Goal: Transaction & Acquisition: Purchase product/service

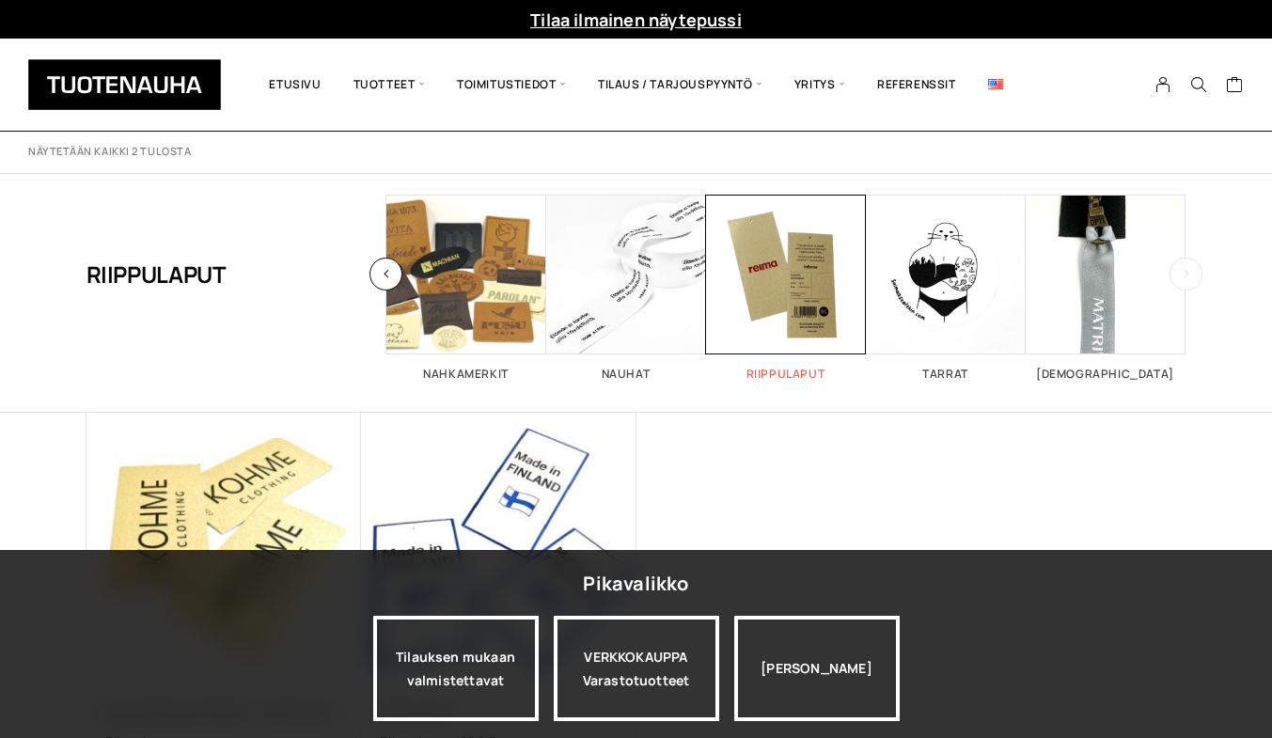
click at [781, 248] on span "Visit product category Riippulaput" at bounding box center [786, 275] width 160 height 160
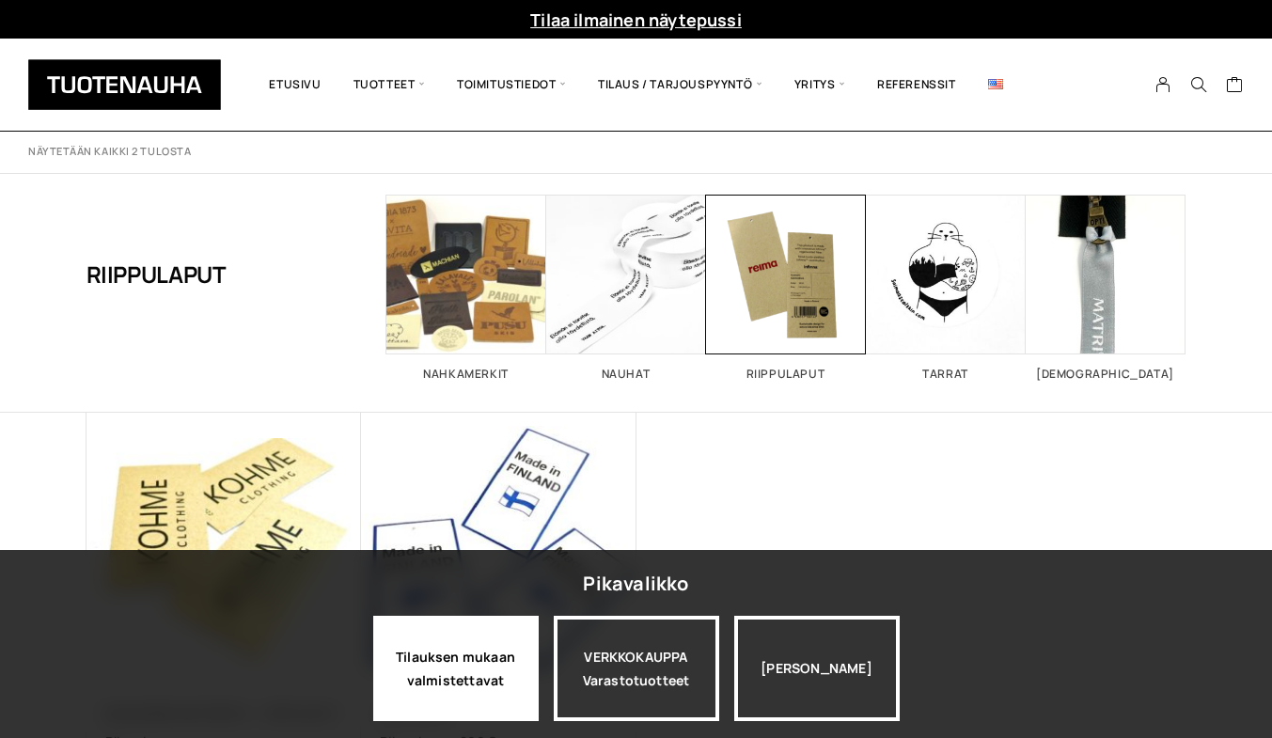
click at [499, 662] on div "Tilauksen mukaan valmistettavat" at bounding box center [456, 668] width 166 height 105
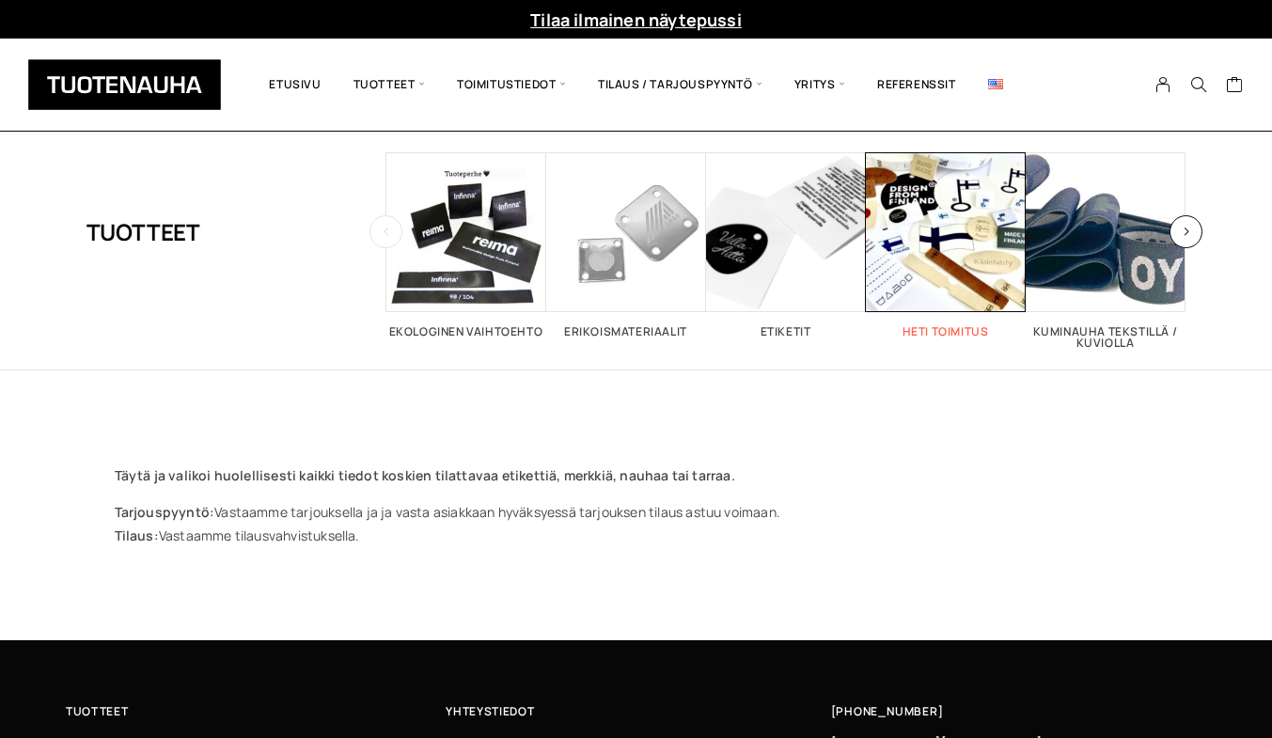
click at [945, 208] on span "Visit product category Heti toimitus" at bounding box center [946, 232] width 160 height 160
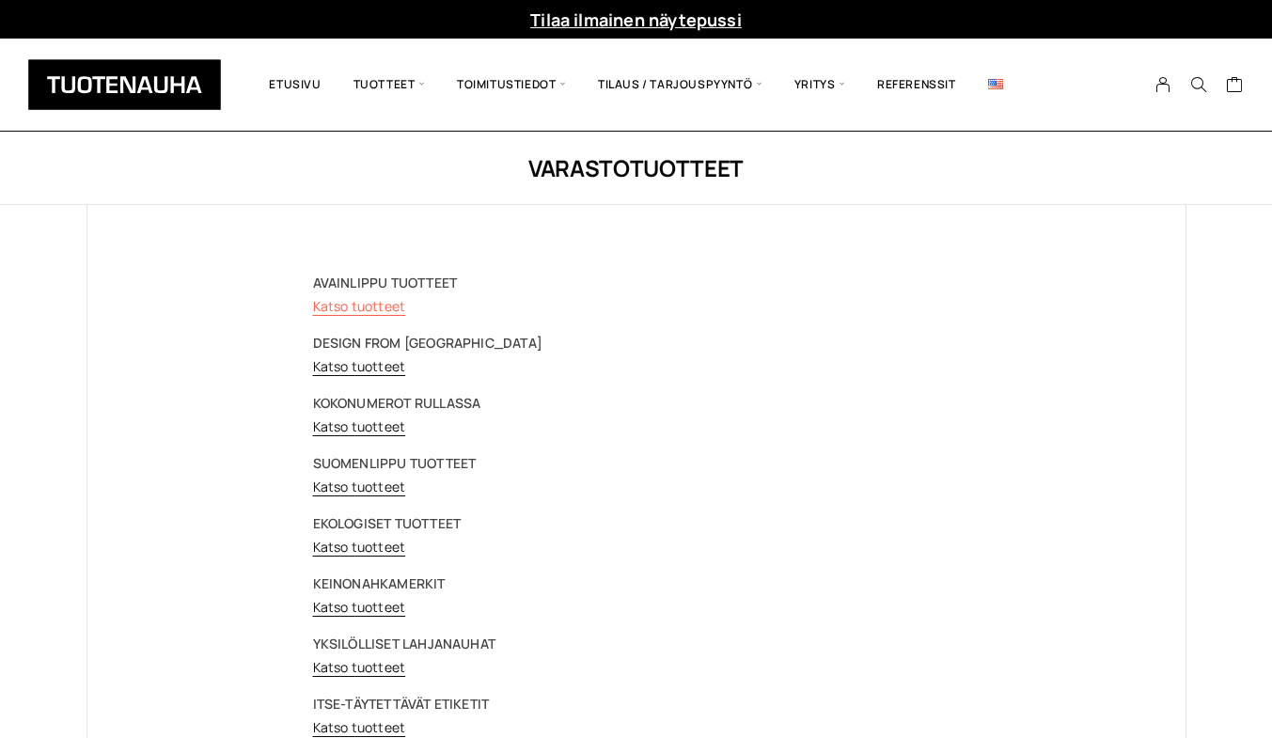
click at [369, 305] on link "Katso tuotteet" at bounding box center [359, 306] width 93 height 18
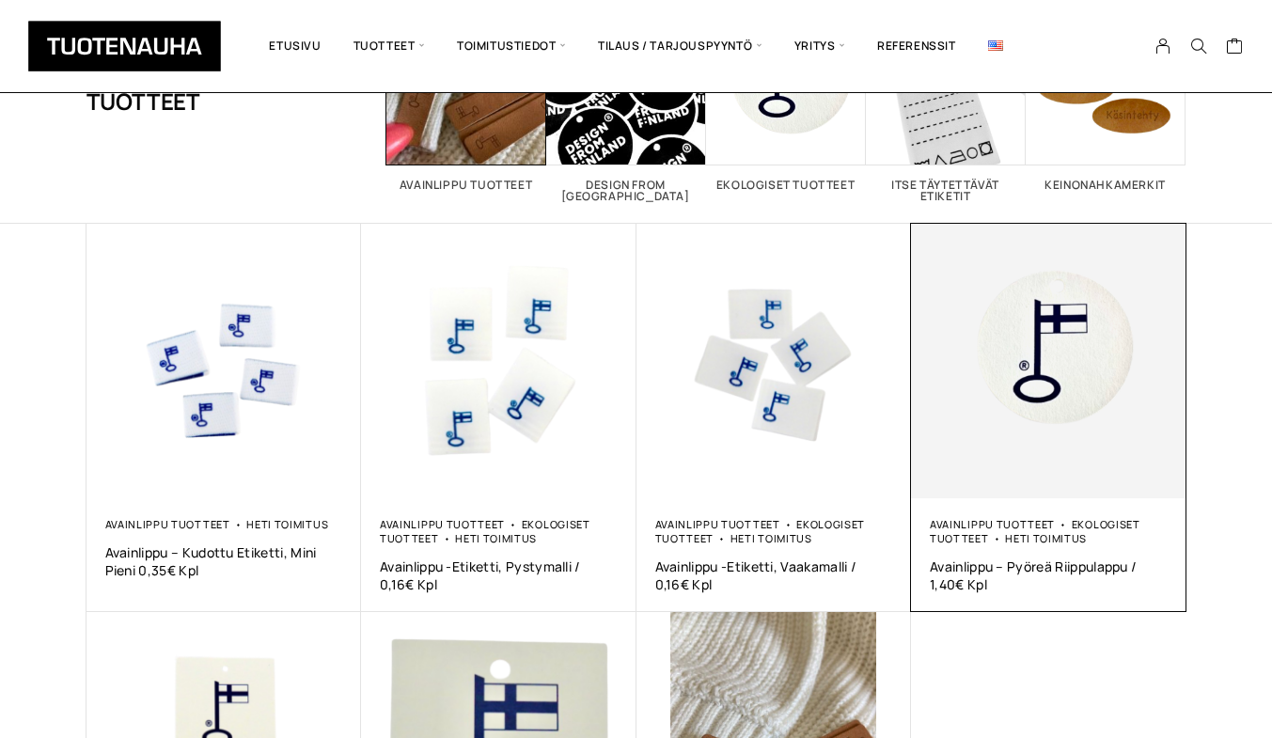
scroll to position [188, 0]
click at [1062, 414] on img at bounding box center [1049, 363] width 276 height 276
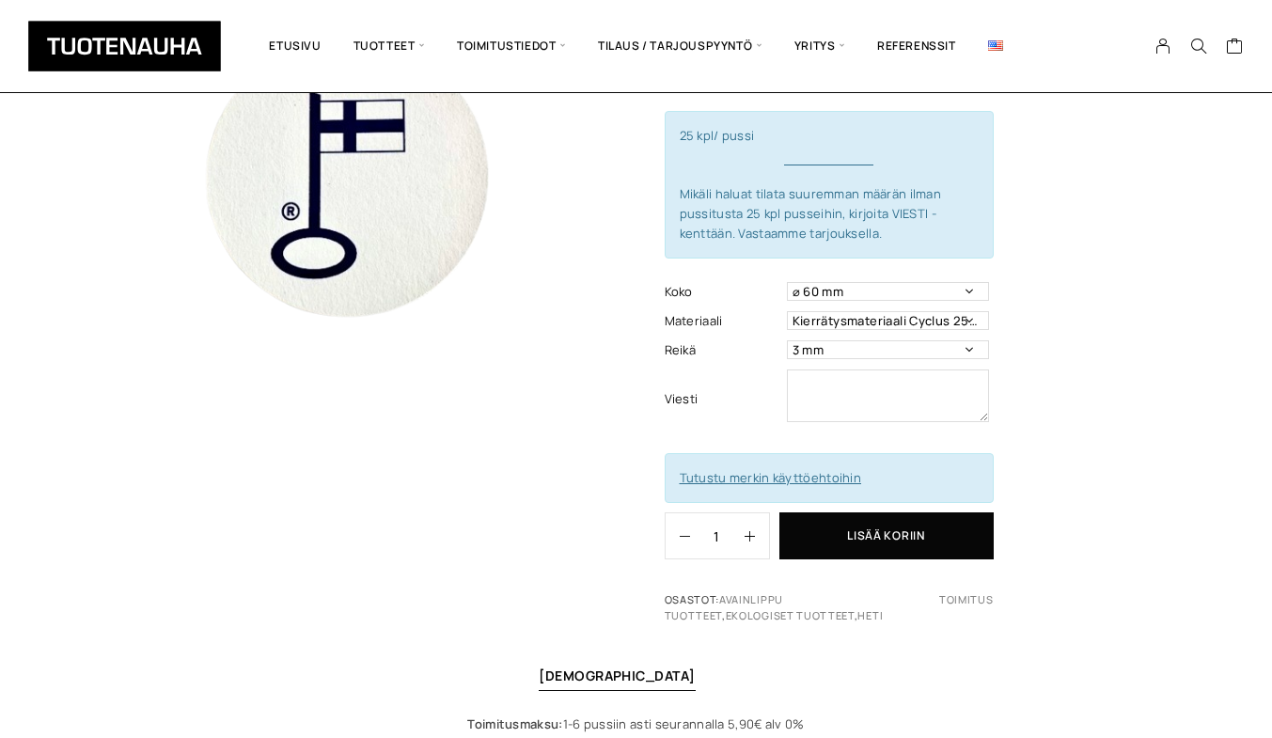
scroll to position [188, 0]
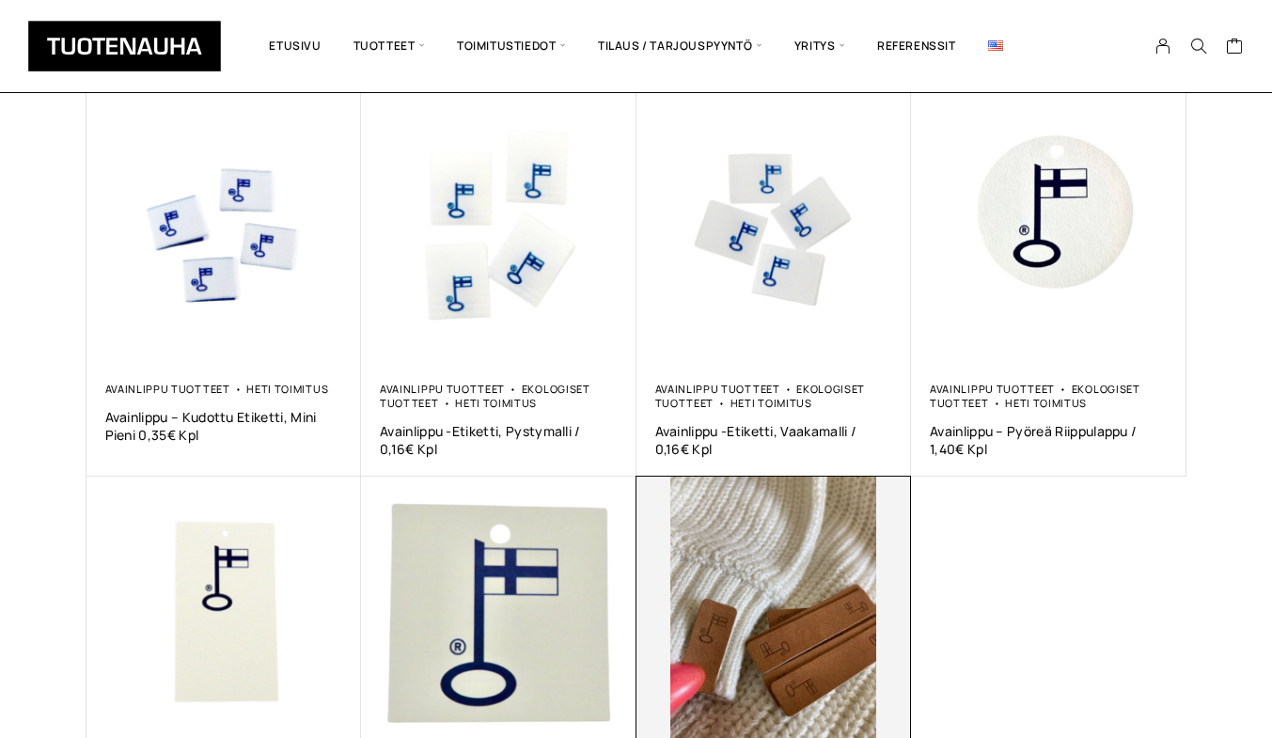
scroll to position [188, 0]
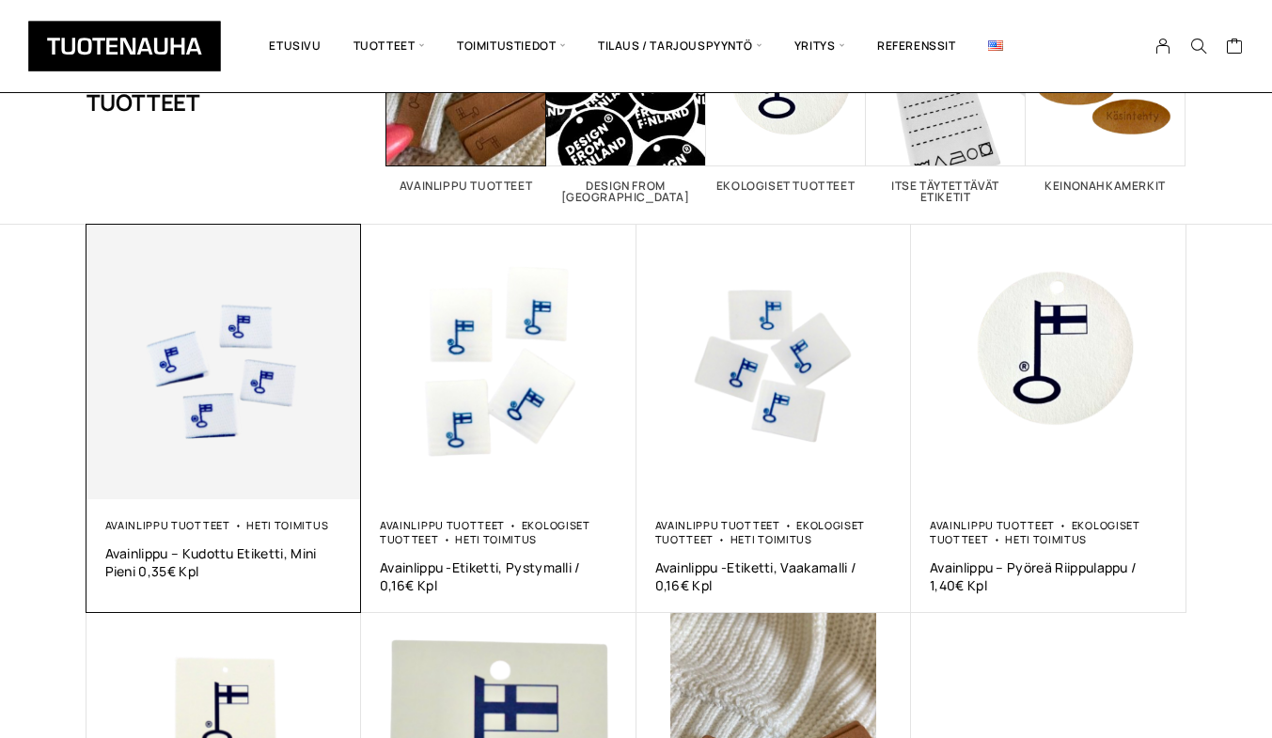
click at [163, 404] on img at bounding box center [225, 363] width 276 height 276
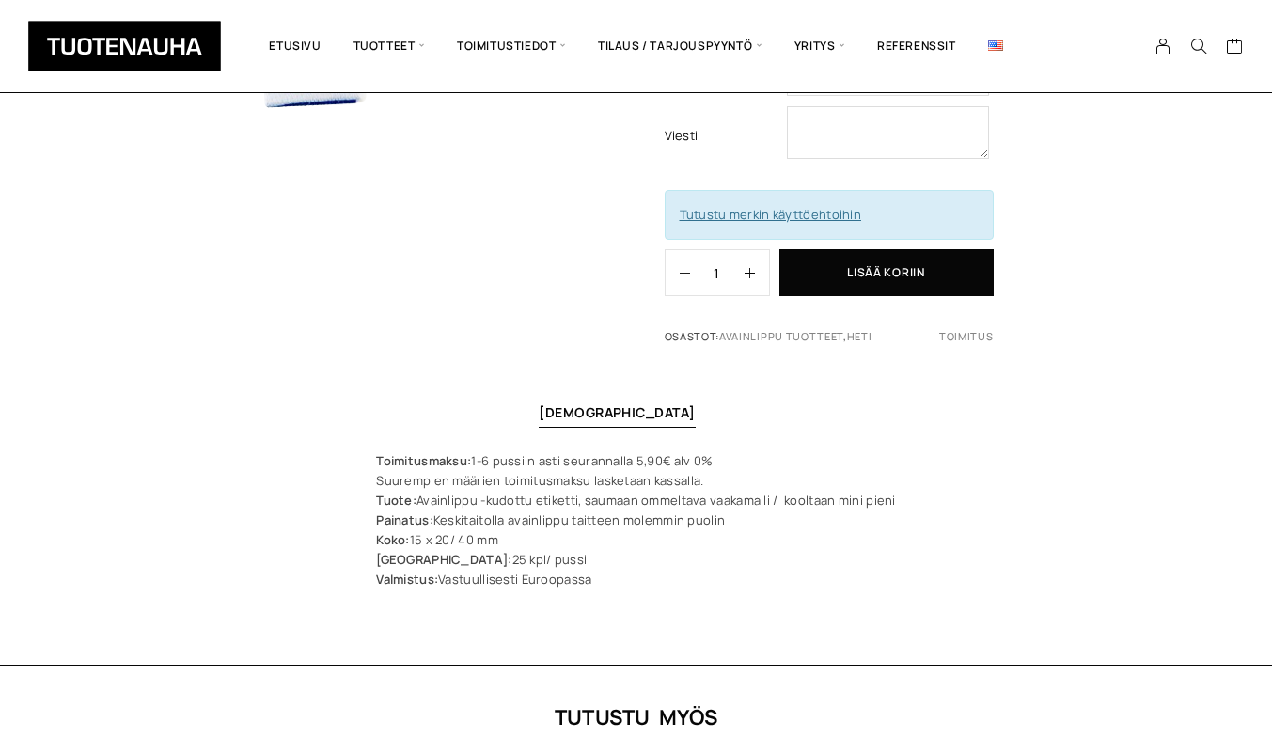
scroll to position [470, 0]
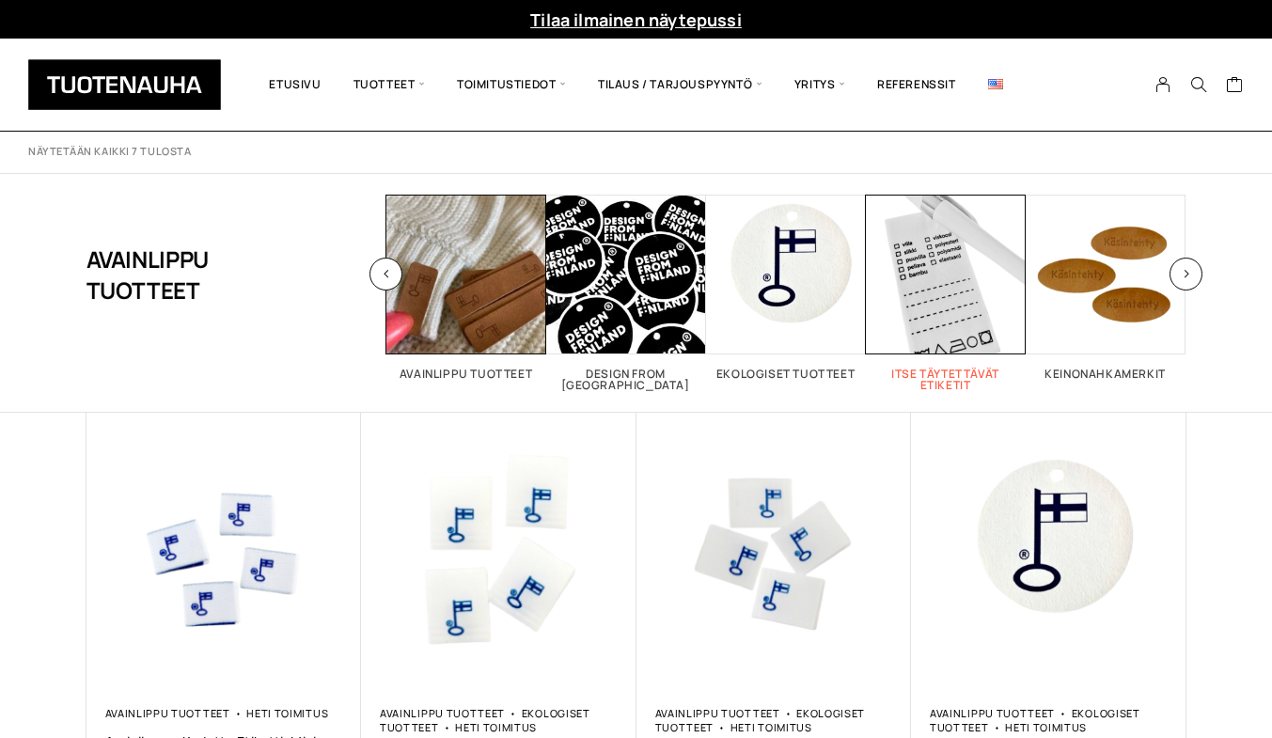
click at [933, 277] on span "Visit product category Itse täytettävät etiketit" at bounding box center [946, 275] width 160 height 160
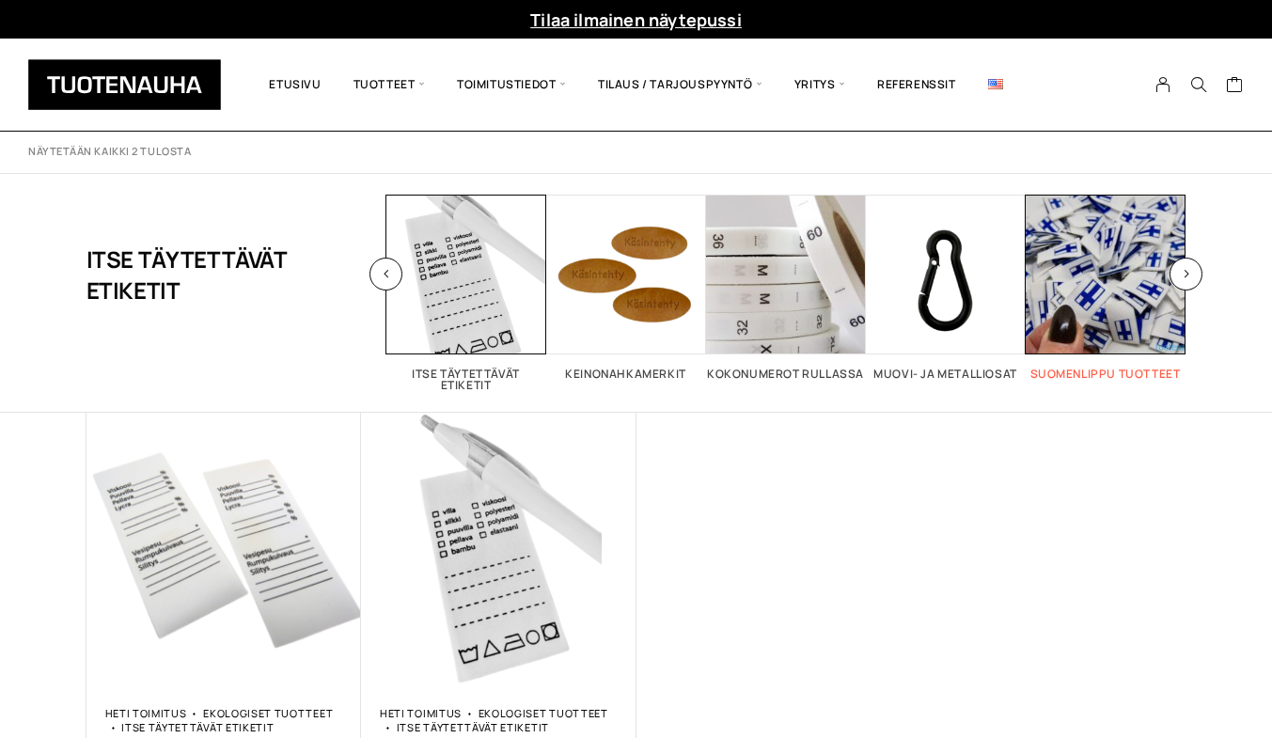
click at [1138, 284] on span "Visit product category Suomenlippu tuotteet" at bounding box center [1106, 275] width 160 height 160
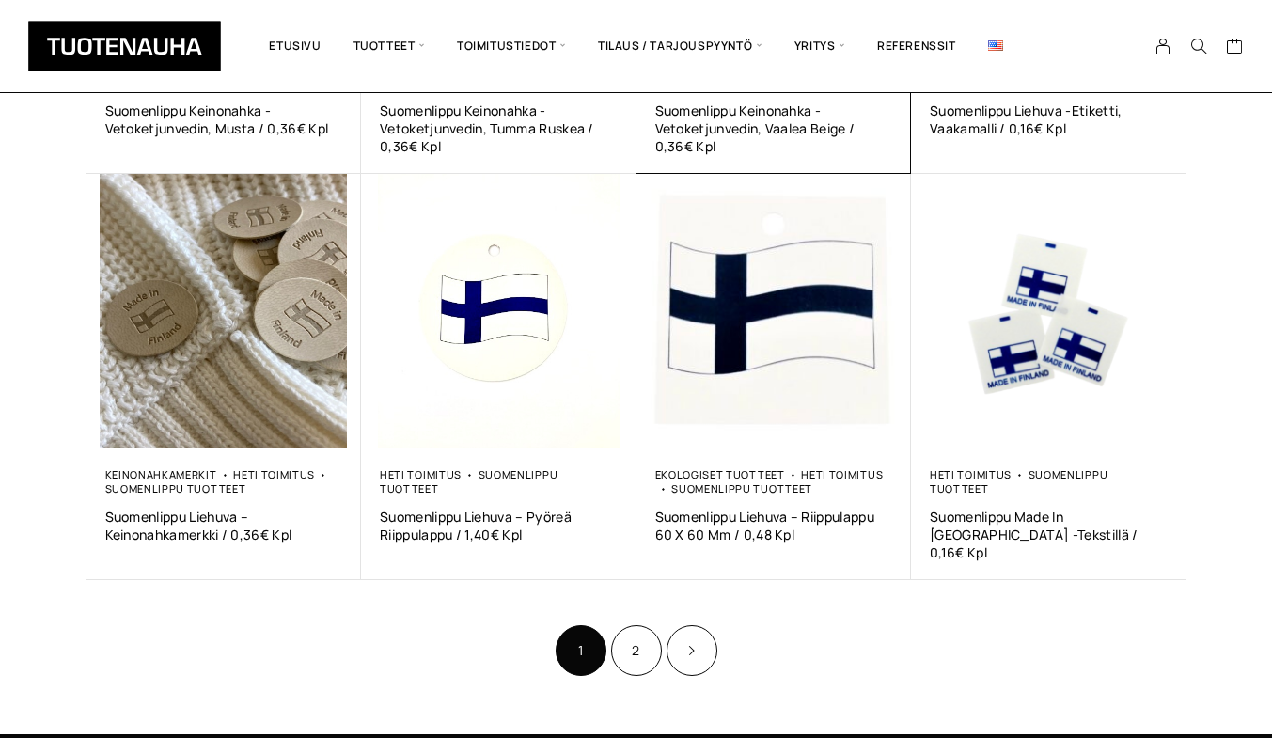
scroll to position [1223, 0]
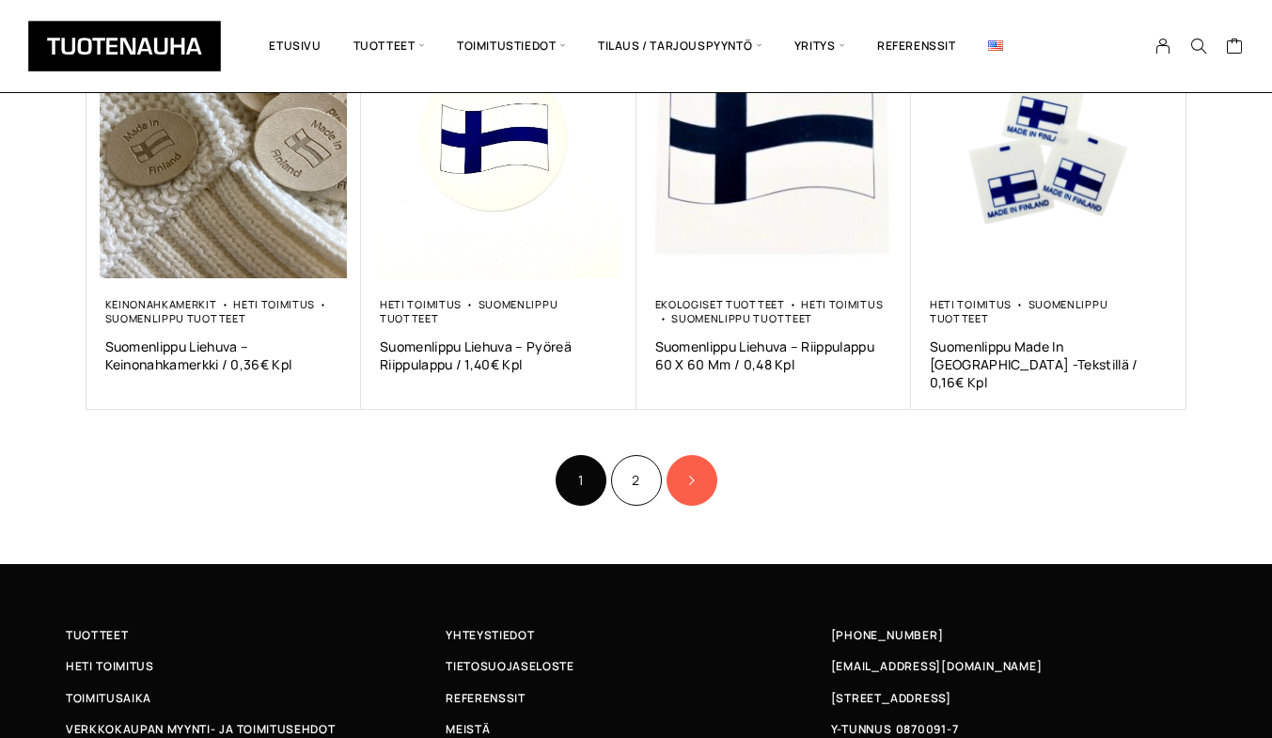
click at [696, 475] on icon "Product Pagination" at bounding box center [691, 480] width 9 height 11
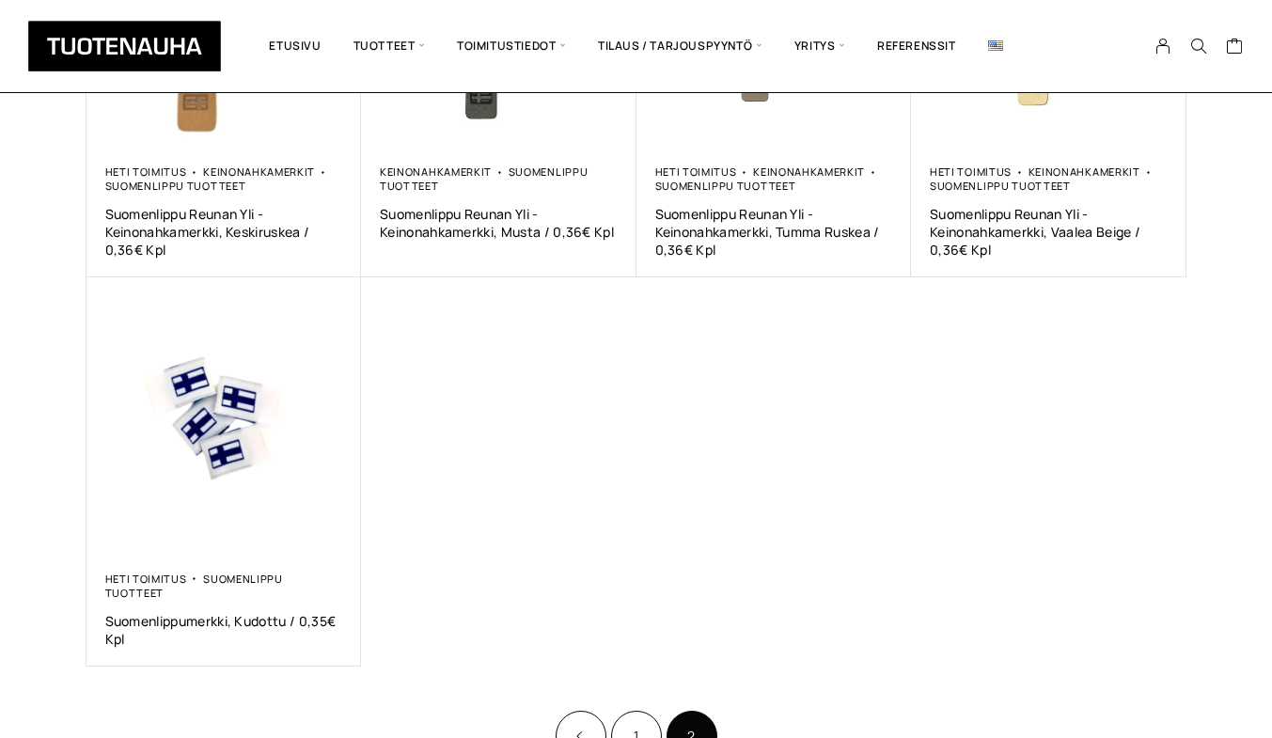
scroll to position [564, 0]
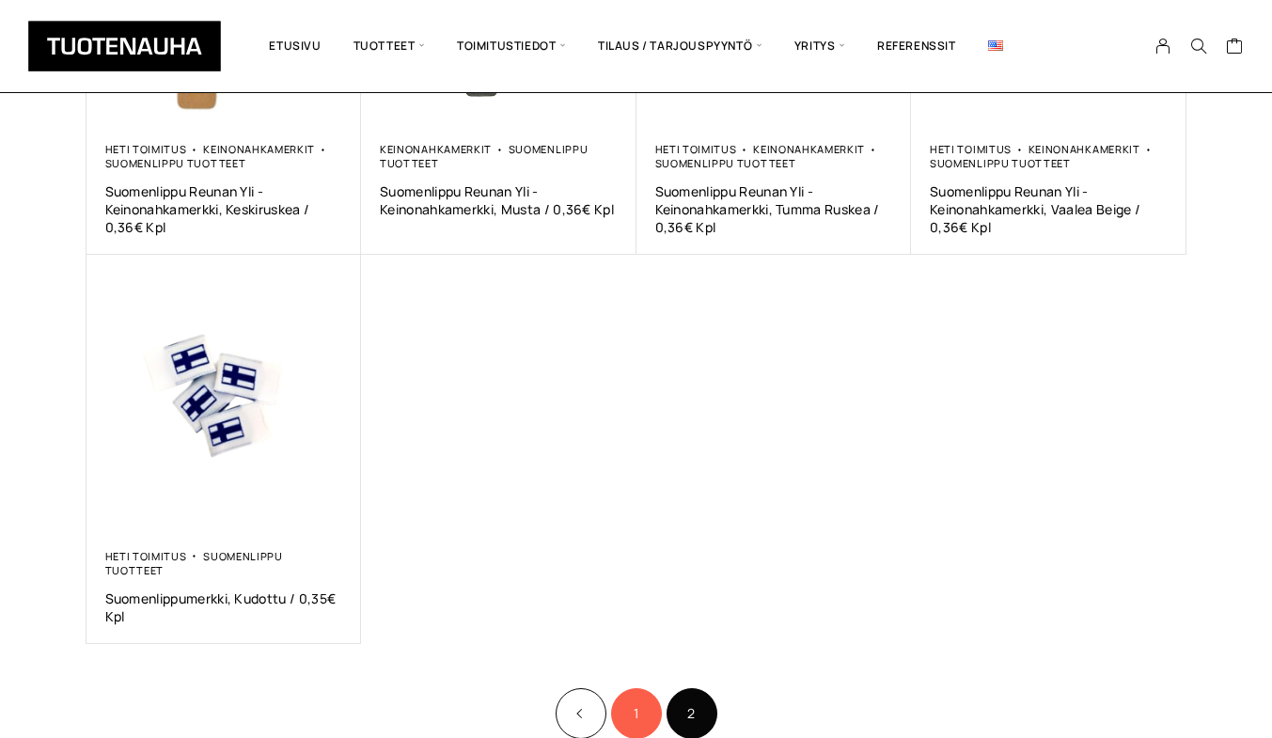
click at [638, 698] on link "1" at bounding box center [636, 713] width 51 height 51
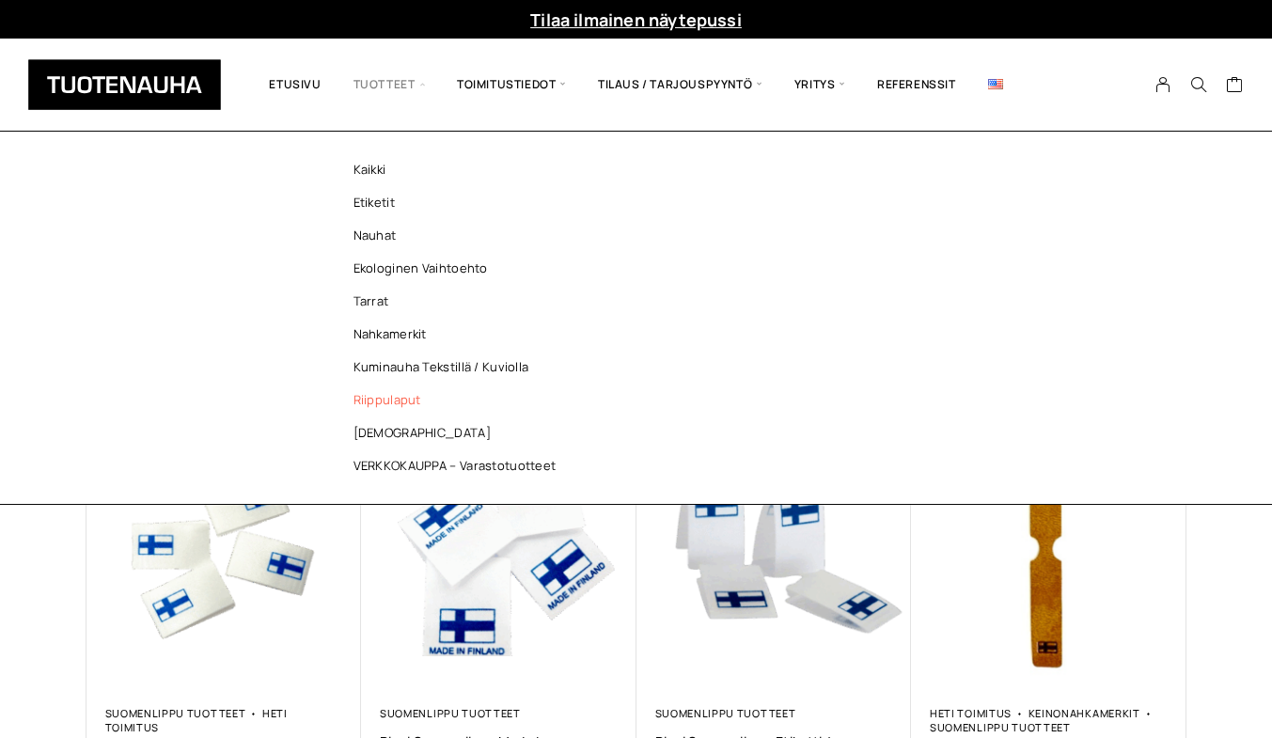
click at [379, 399] on link "Riippulaput" at bounding box center [460, 400] width 273 height 33
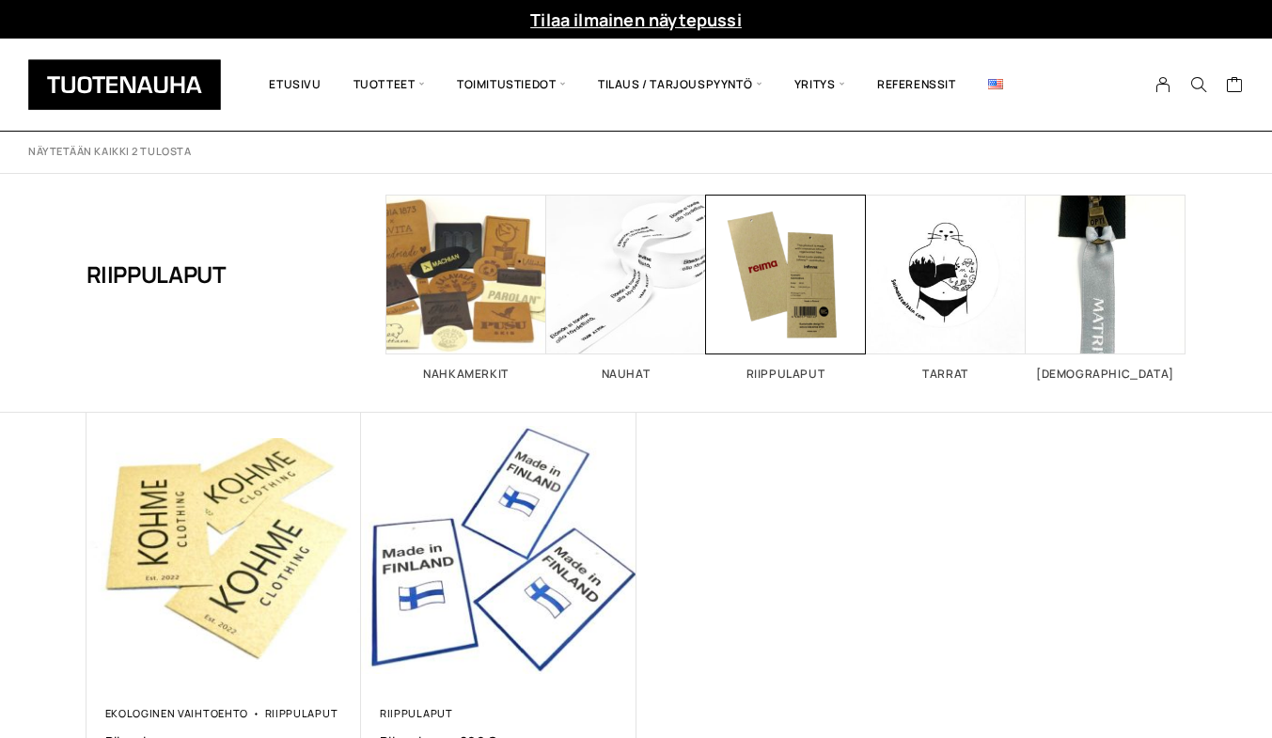
scroll to position [188, 0]
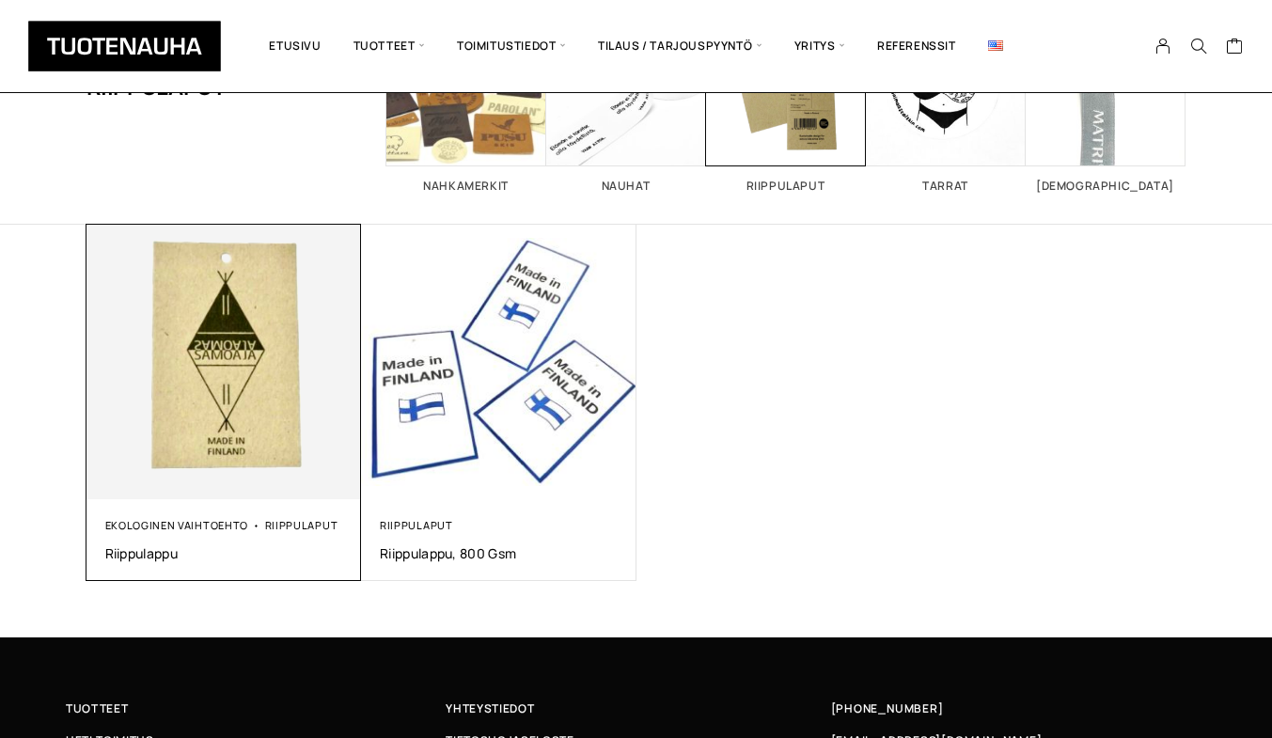
click at [215, 385] on img at bounding box center [223, 361] width 289 height 289
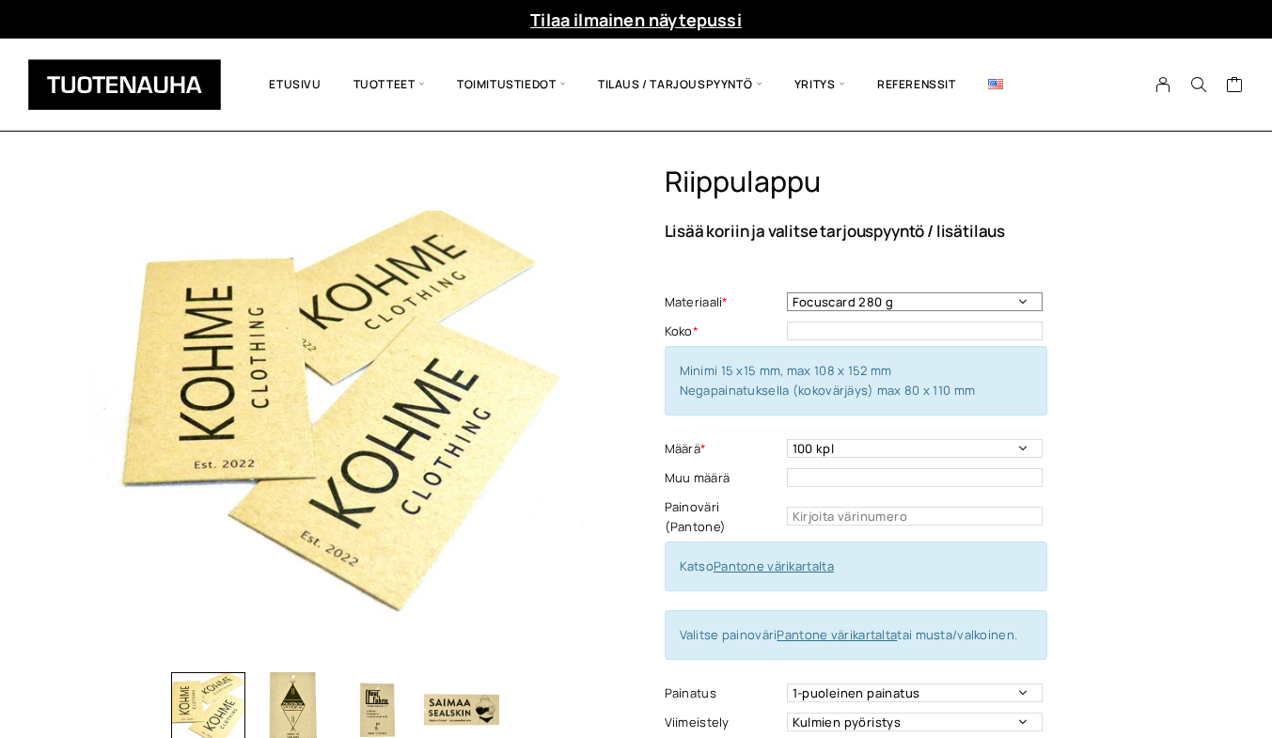
click at [1010, 301] on select "Focuscard 280 g Offset 250-300 g Scandia White 270 g Silk 250-300 g Invercote C…" at bounding box center [915, 301] width 256 height 19
click at [1157, 242] on div "Riippulappu Lisää koriin ja valitse tarjouspyyntö / lisätilaus Materiaali * Foc…" at bounding box center [926, 591] width 522 height 852
click at [955, 302] on select "Focuscard 280 g Offset 250-300 g Scandia White 270 g Silk 250-300 g Invercote C…" at bounding box center [915, 301] width 256 height 19
click at [787, 292] on select "Focuscard 280 g Offset 250-300 g Scandia White 270 g Silk 250-300 g Invercote C…" at bounding box center [915, 301] width 256 height 19
click at [1005, 303] on select "Focuscard 280 g Offset 250-300 g Scandia White 270 g Silk 250-300 g Invercote C…" at bounding box center [915, 301] width 256 height 19
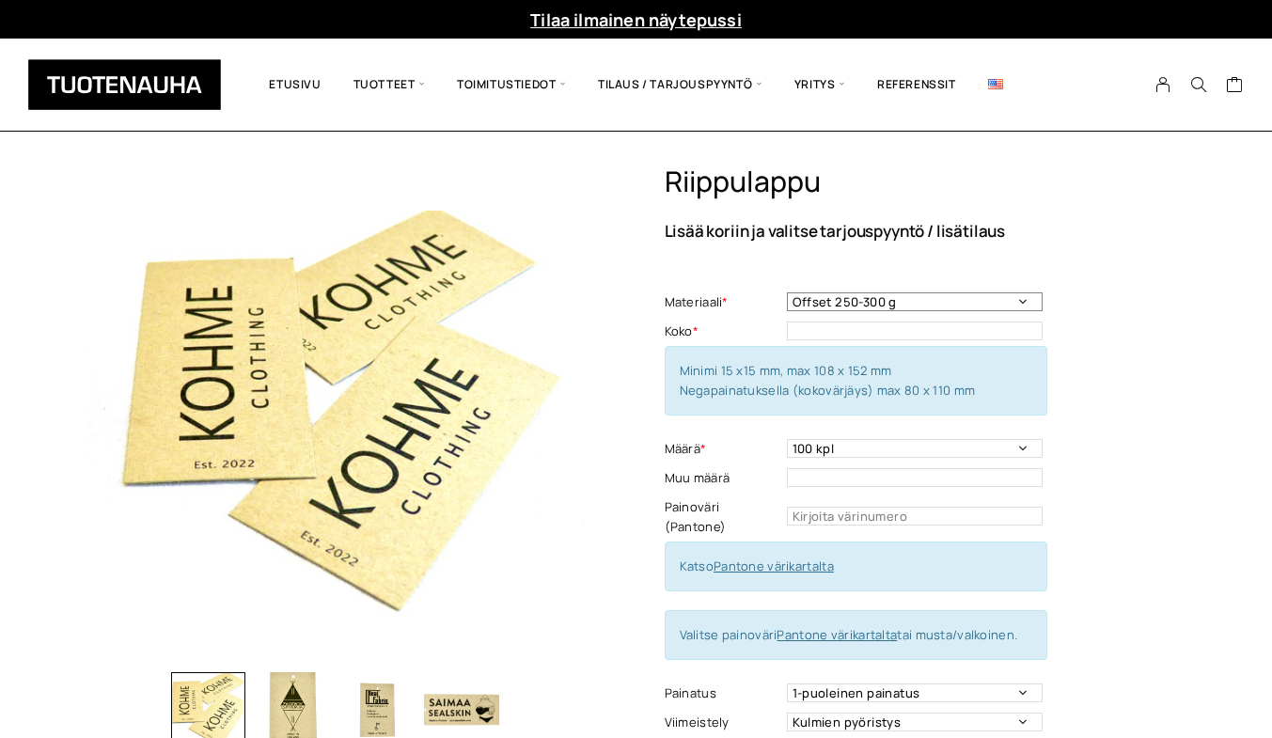
select select "Brun Board 320 g (100 % kierrätyskuitu)"
click at [787, 292] on select "Focuscard 280 g Offset 250-300 g Scandia White 270 g Silk 250-300 g Invercote C…" at bounding box center [915, 301] width 256 height 19
click at [955, 449] on select "100 kpl 200 kpl 300 kpl 400 kpl 500 kpl" at bounding box center [915, 448] width 256 height 19
select select "200 kpl"
click at [787, 439] on select "100 kpl 200 kpl 300 kpl 400 kpl 500 kpl" at bounding box center [915, 448] width 256 height 19
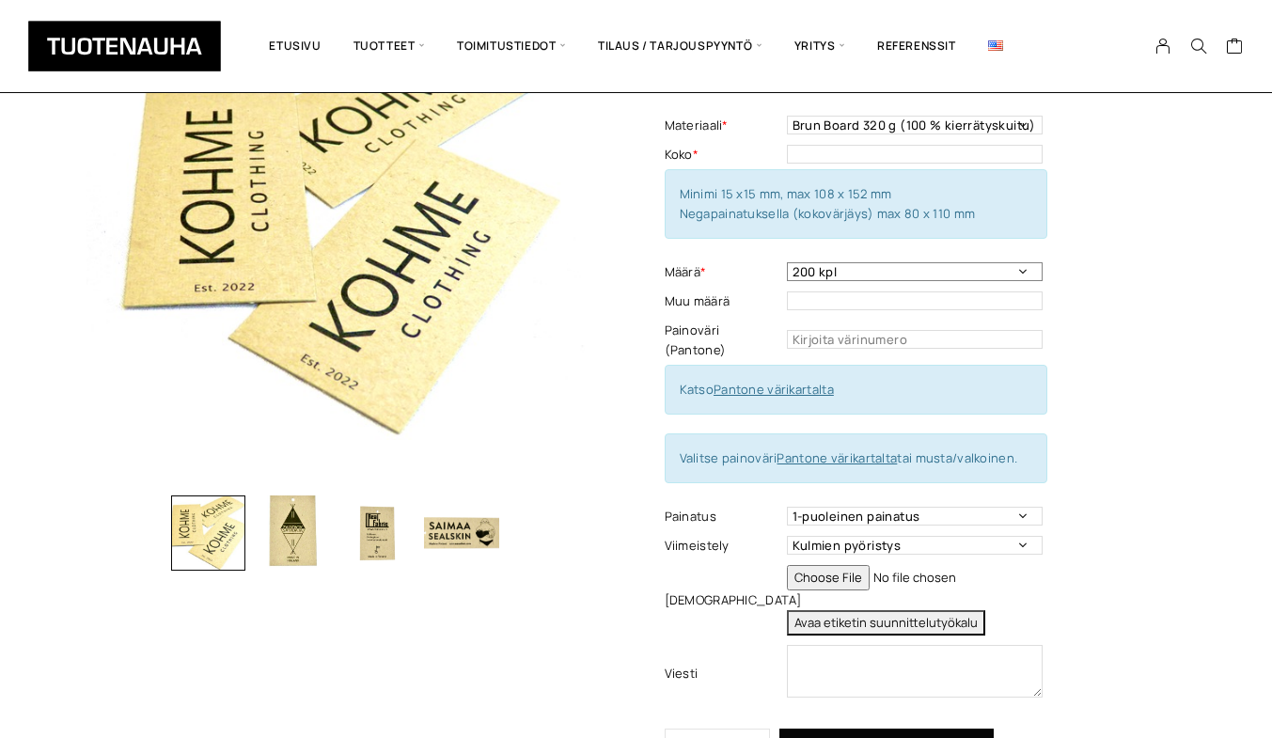
scroll to position [188, 0]
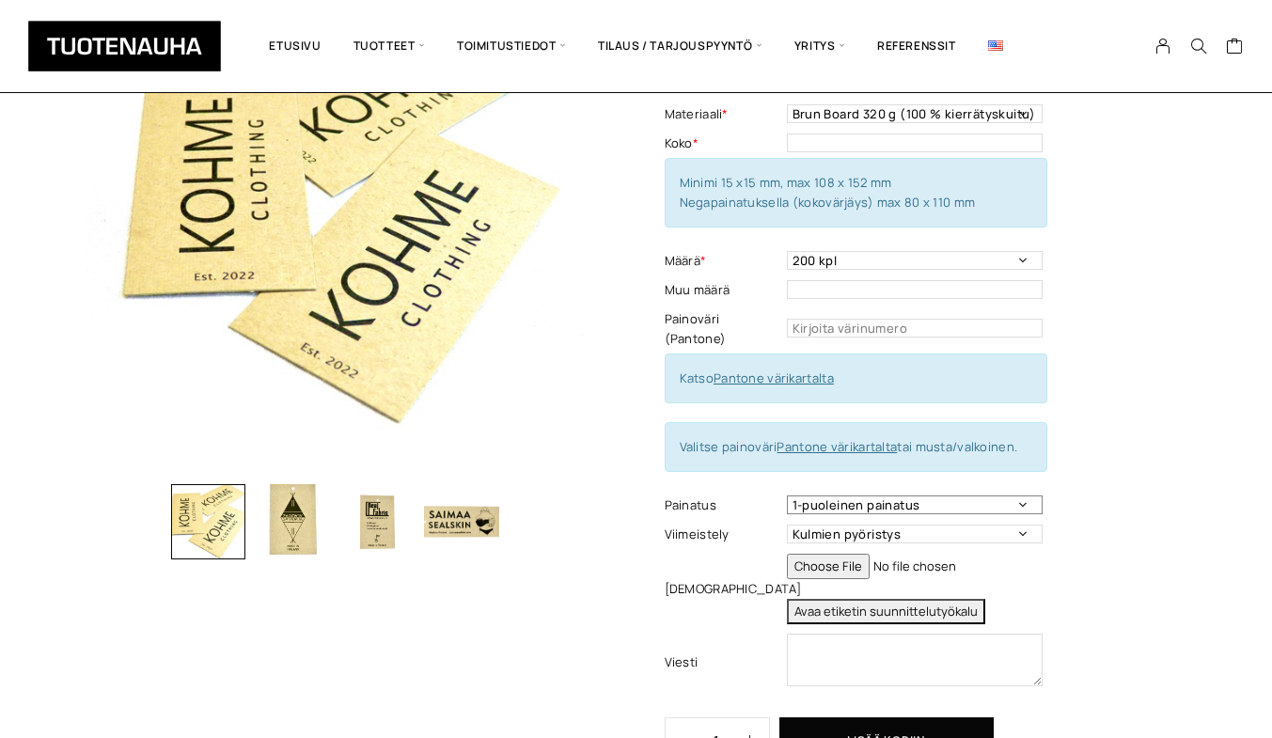
click at [1006, 496] on select "1-puoleinen painatus 2-puoleinen painatus" at bounding box center [915, 505] width 256 height 19
select select "2-puoleinen painatus"
click at [787, 496] on select "1-puoleinen painatus 2-puoleinen painatus" at bounding box center [915, 505] width 256 height 19
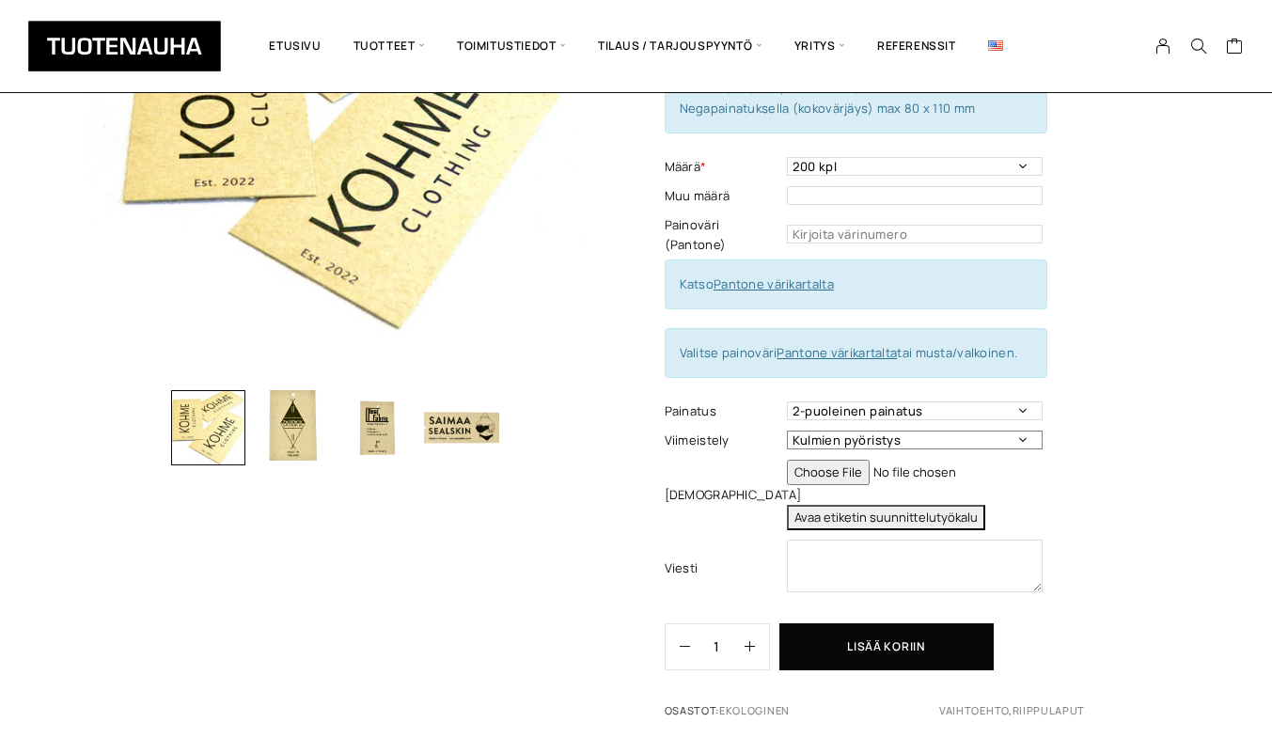
click at [1016, 431] on select "Kulmien pyöristys Rei´itys Ei viimeistelyä" at bounding box center [915, 440] width 256 height 19
select select "Rei´itys"
click at [787, 431] on select "Kulmien pyöristys Rei´itys Ei viimeistelyä" at bounding box center [915, 440] width 256 height 19
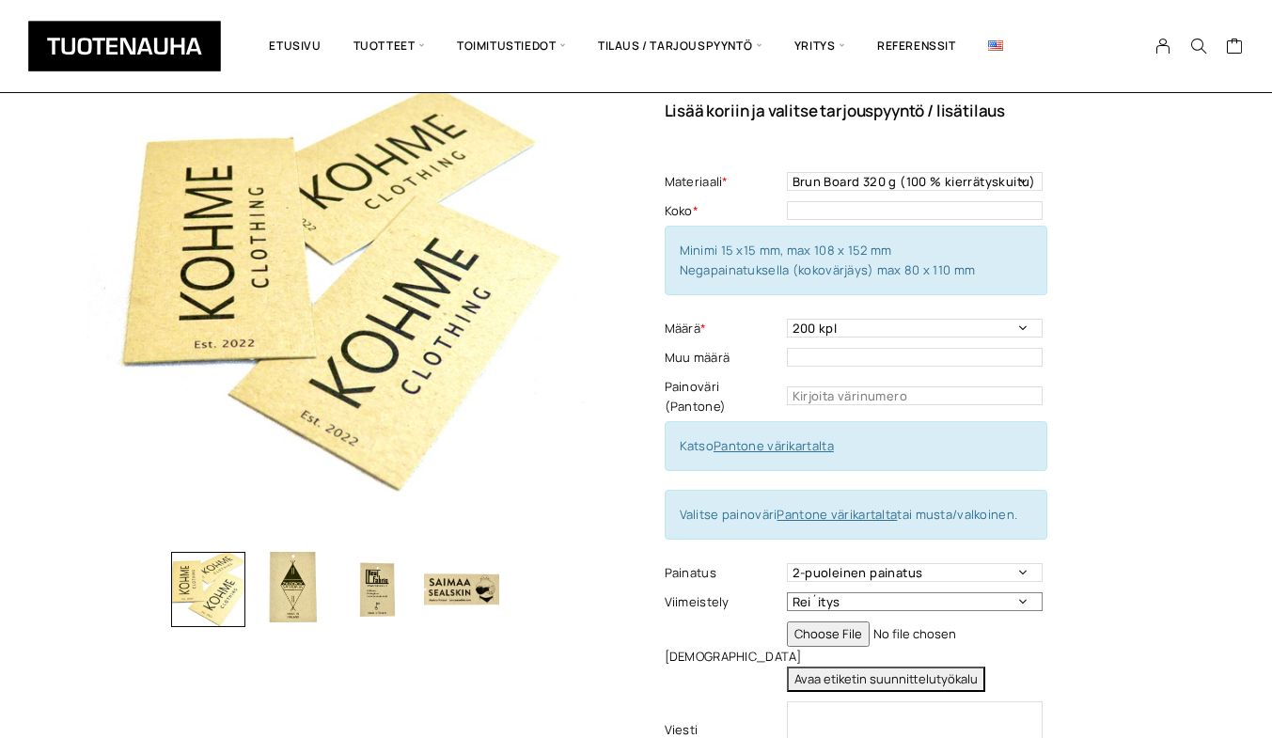
scroll to position [0, 0]
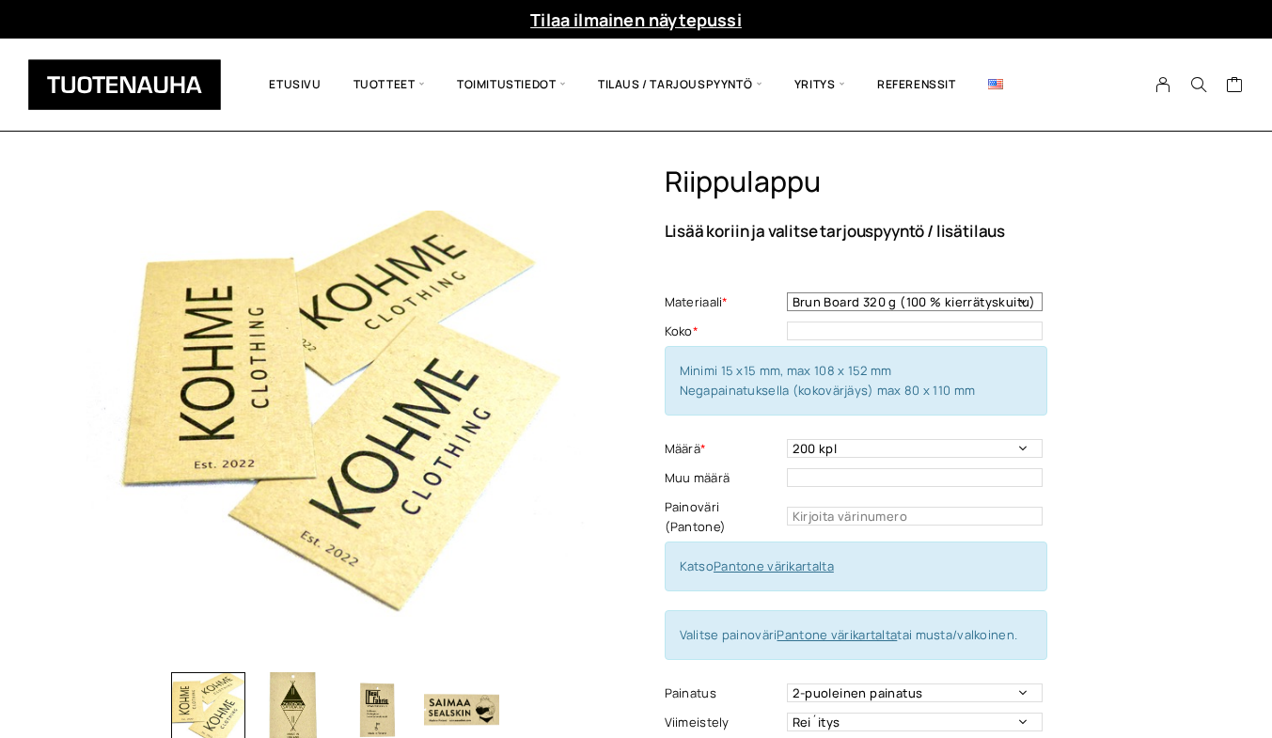
click at [998, 300] on select "Focuscard 280 g Offset 250-300 g Scandia White 270 g Silk 250-300 g Invercote C…" at bounding box center [915, 301] width 256 height 19
click at [1167, 350] on div "Riippulappu Lisää koriin ja valitse tarjouspyyntö / lisätilaus Materiaali * Foc…" at bounding box center [926, 591] width 522 height 852
click at [842, 327] on input "text" at bounding box center [915, 331] width 256 height 19
type input "8"
type input "55 x"
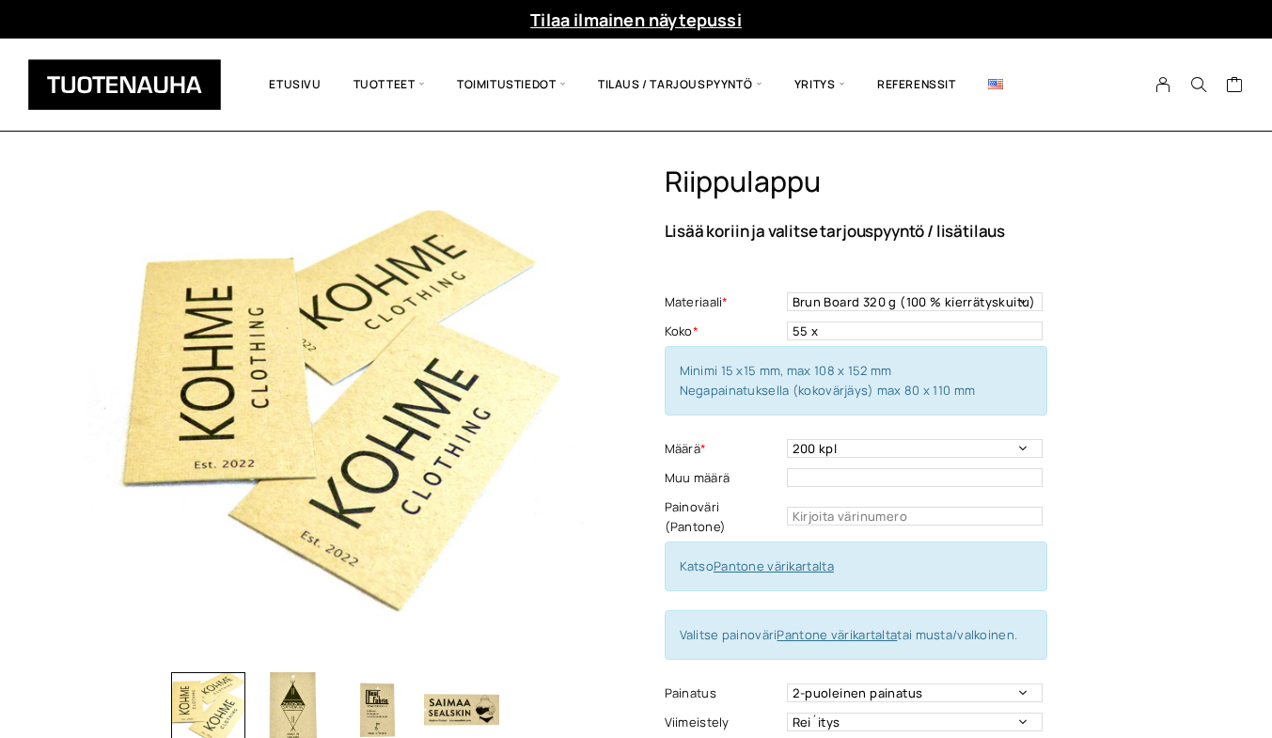
click at [1180, 351] on div "Riippulappu Lisää koriin ja valitse tarjouspyyntö / lisätilaus Materiaali * Foc…" at bounding box center [926, 591] width 522 height 852
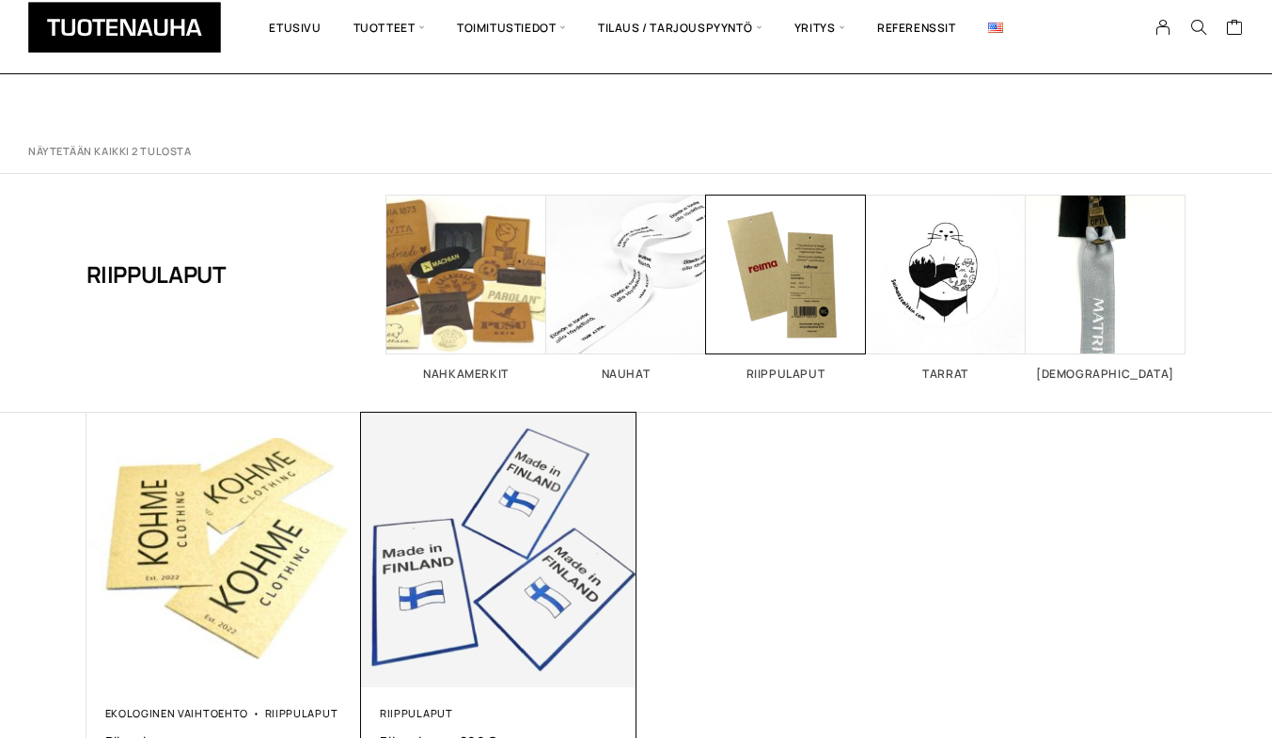
scroll to position [188, 0]
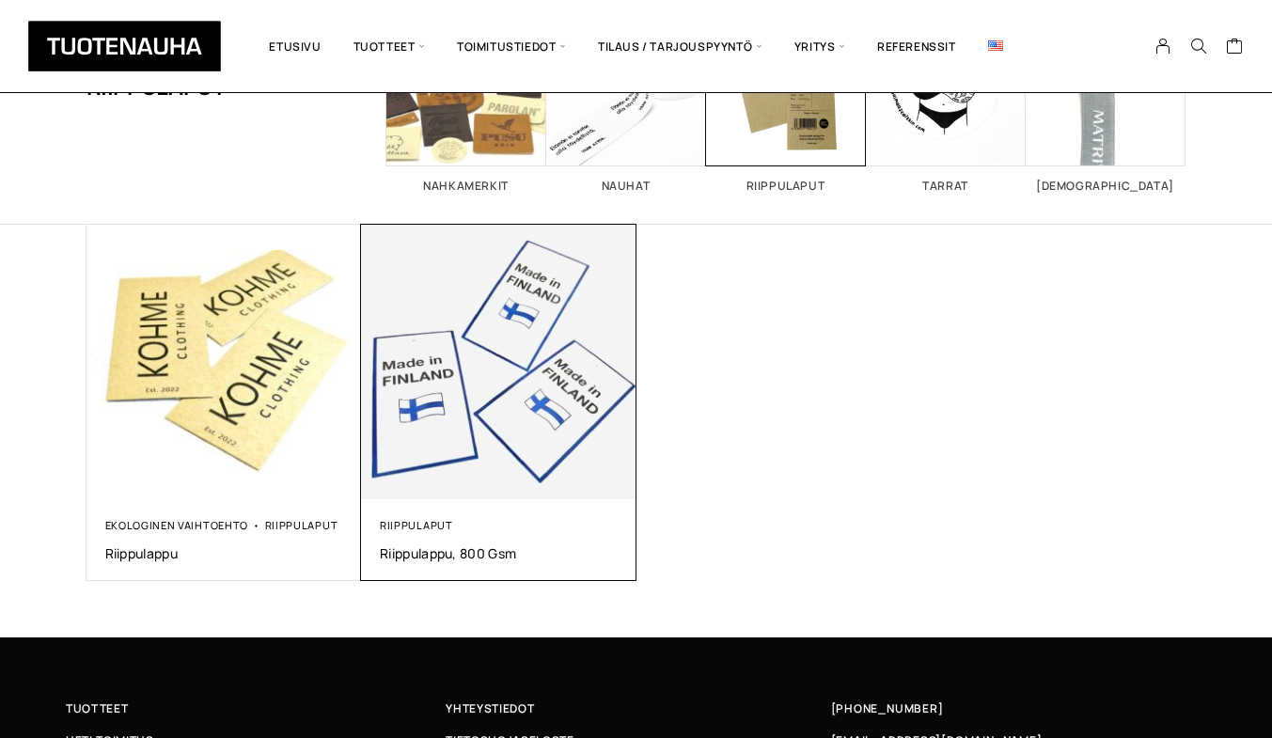
click at [468, 374] on img at bounding box center [499, 363] width 276 height 276
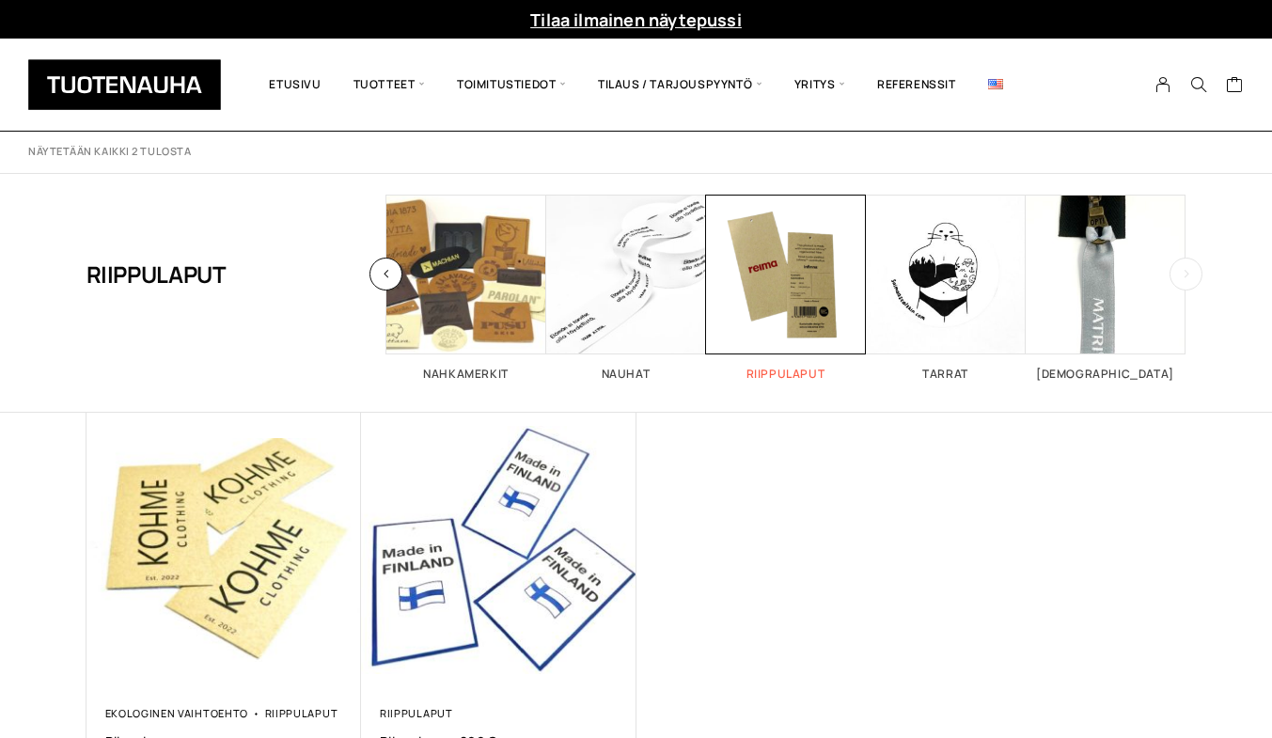
click at [769, 273] on span "Visit product category Riippulaput" at bounding box center [786, 275] width 160 height 160
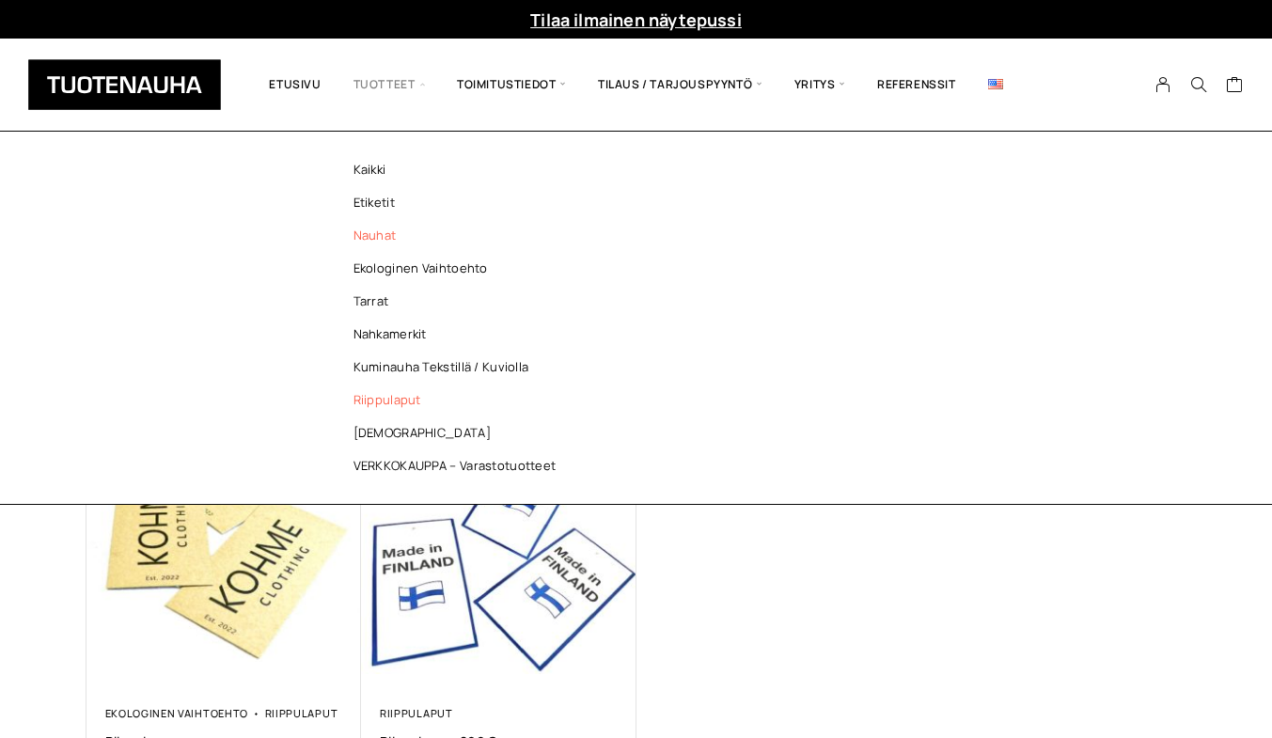
click at [369, 242] on link "Nauhat" at bounding box center [460, 235] width 273 height 33
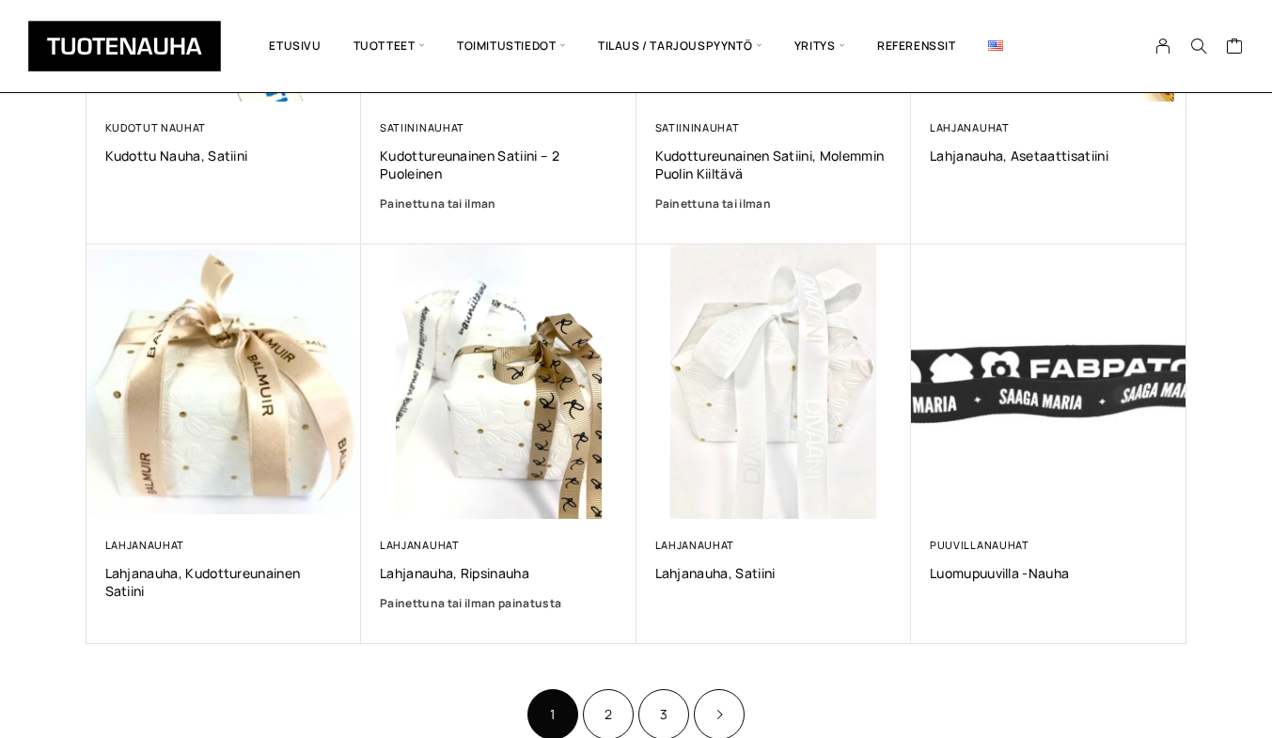
scroll to position [1034, 0]
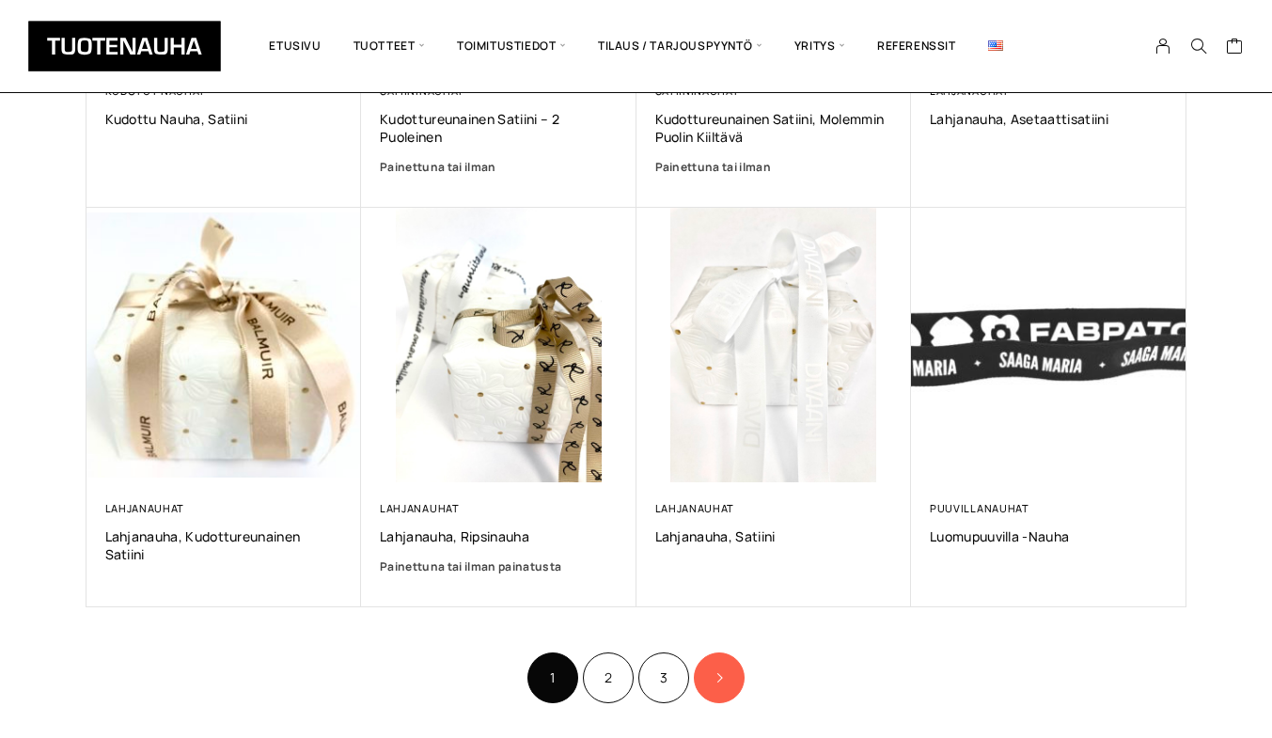
click at [719, 676] on icon "Product Pagination" at bounding box center [719, 677] width 9 height 11
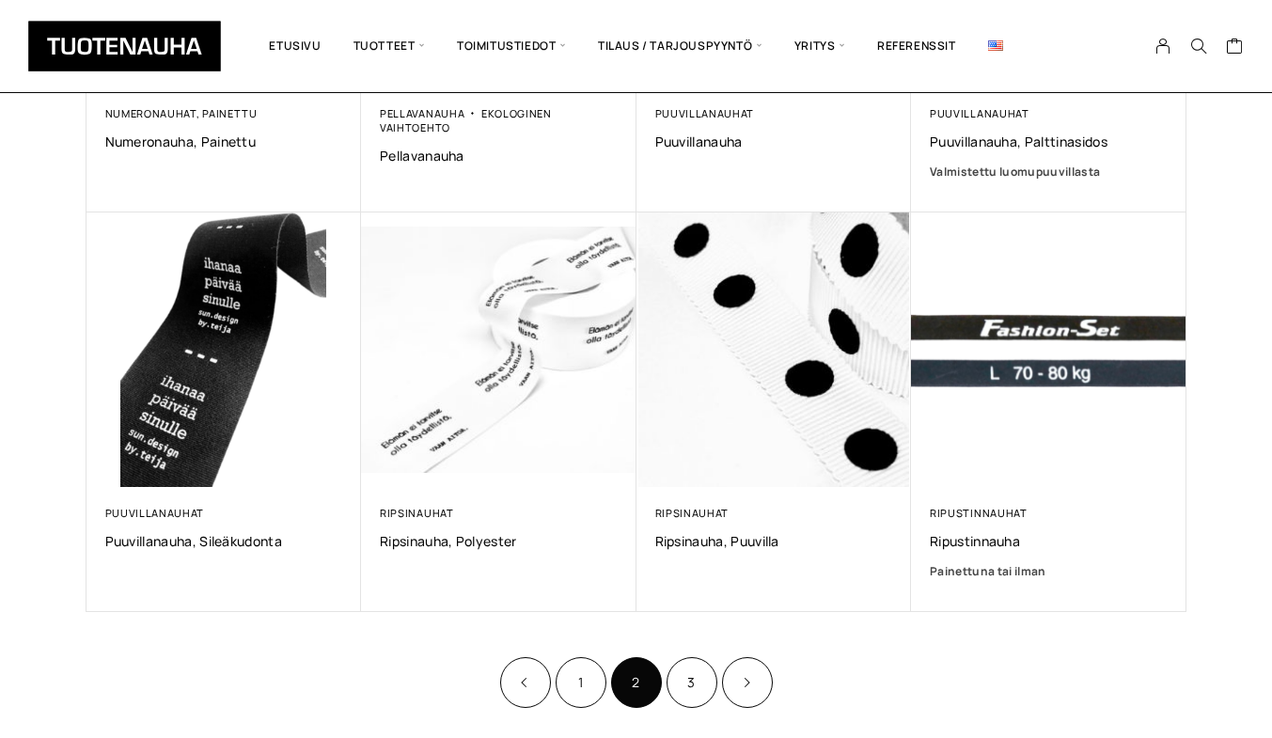
scroll to position [1034, 0]
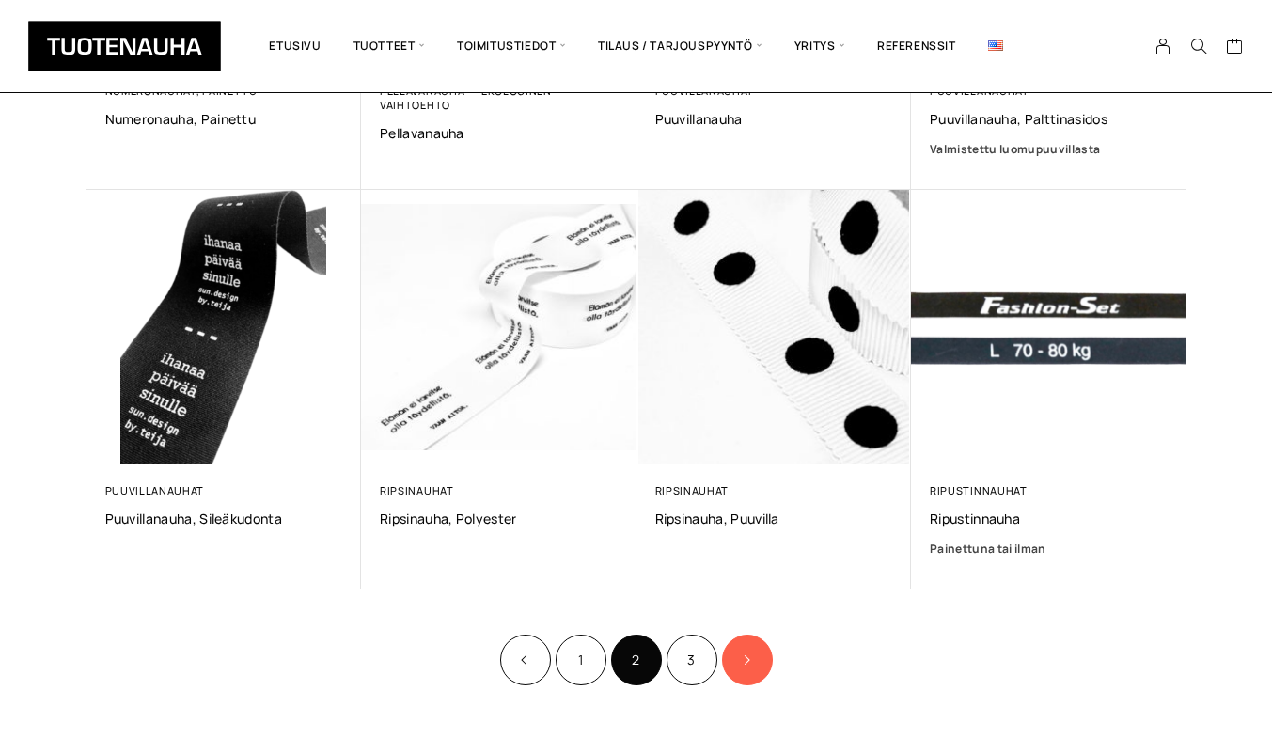
click at [748, 665] on icon "Product Pagination" at bounding box center [746, 660] width 9 height 11
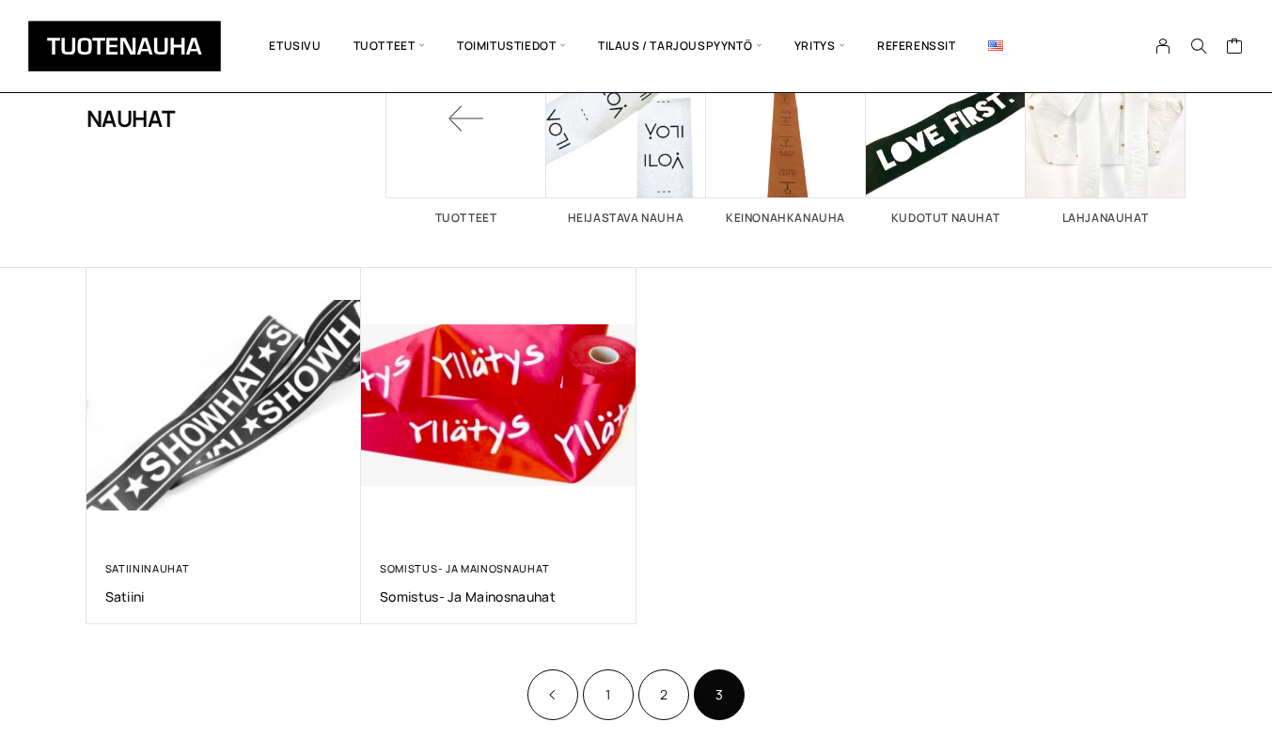
scroll to position [188, 0]
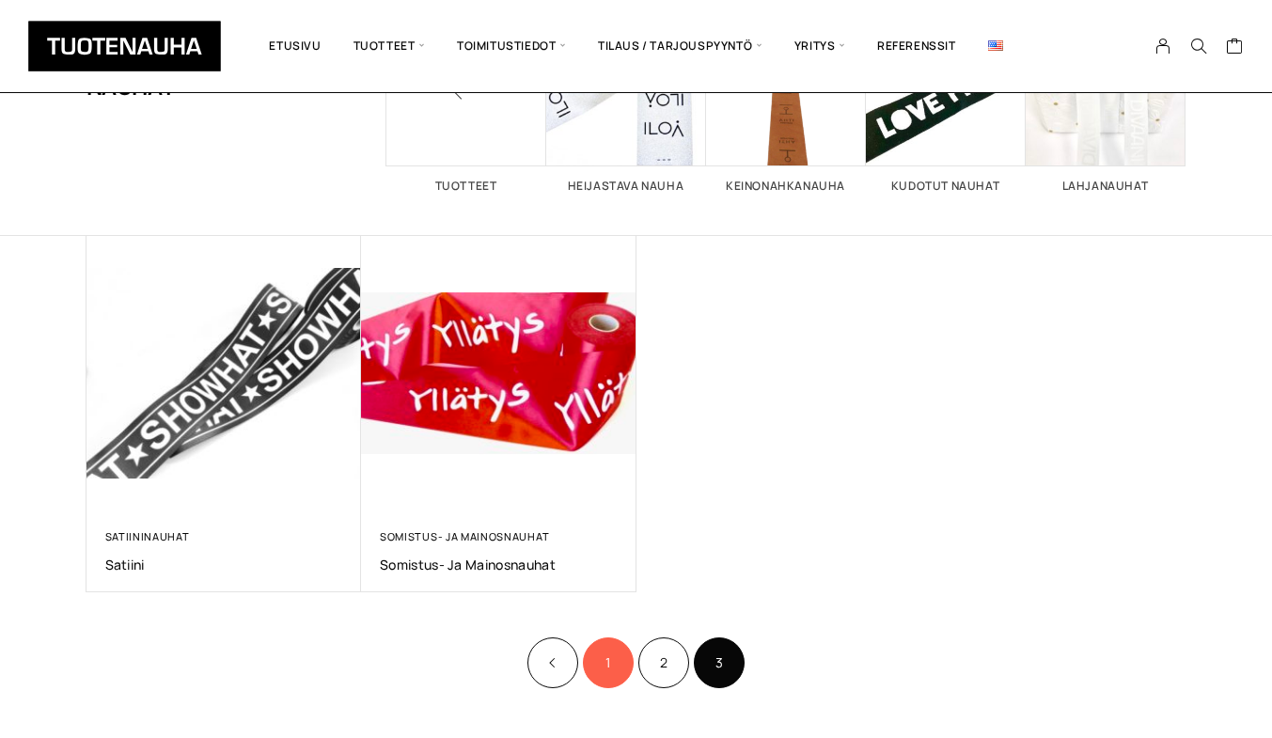
click at [600, 658] on link "1" at bounding box center [608, 663] width 51 height 51
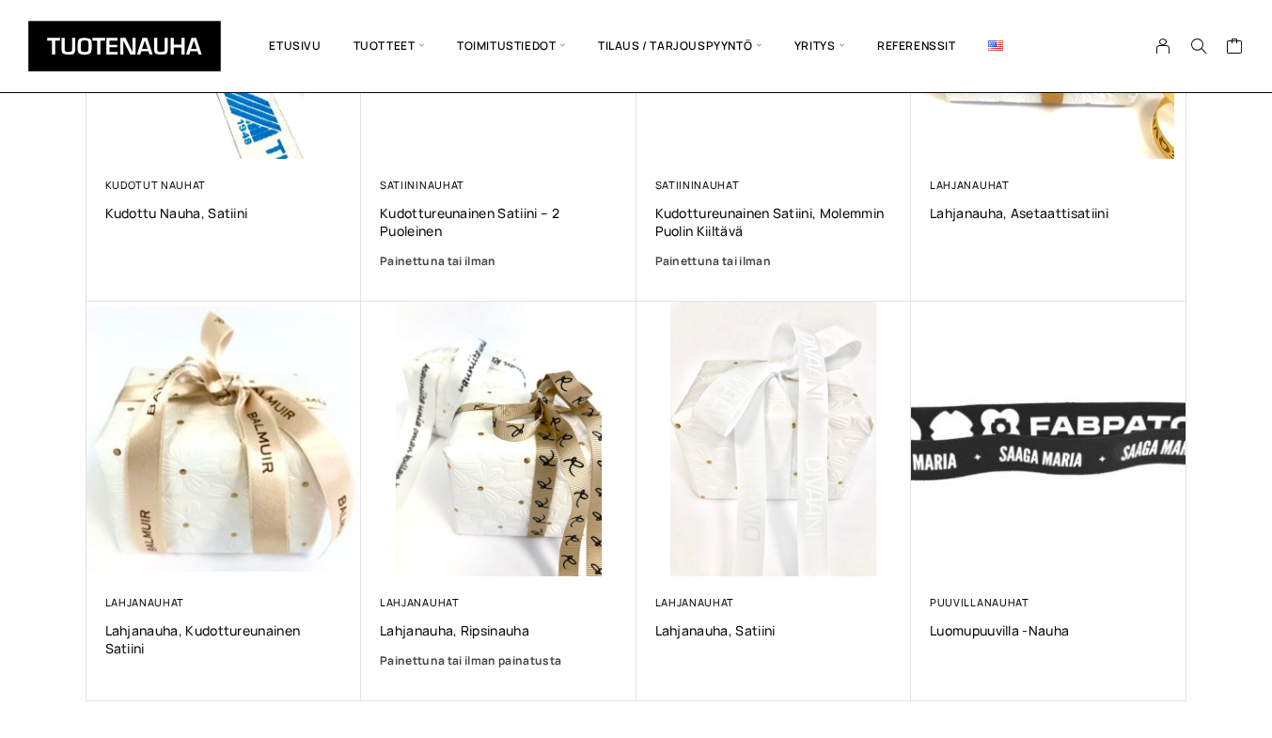
scroll to position [1129, 0]
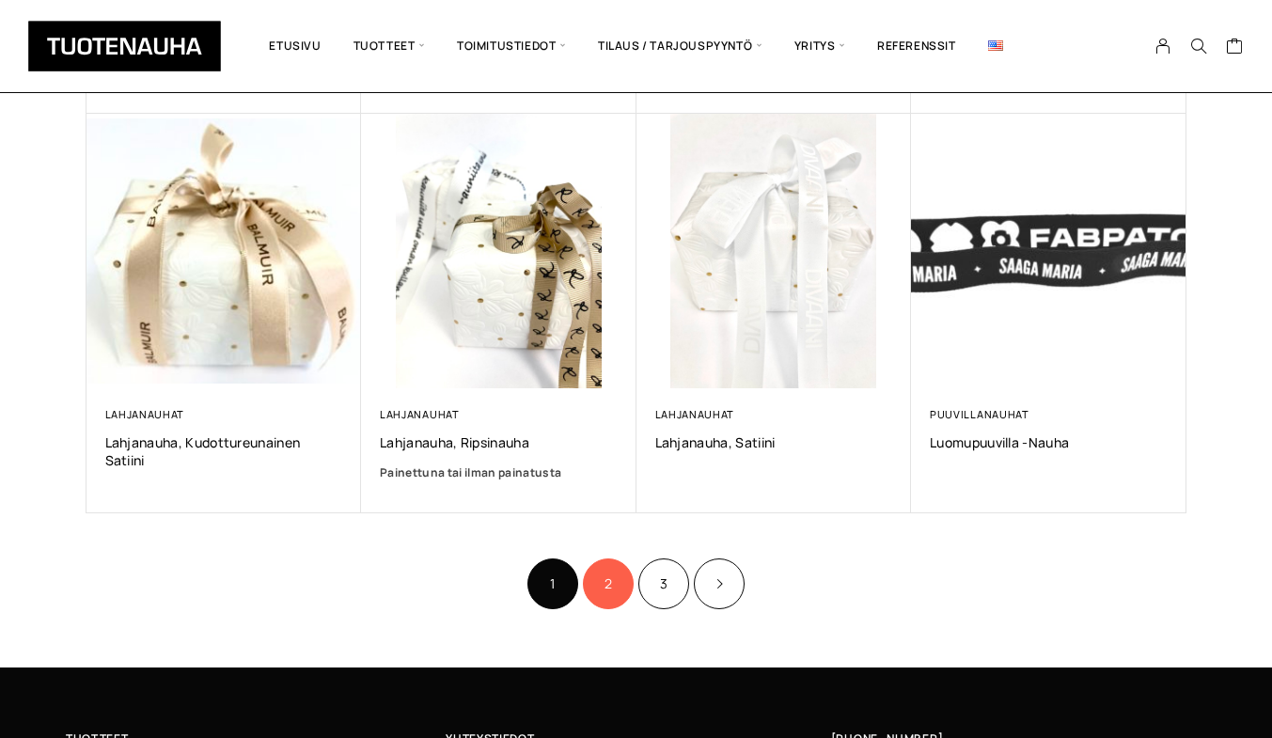
click at [604, 586] on link "2" at bounding box center [608, 584] width 51 height 51
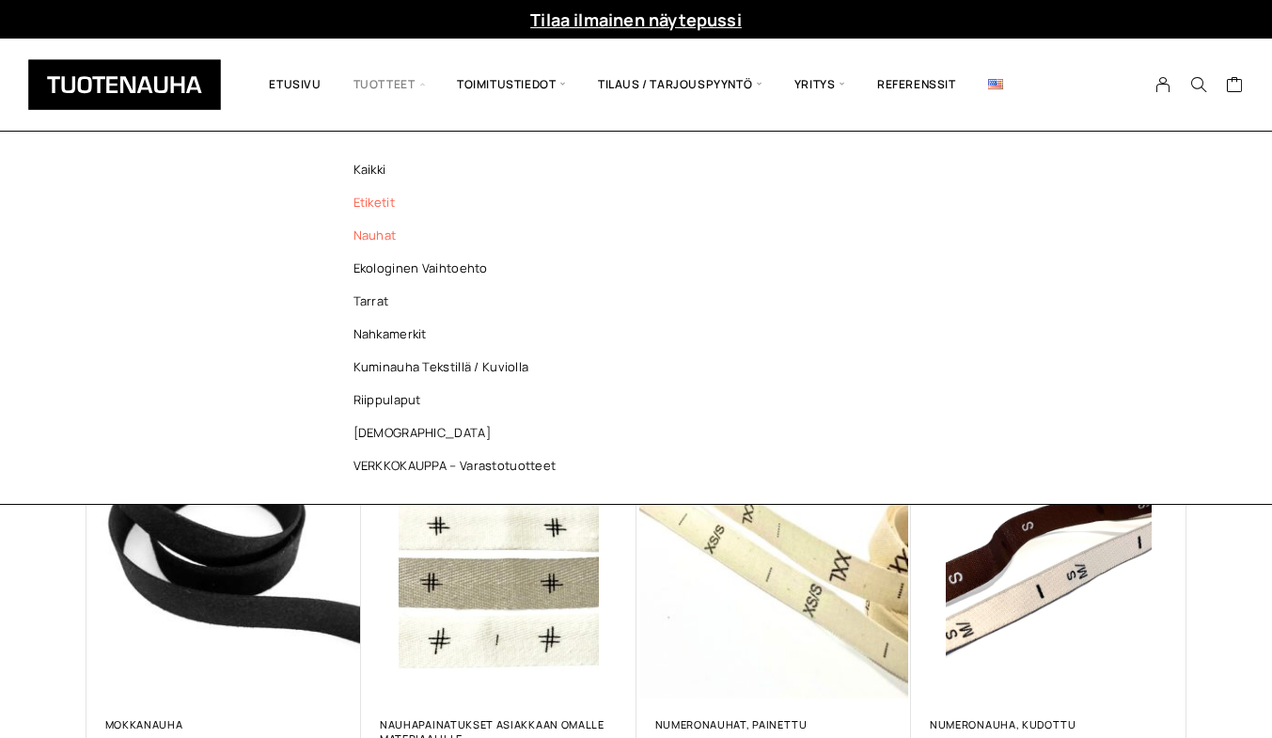
click at [368, 204] on link "Etiketit" at bounding box center [460, 202] width 273 height 33
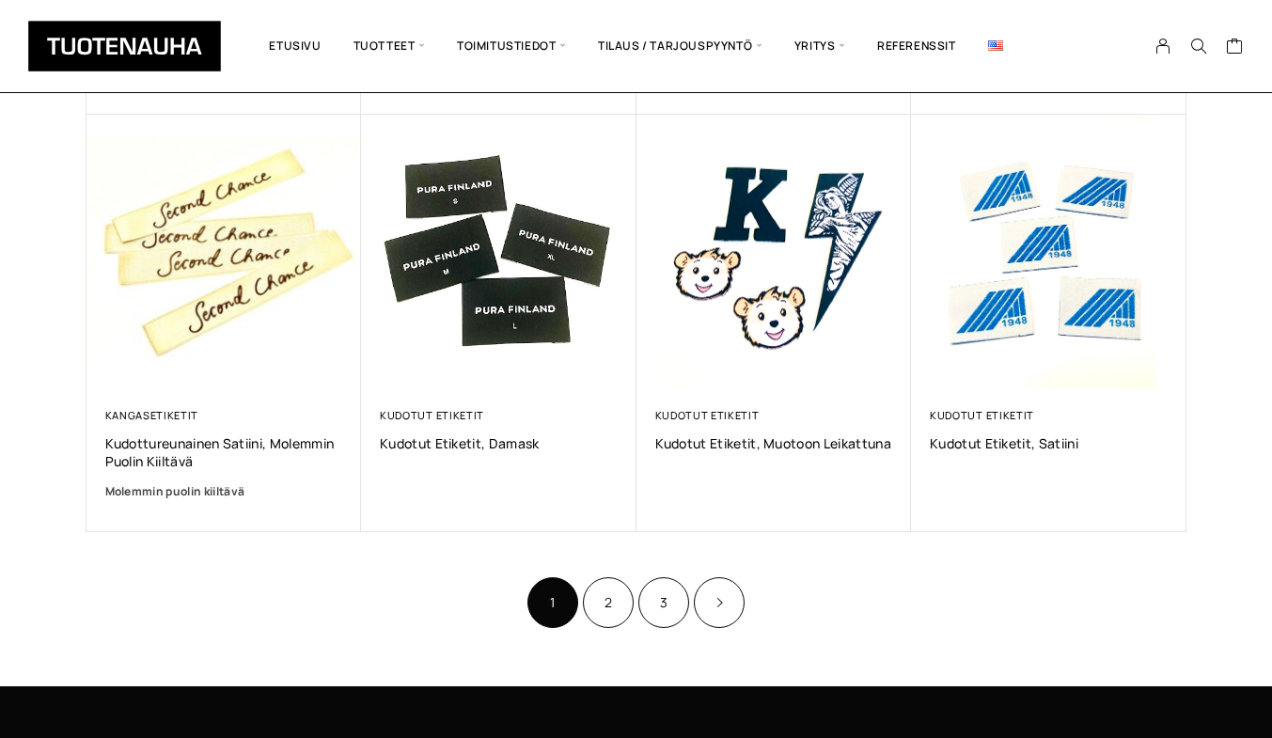
scroll to position [1129, 0]
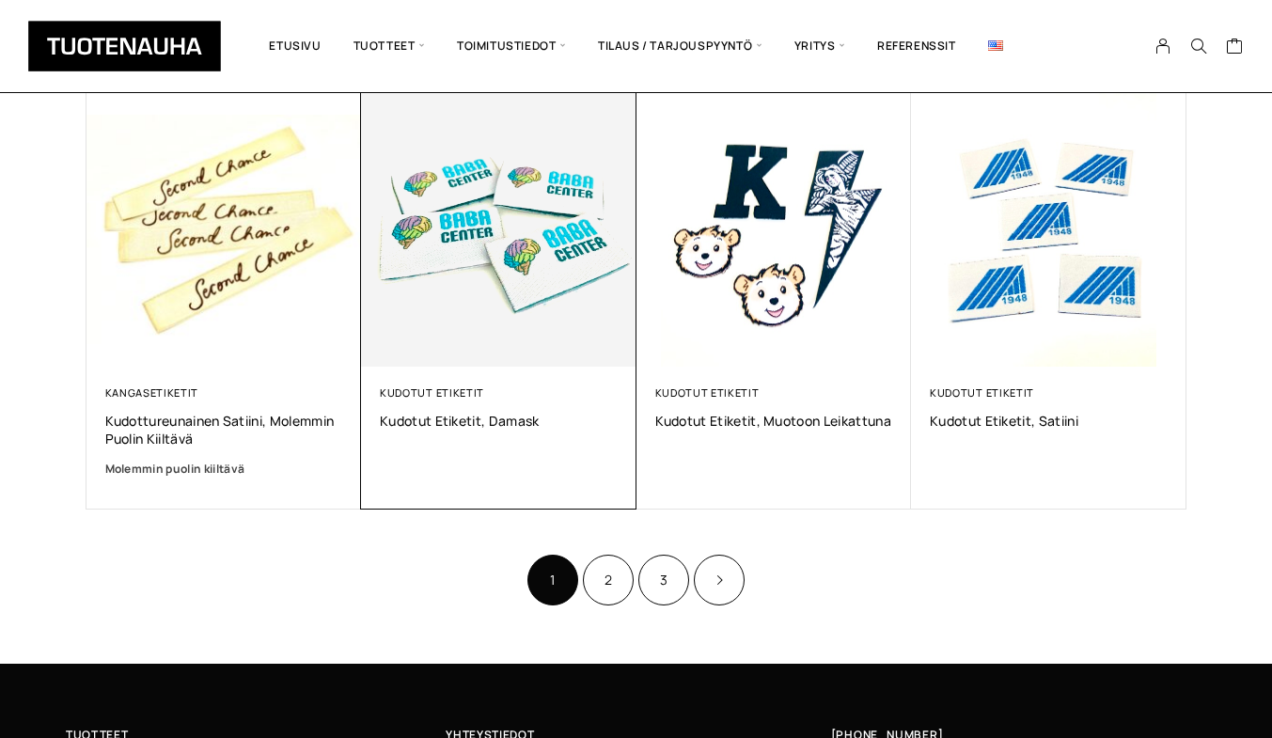
click at [433, 267] on img at bounding box center [499, 229] width 289 height 289
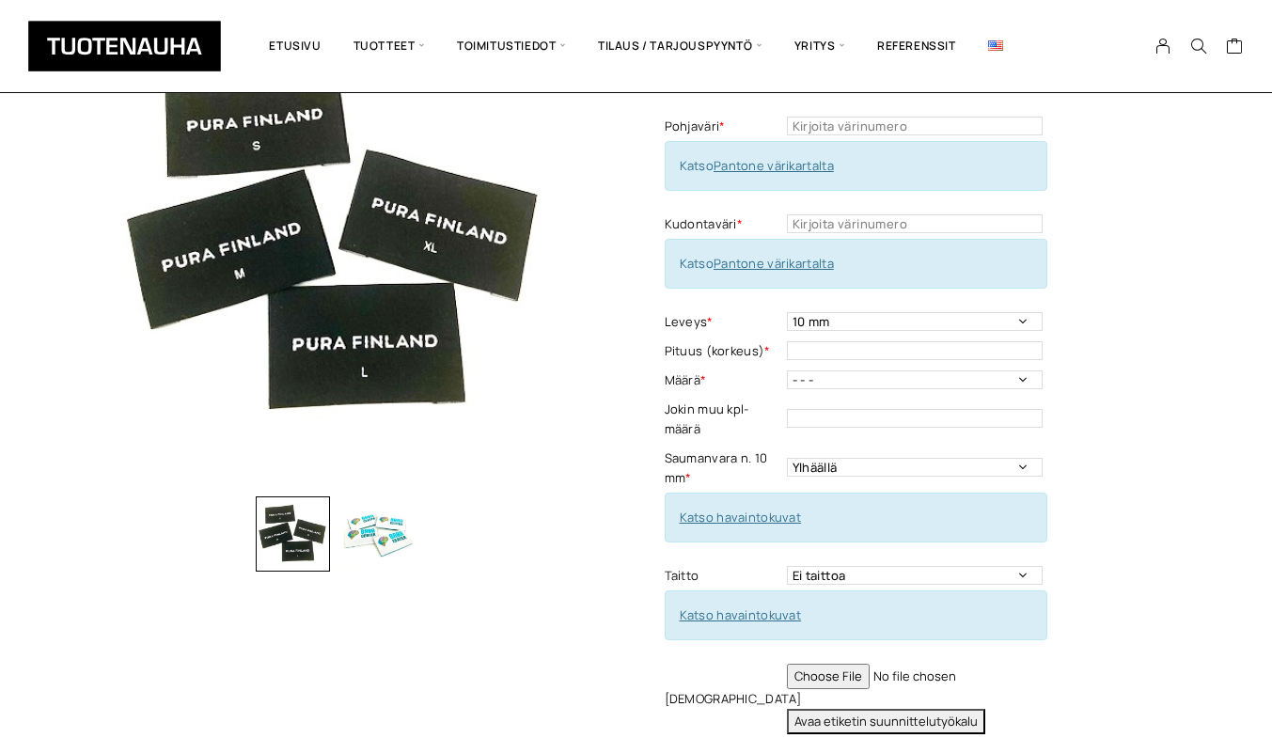
scroll to position [188, 0]
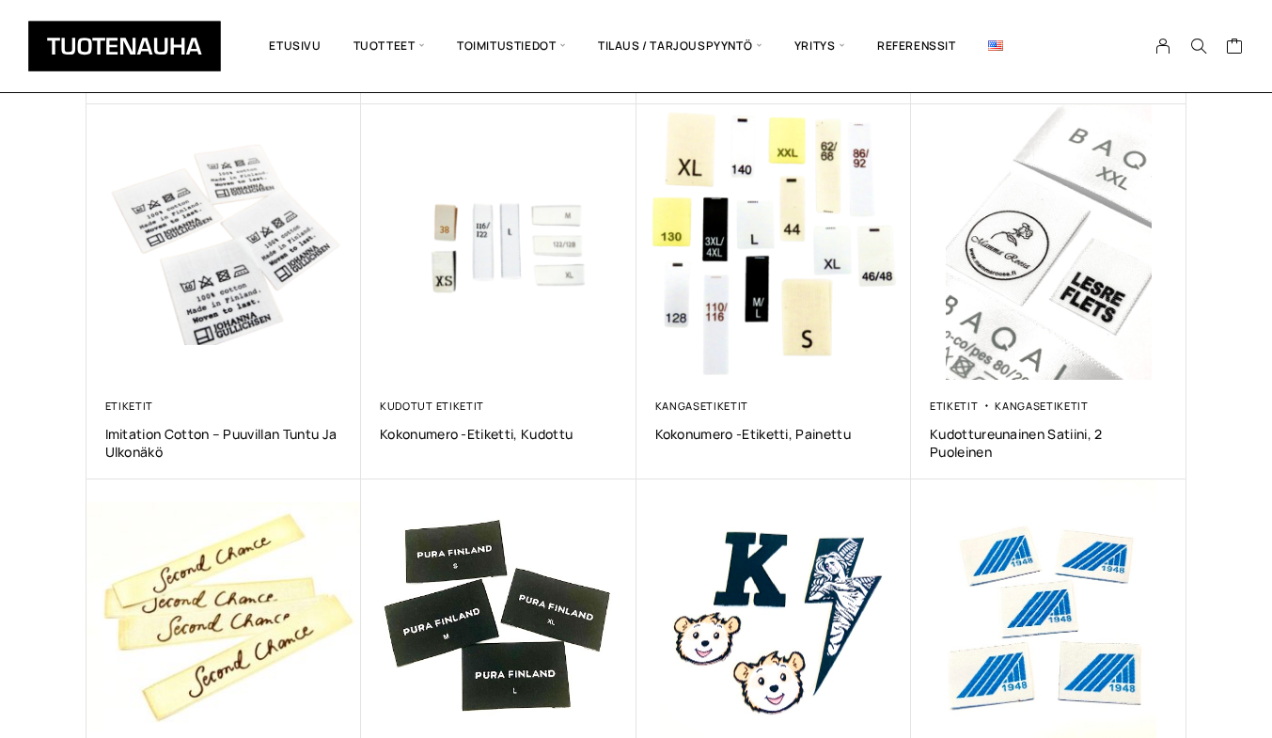
scroll to position [658, 0]
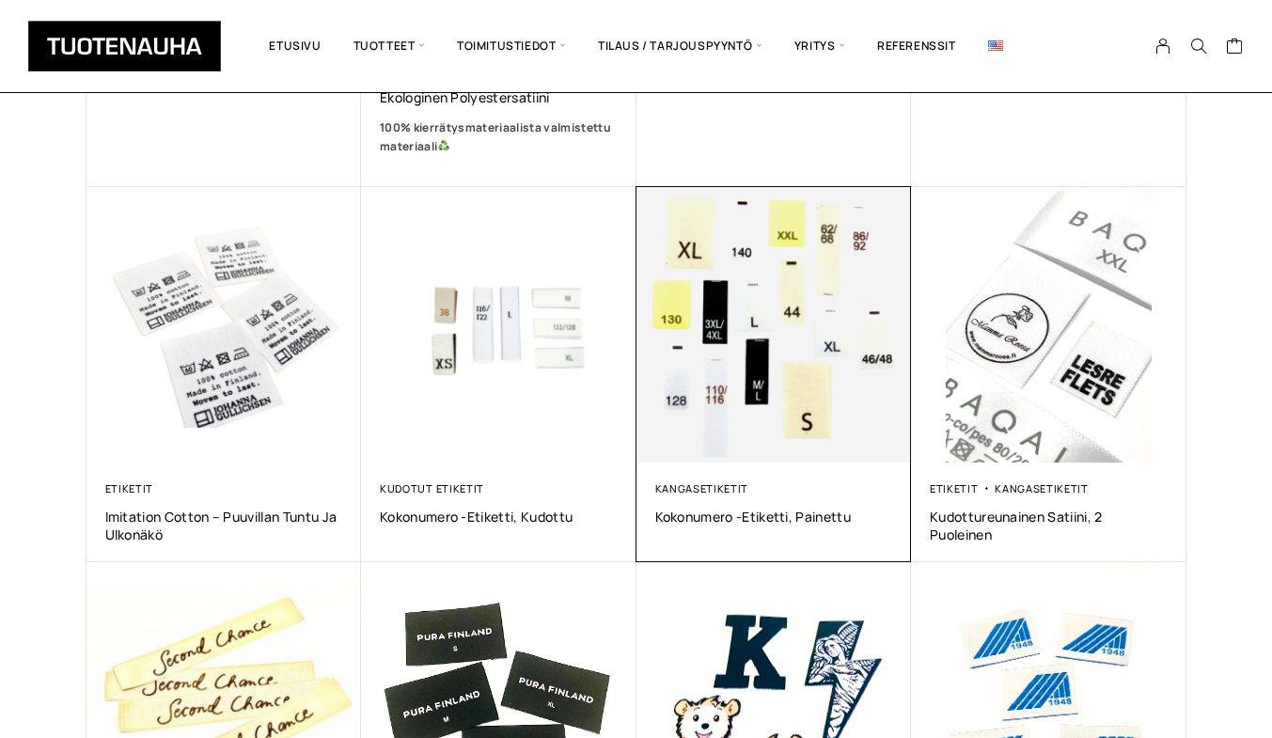
click at [776, 329] on img at bounding box center [775, 325] width 276 height 276
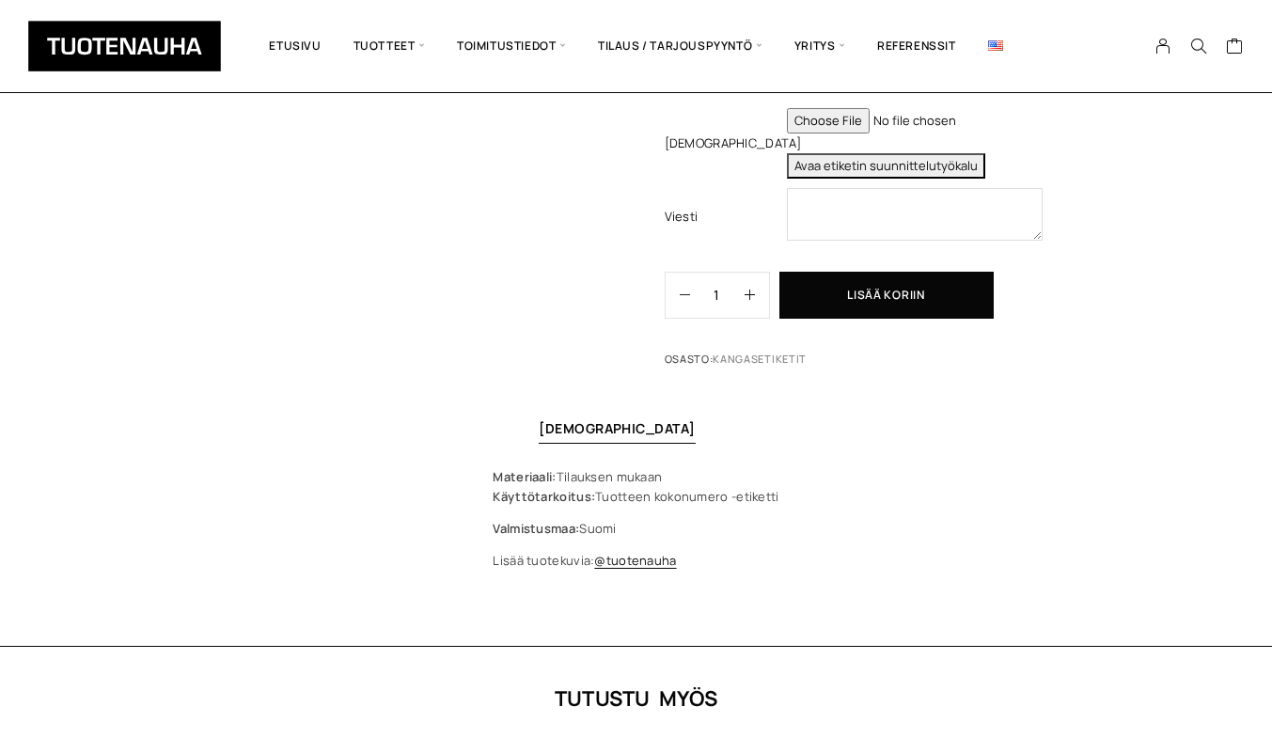
scroll to position [940, 0]
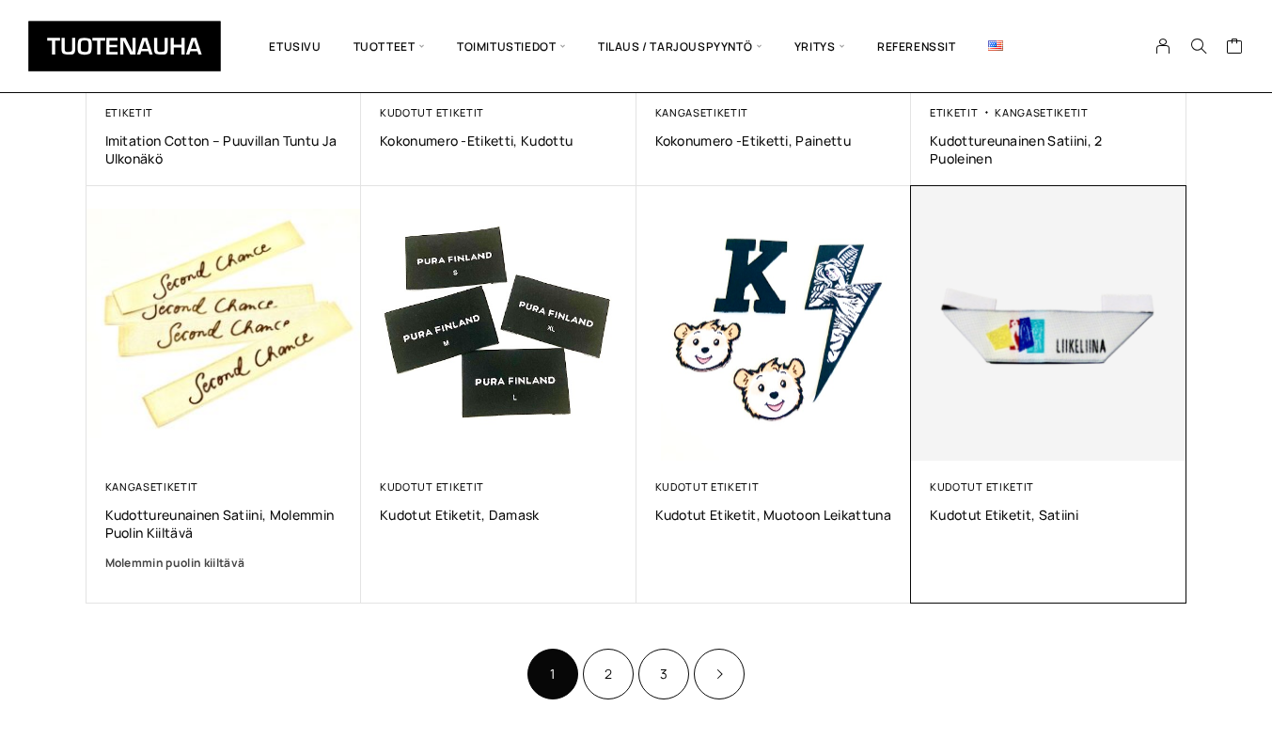
scroll to position [1383, 0]
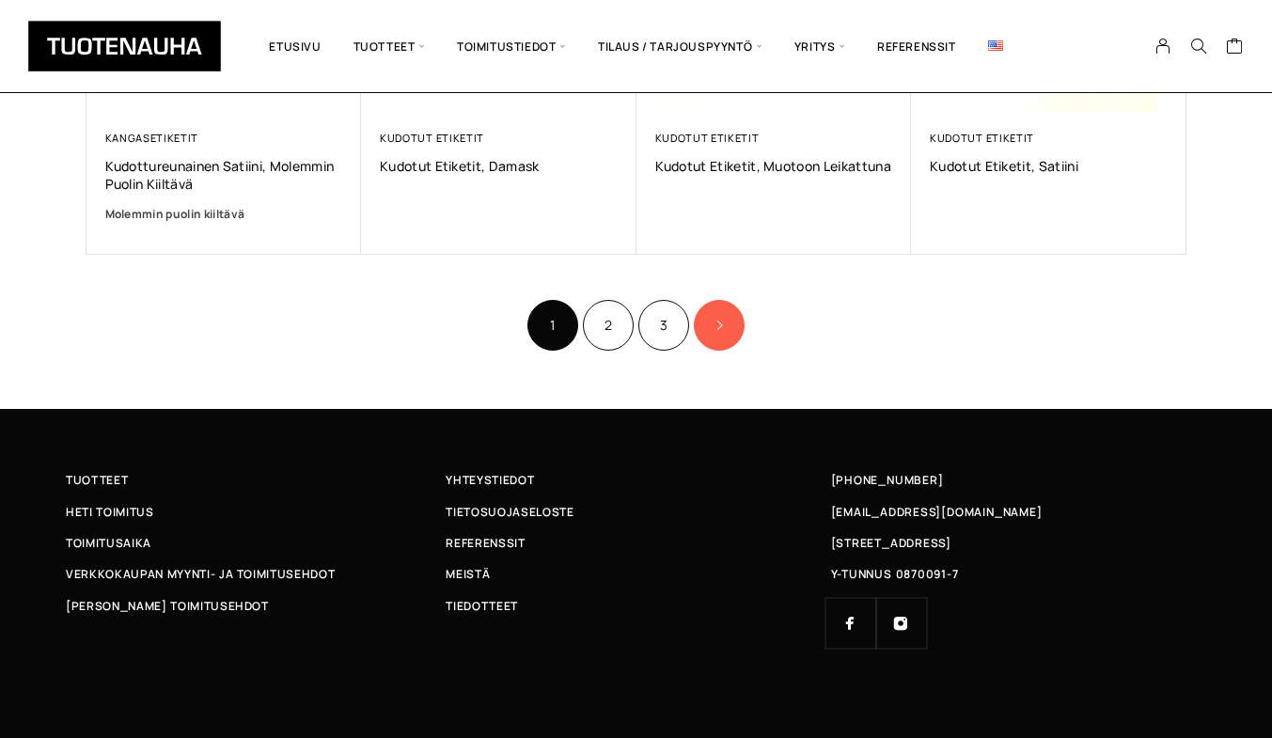
click at [714, 315] on link "Product Pagination" at bounding box center [719, 325] width 51 height 51
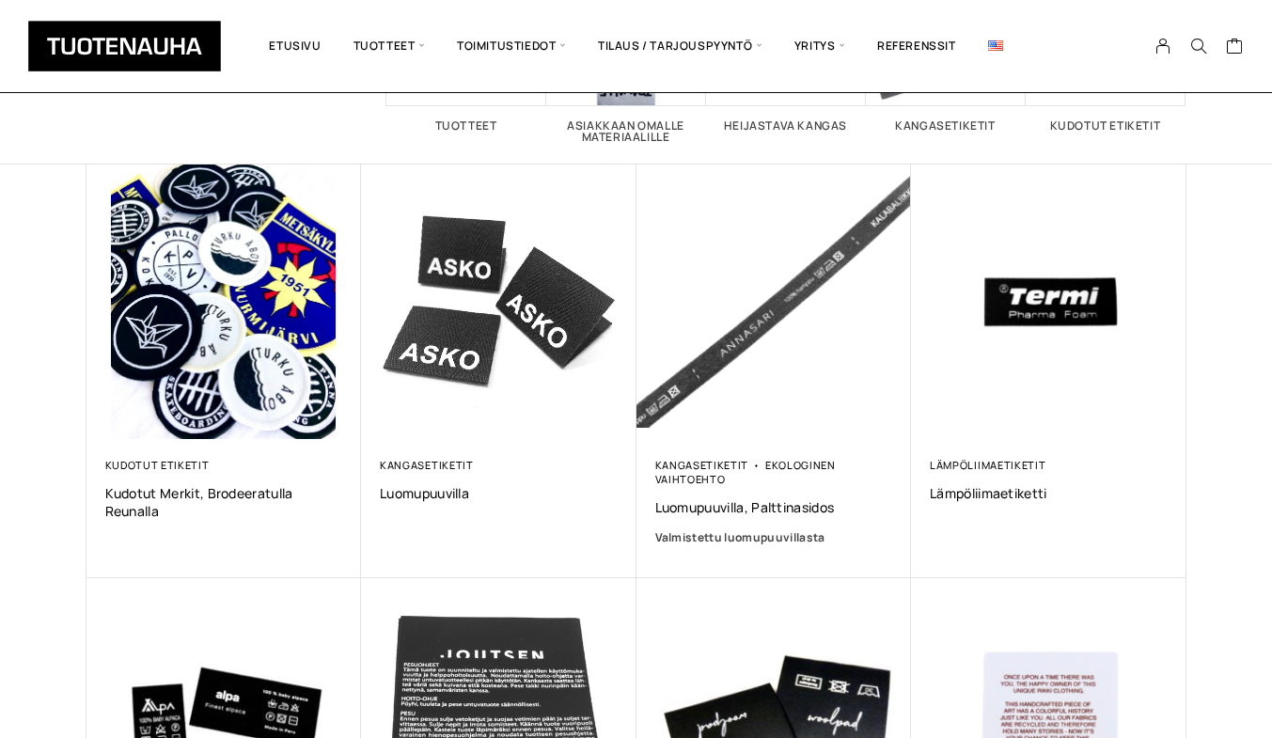
scroll to position [282, 0]
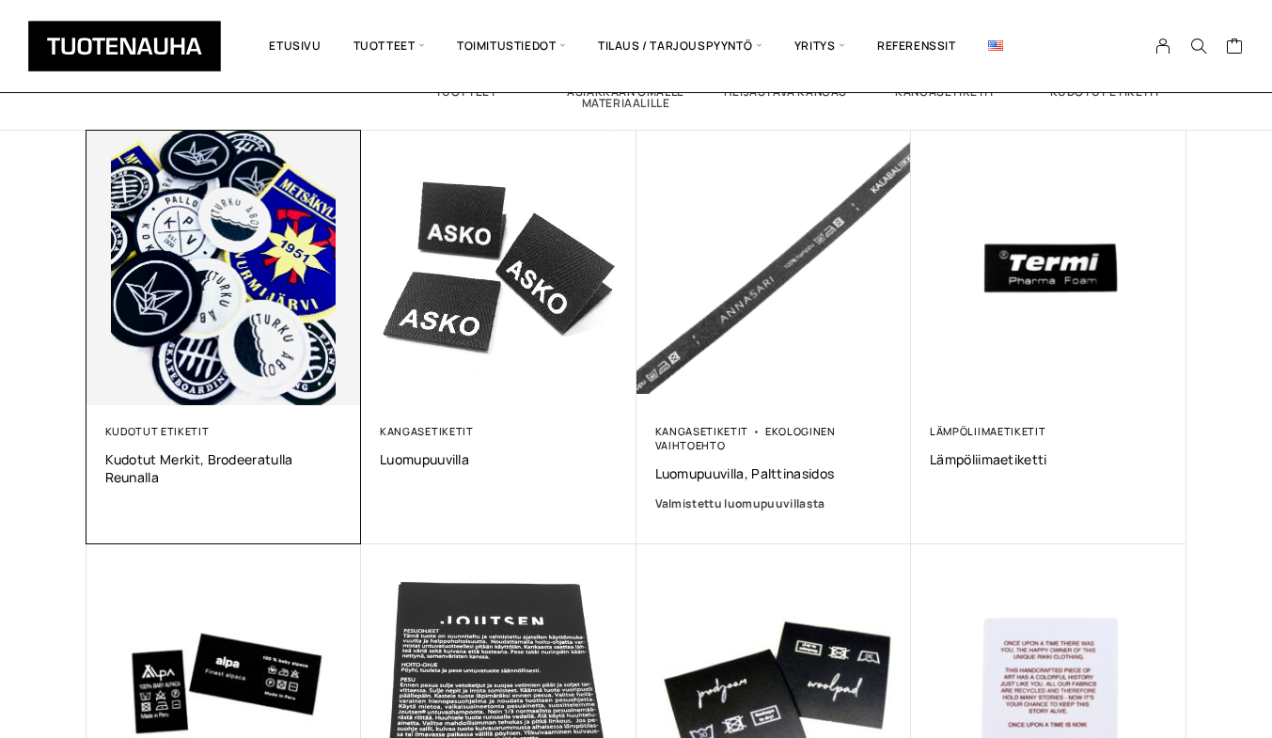
click at [181, 294] on img at bounding box center [225, 269] width 276 height 276
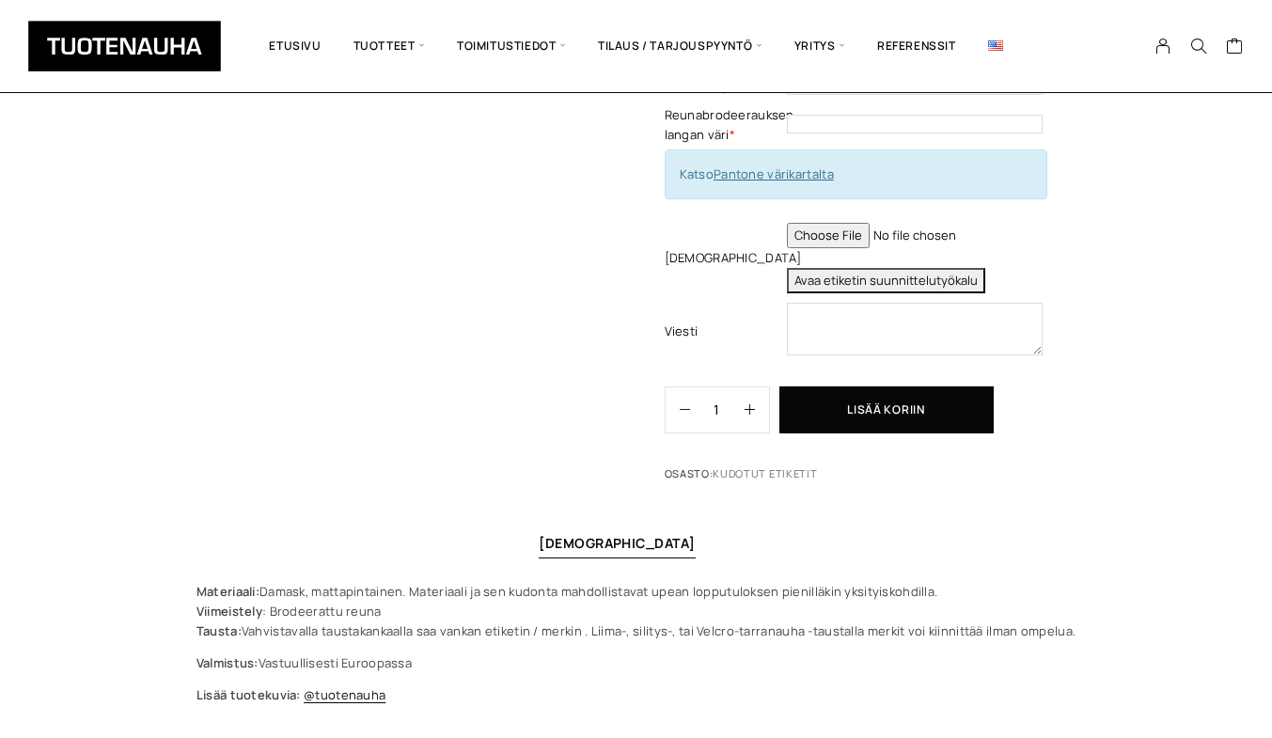
scroll to position [940, 0]
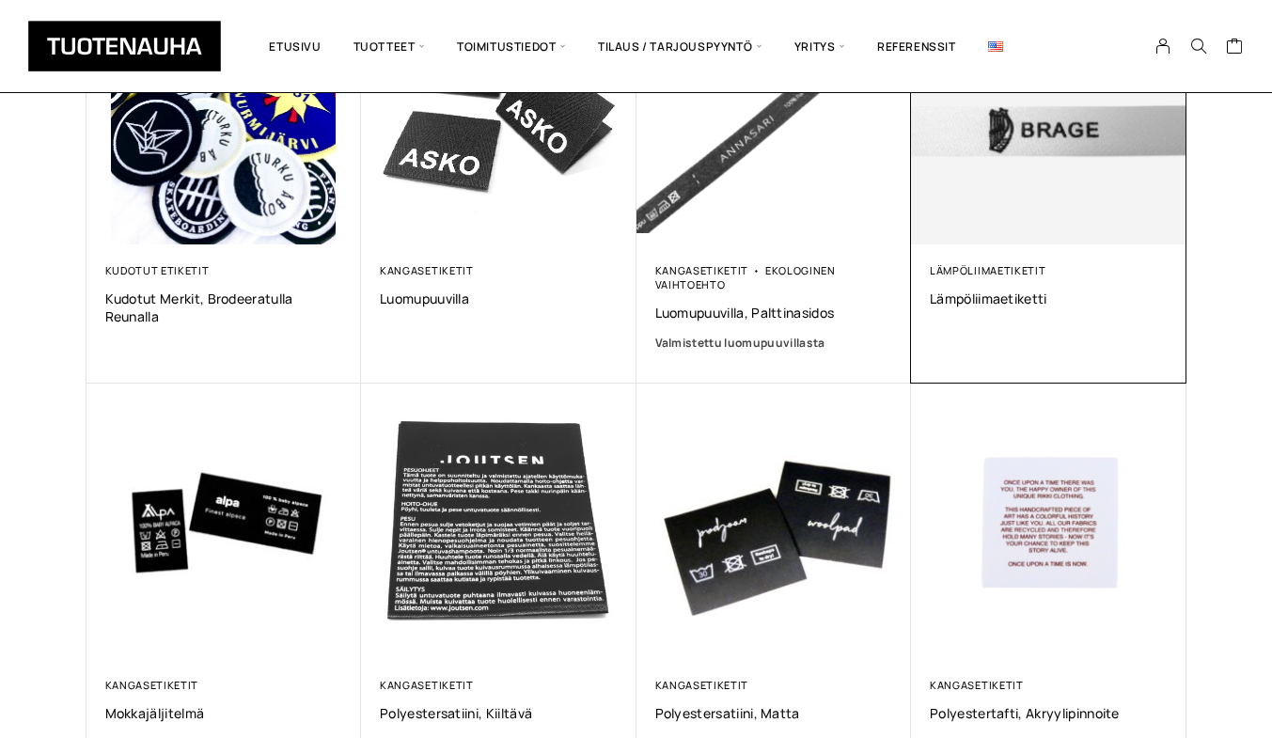
scroll to position [637, 0]
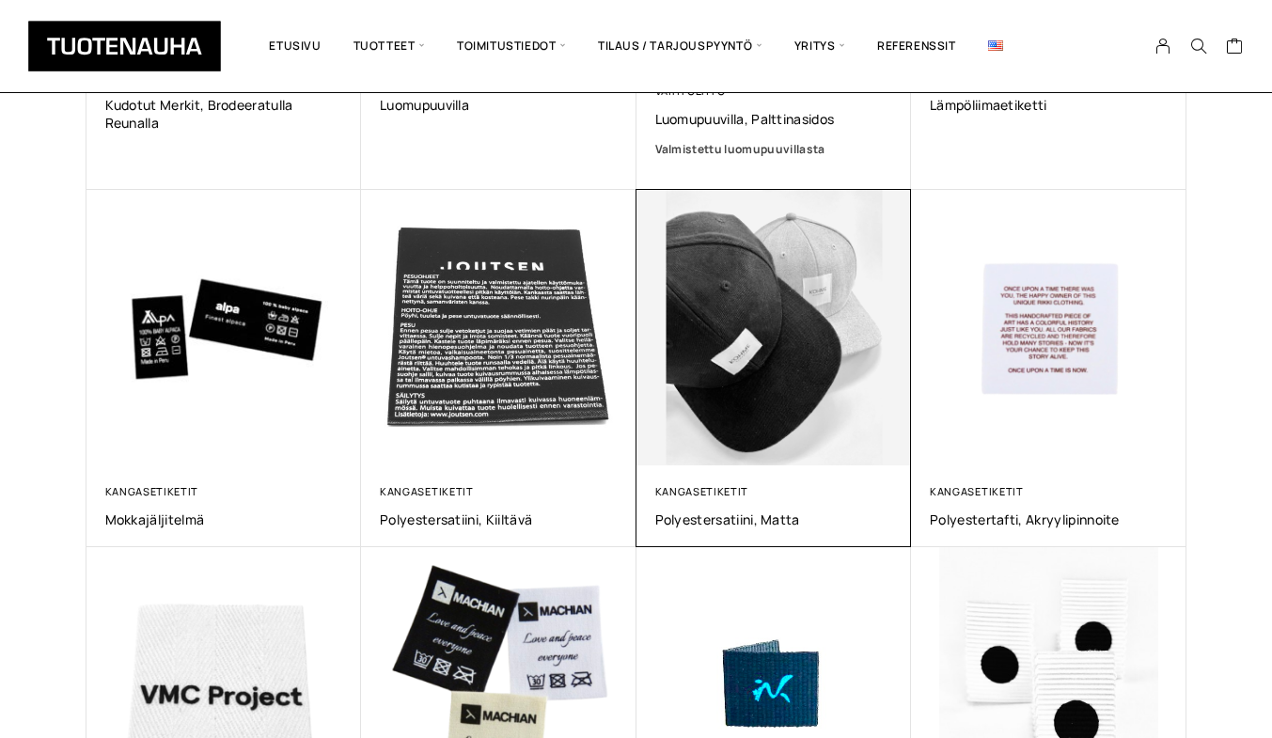
click at [761, 401] on img at bounding box center [773, 327] width 289 height 289
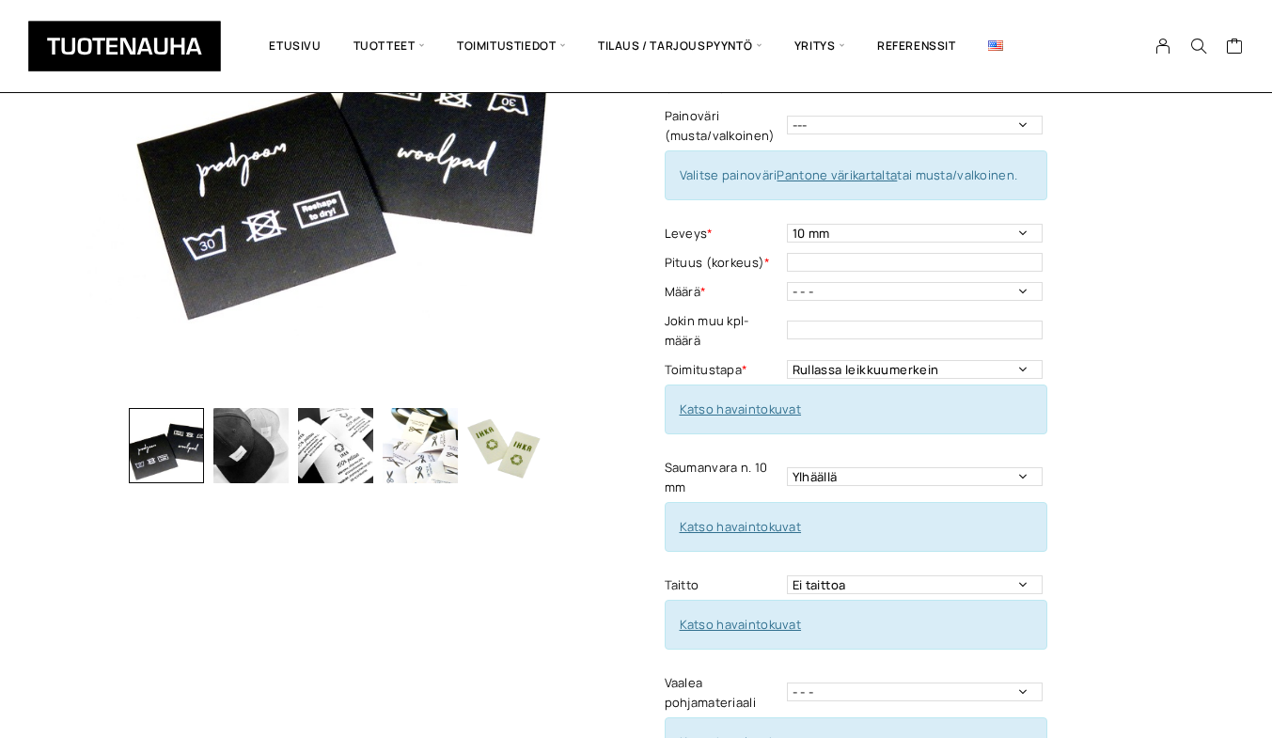
scroll to position [282, 0]
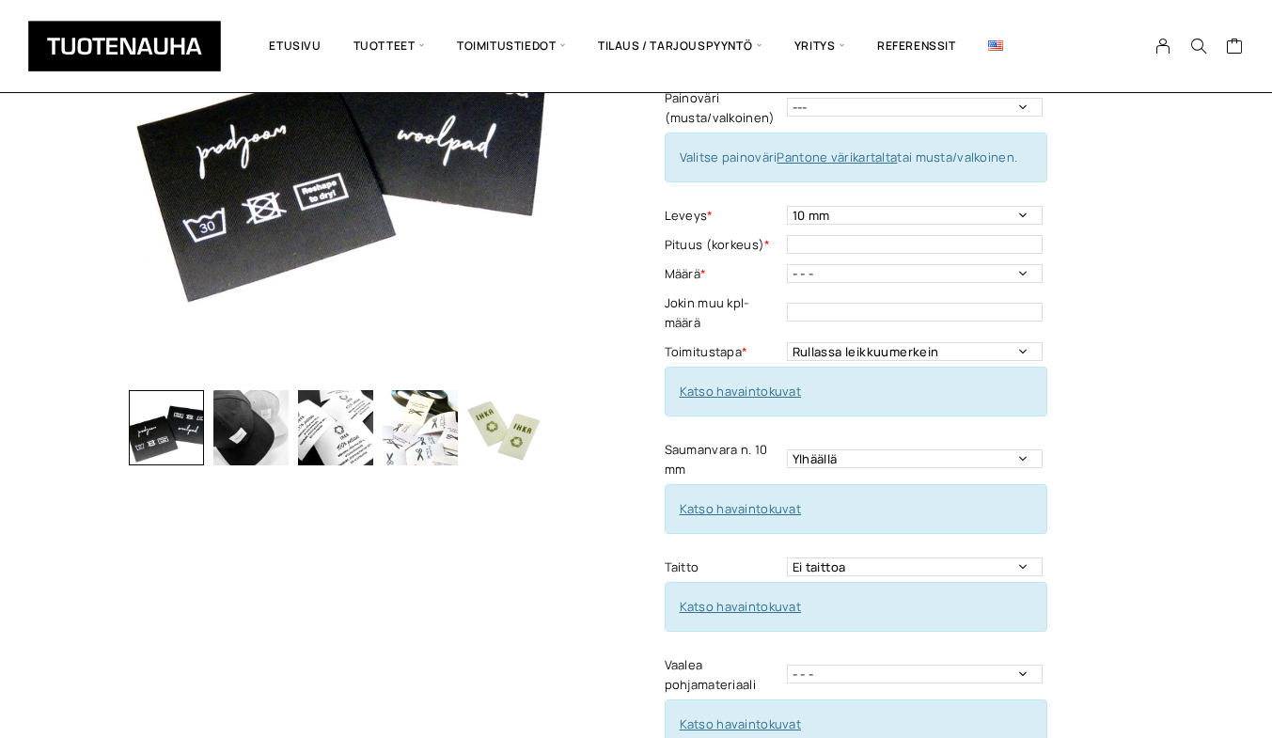
click at [245, 414] on img "button" at bounding box center [250, 427] width 75 height 75
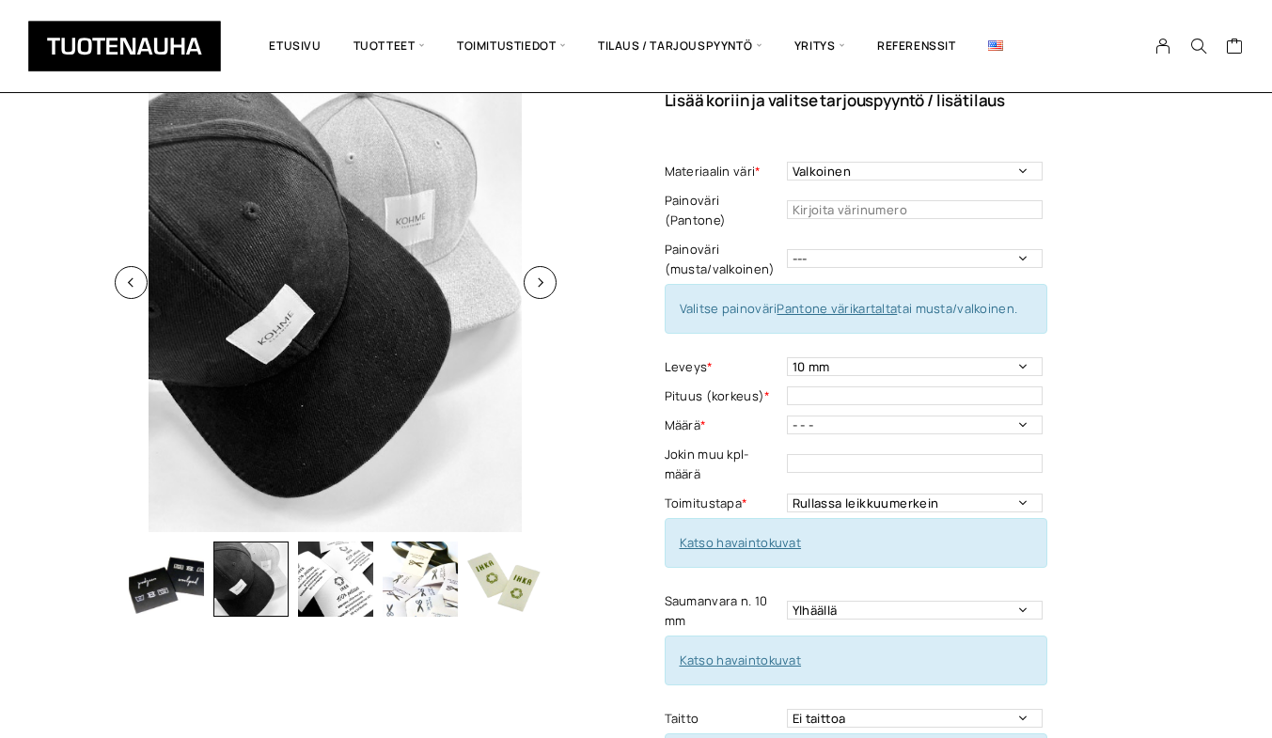
scroll to position [94, 0]
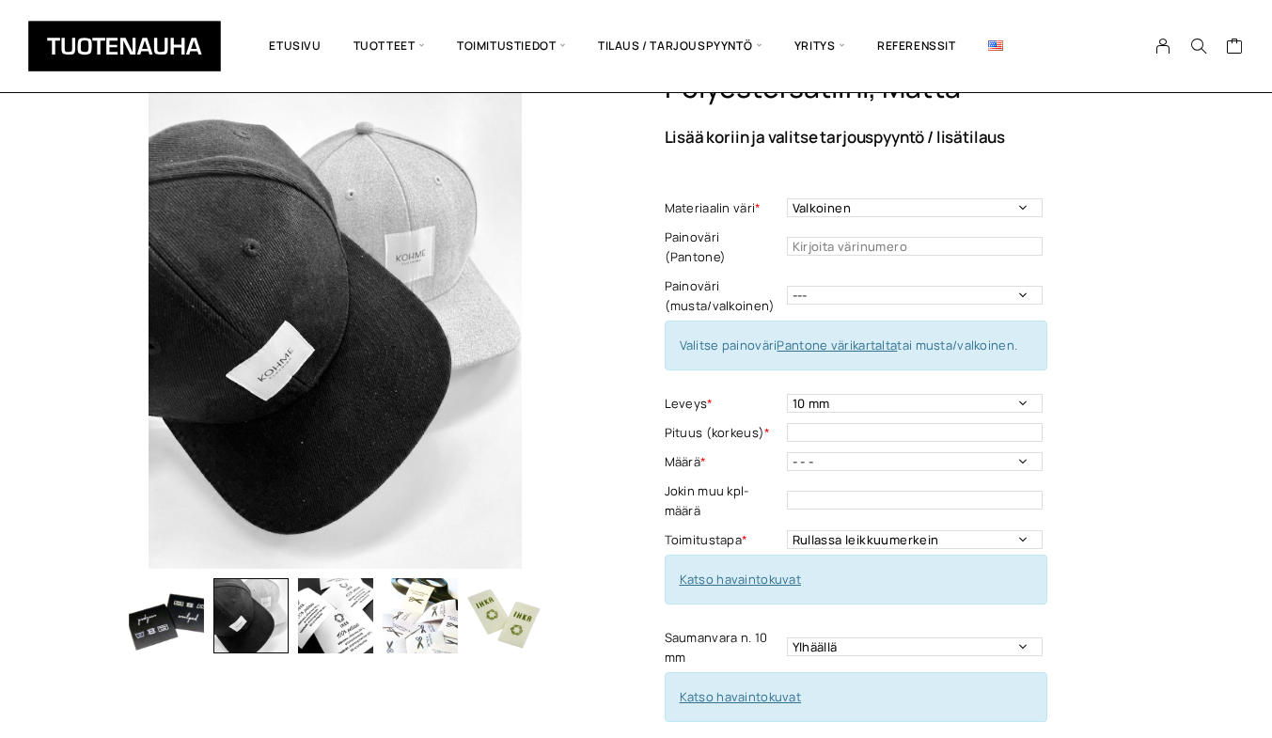
click at [317, 587] on img "button" at bounding box center [335, 615] width 75 height 75
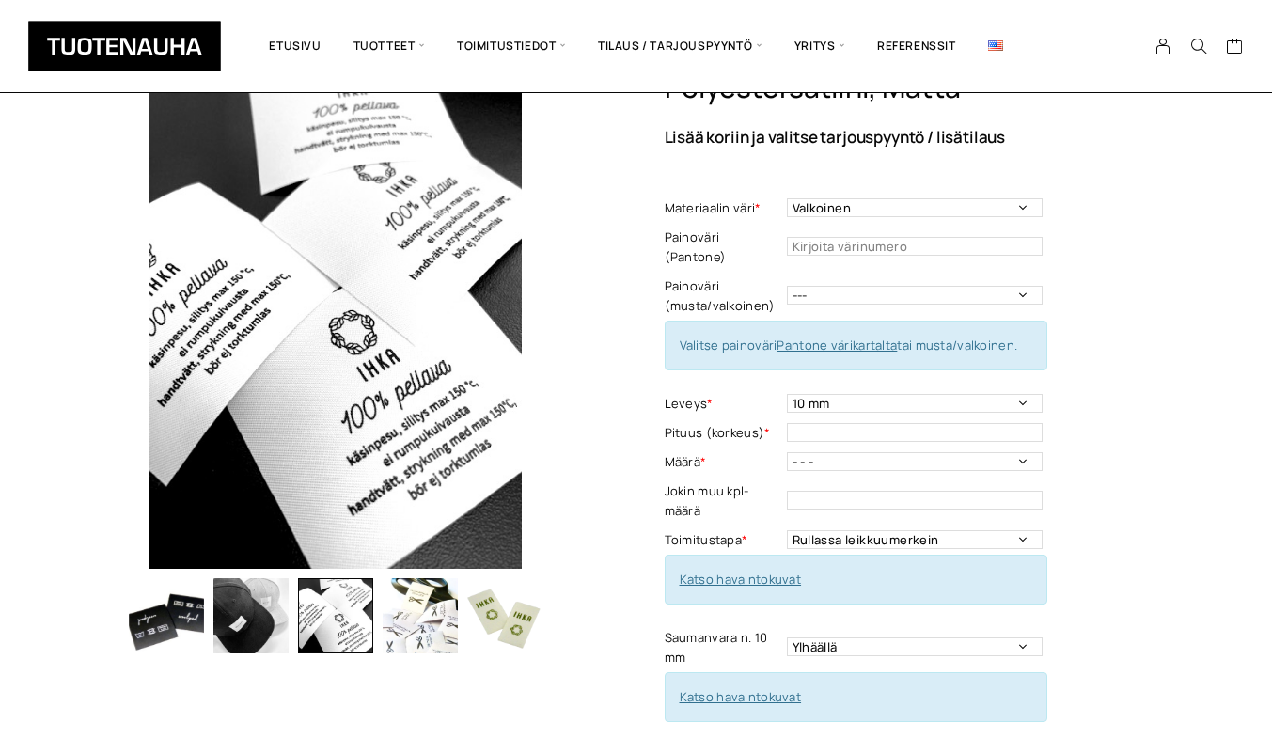
scroll to position [188, 0]
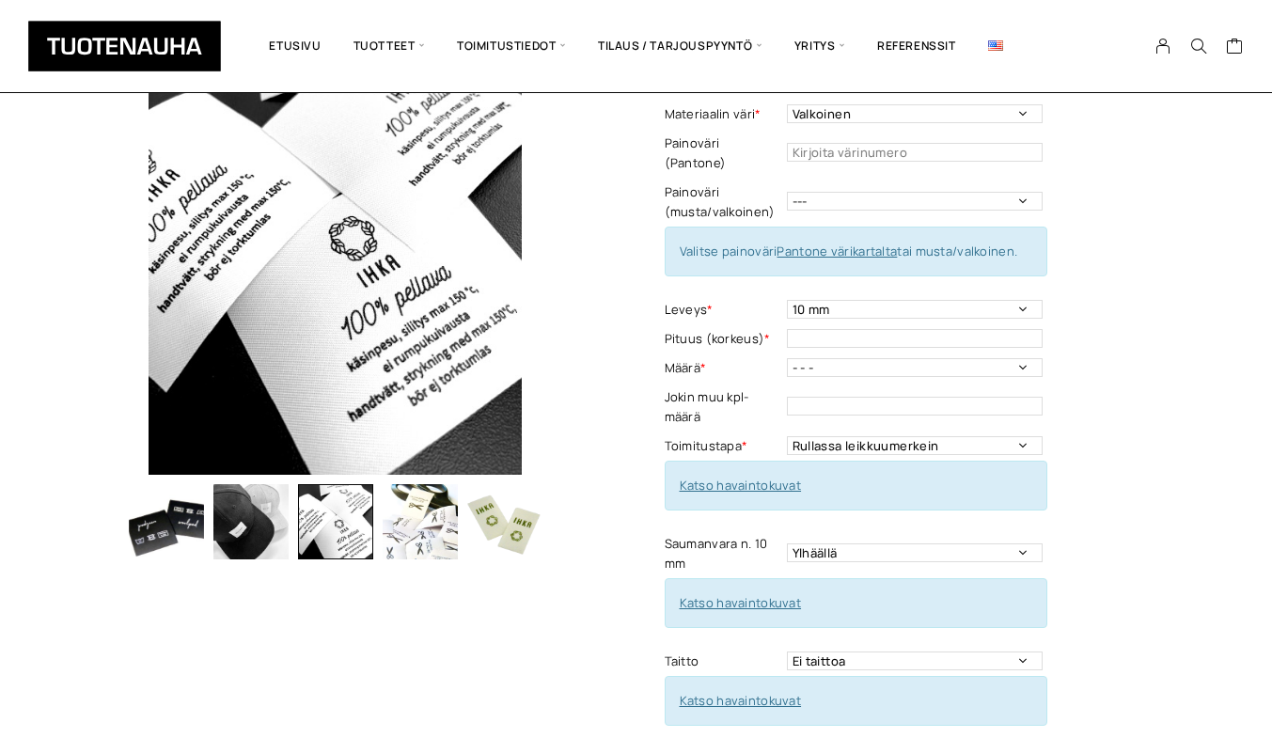
click at [432, 518] on img "button" at bounding box center [420, 521] width 75 height 75
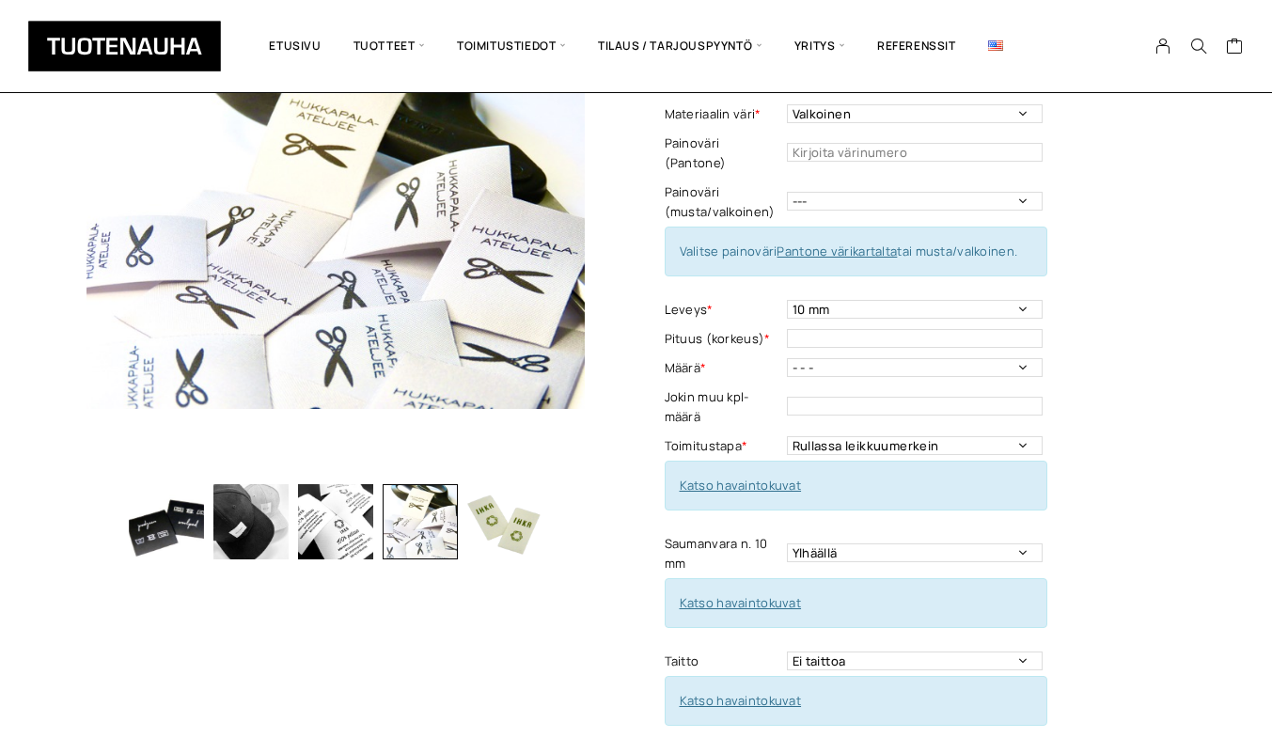
click at [502, 516] on img "button" at bounding box center [504, 521] width 75 height 75
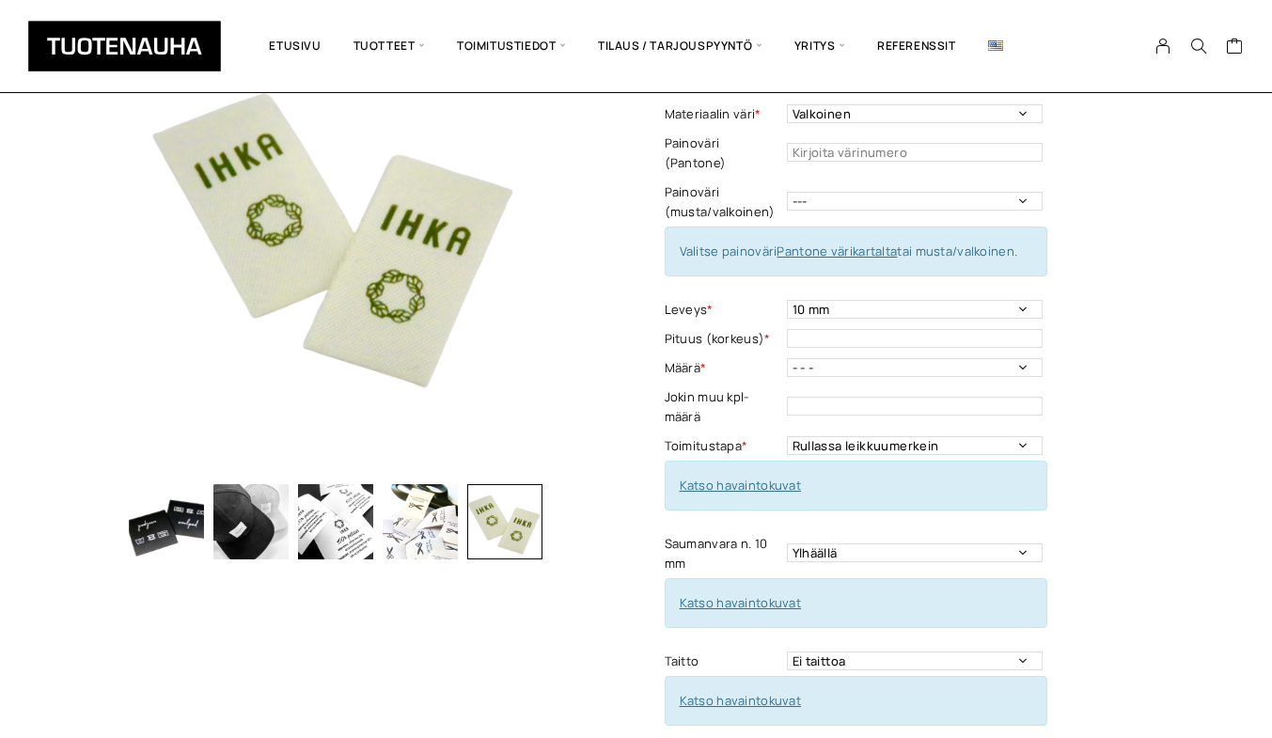
click at [331, 511] on img "button" at bounding box center [335, 521] width 75 height 75
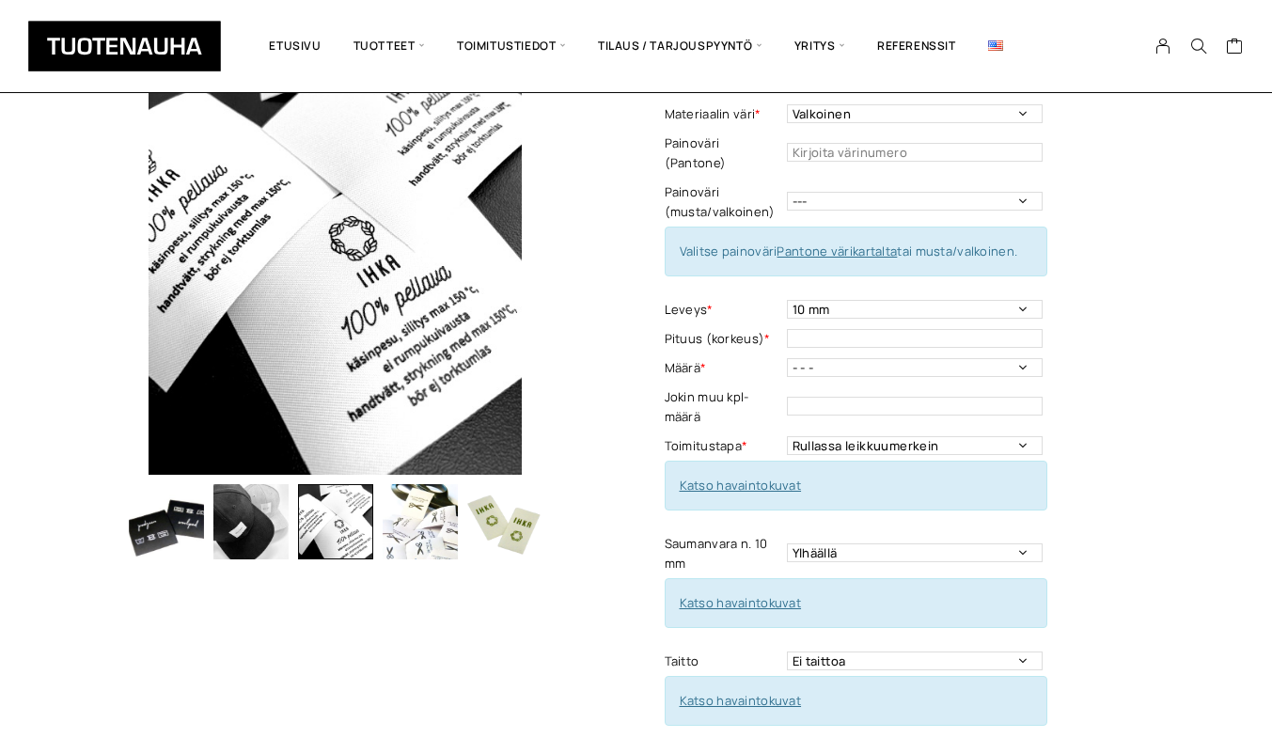
click at [494, 525] on img "button" at bounding box center [504, 521] width 75 height 75
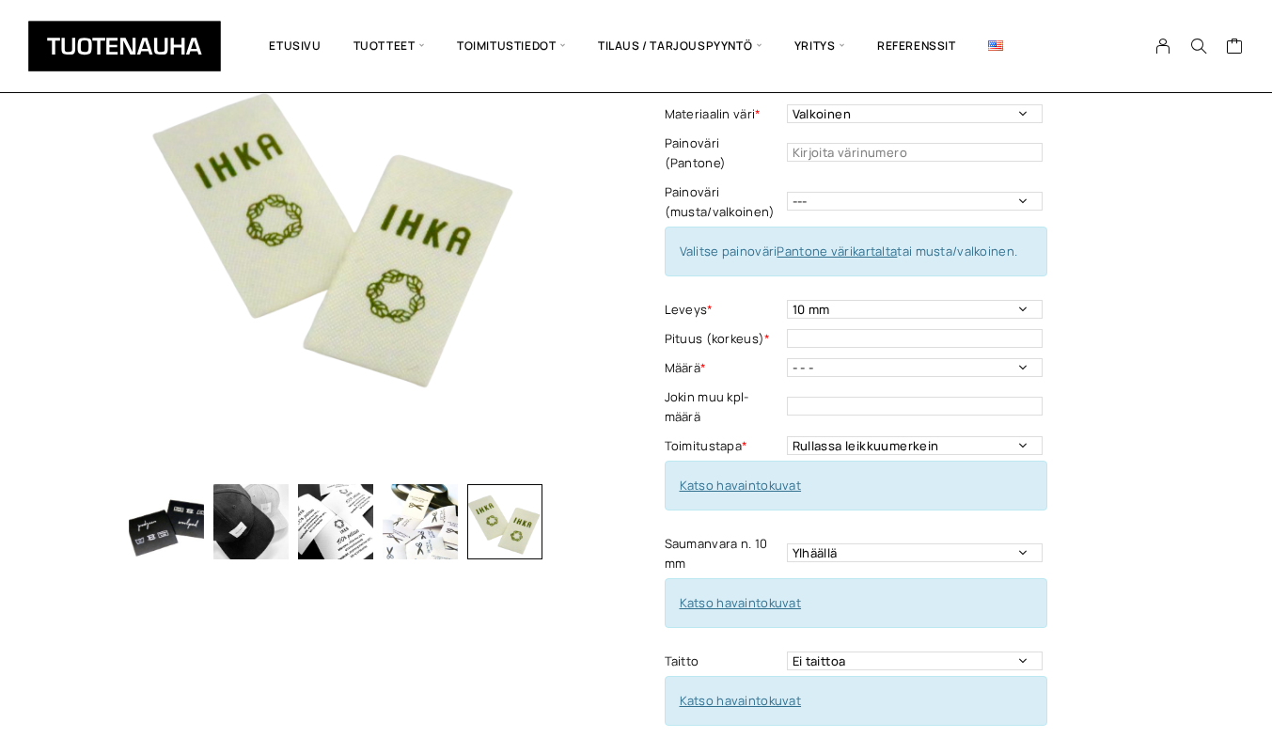
click at [325, 514] on img "button" at bounding box center [335, 521] width 75 height 75
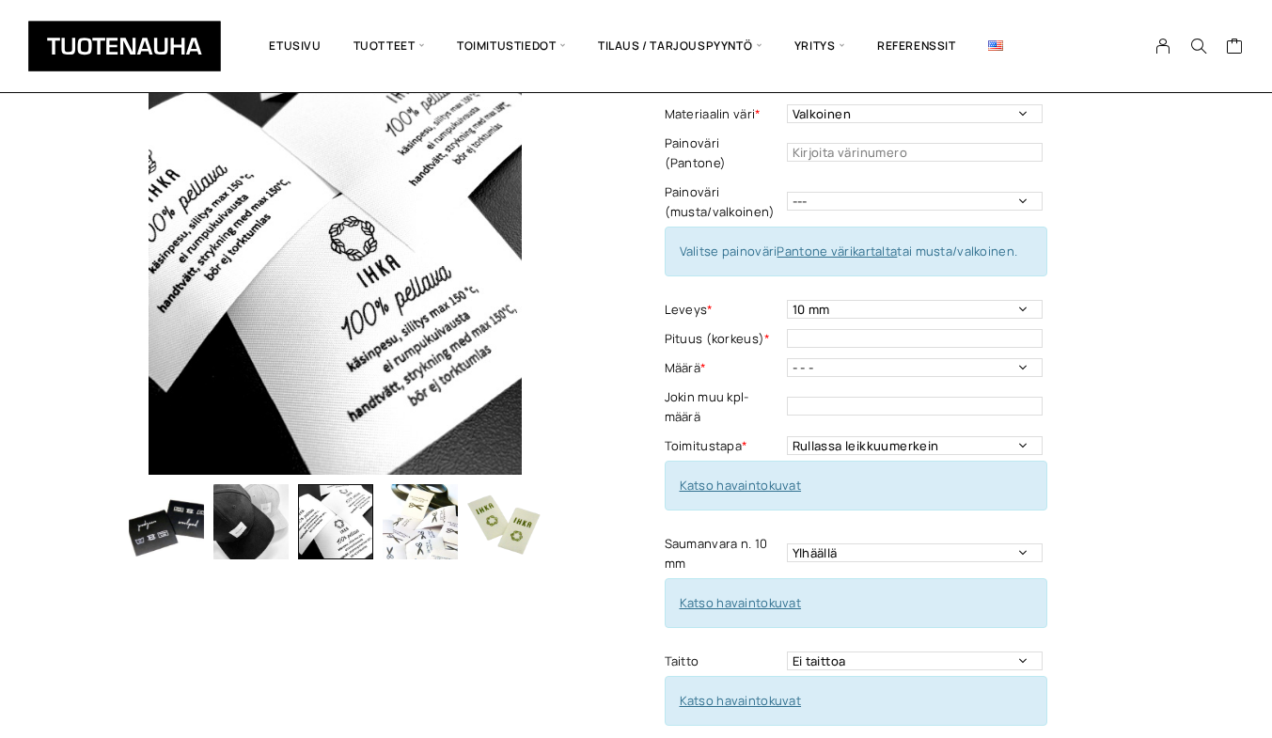
scroll to position [0, 0]
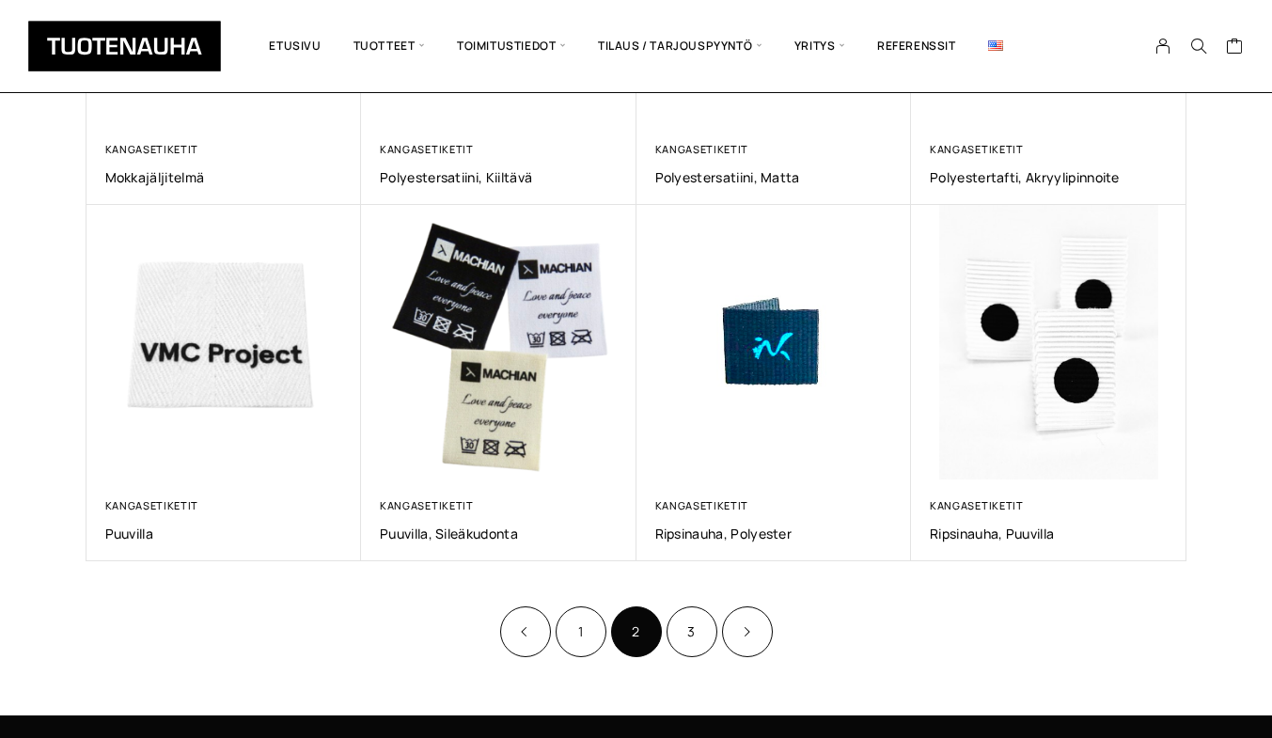
scroll to position [1013, 0]
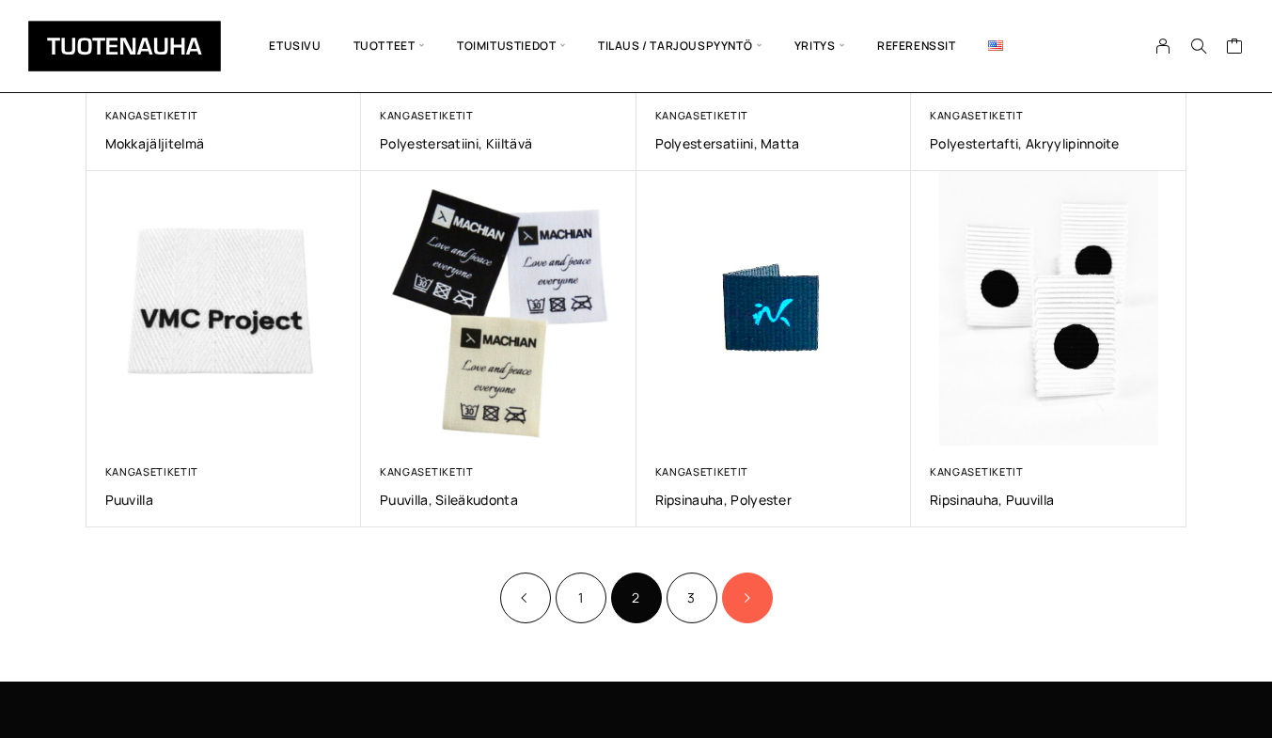
click at [743, 598] on icon "Product Pagination" at bounding box center [746, 597] width 9 height 11
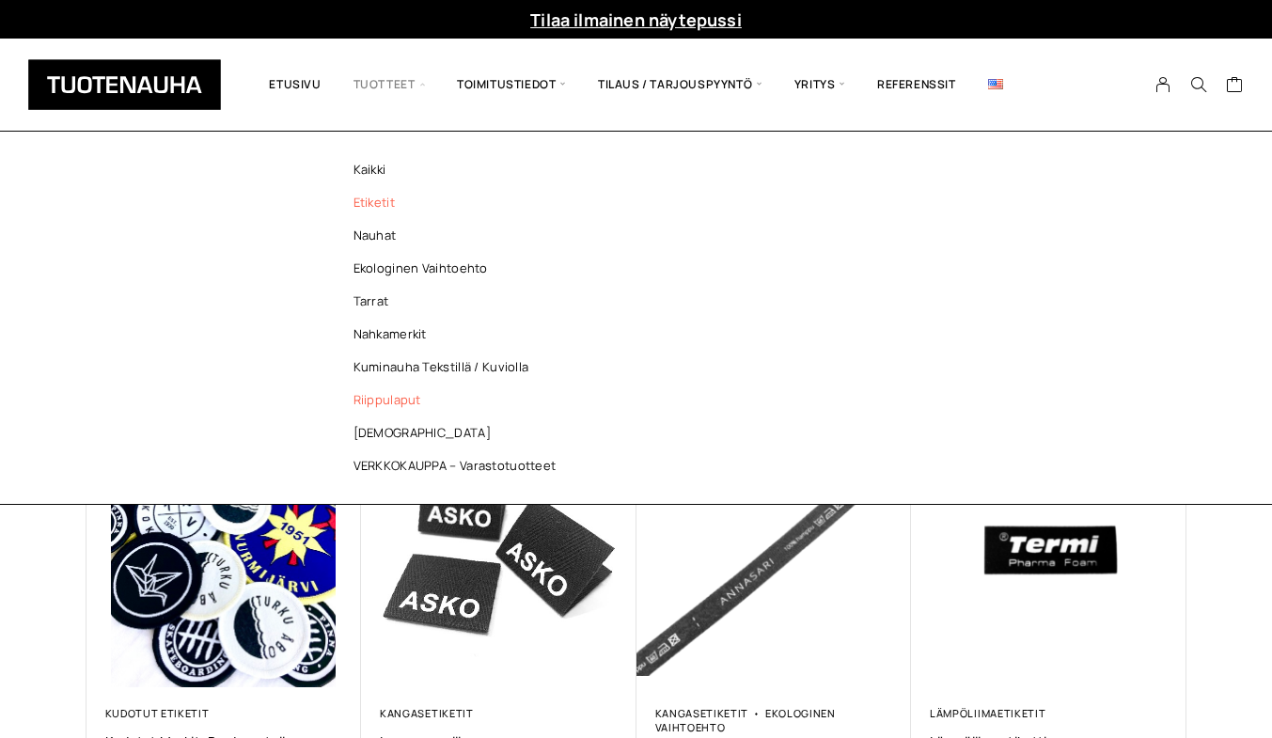
click at [389, 399] on link "Riippulaput" at bounding box center [460, 400] width 273 height 33
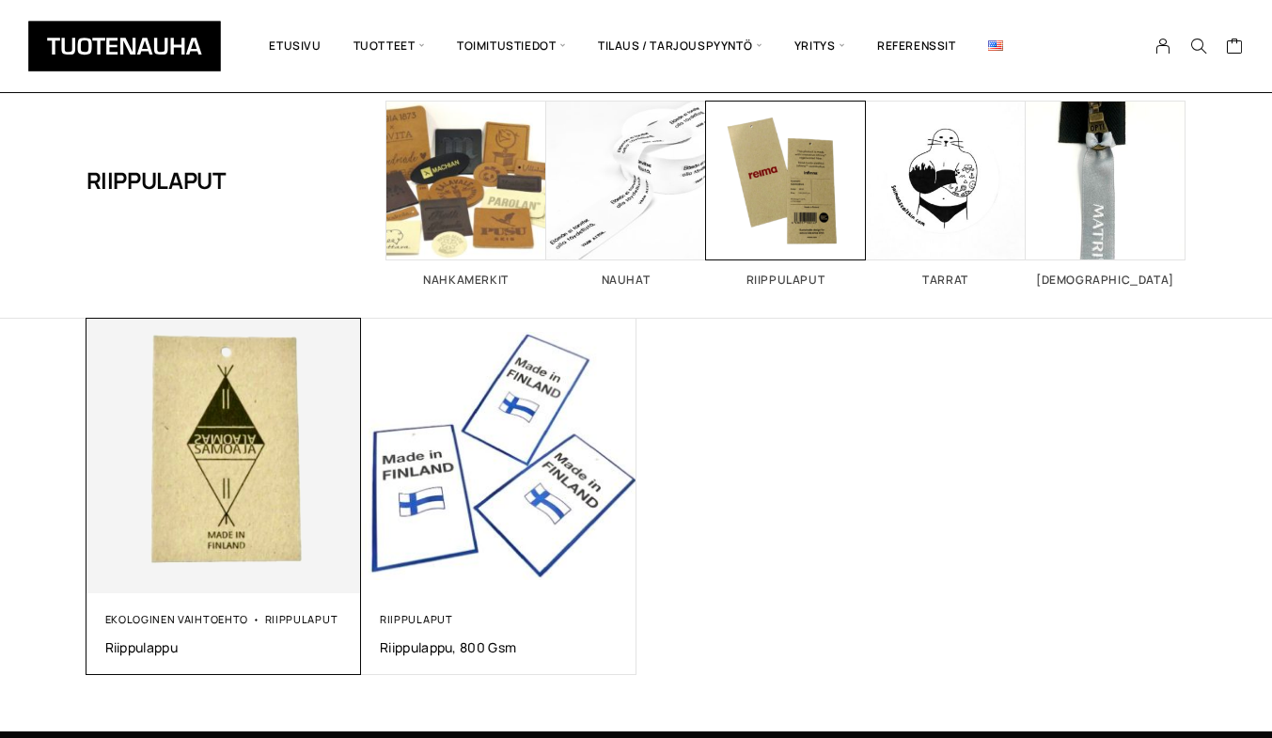
scroll to position [94, 0]
click at [242, 453] on img at bounding box center [223, 455] width 289 height 289
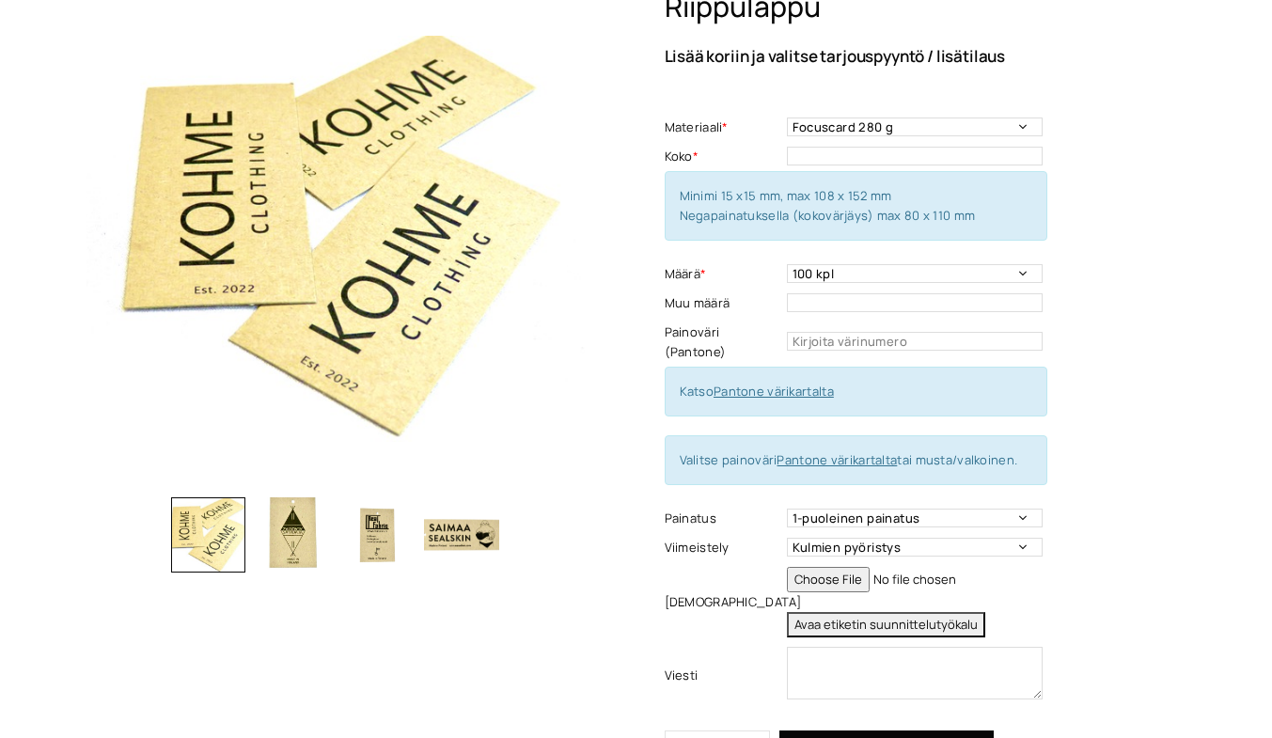
scroll to position [282, 0]
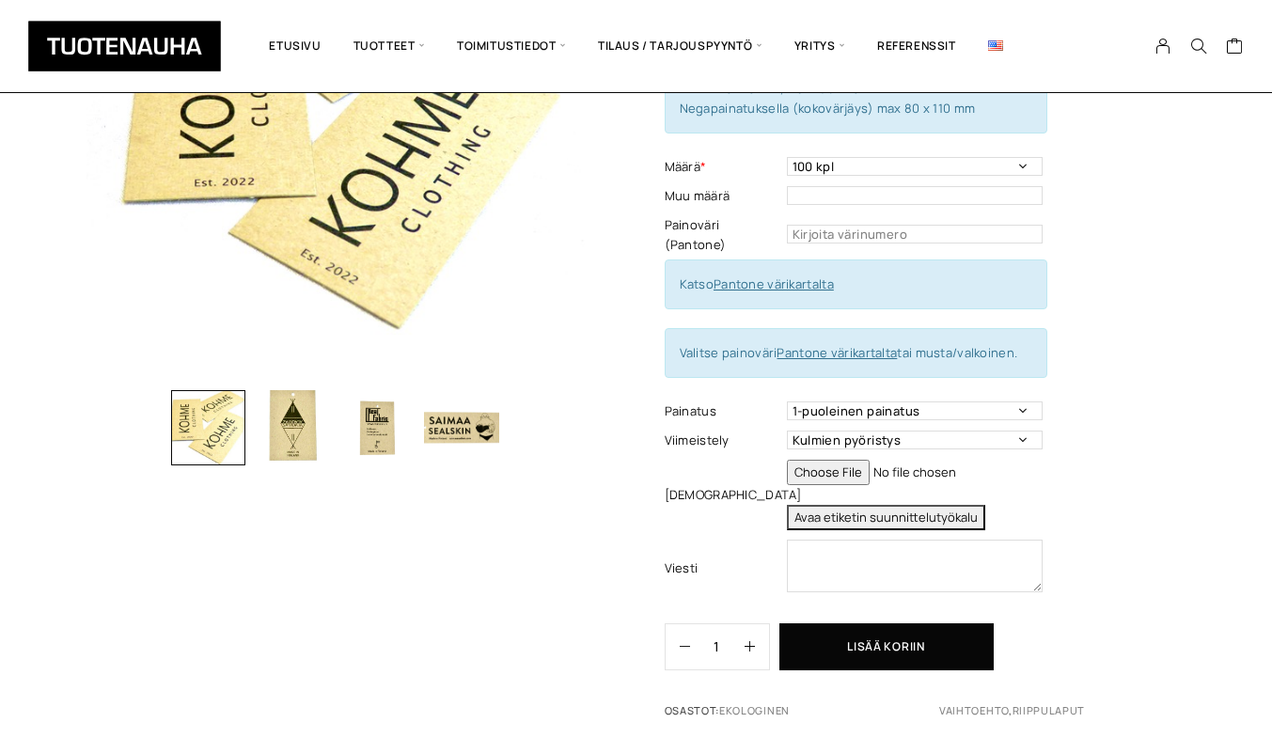
click at [480, 422] on img "button" at bounding box center [461, 427] width 75 height 75
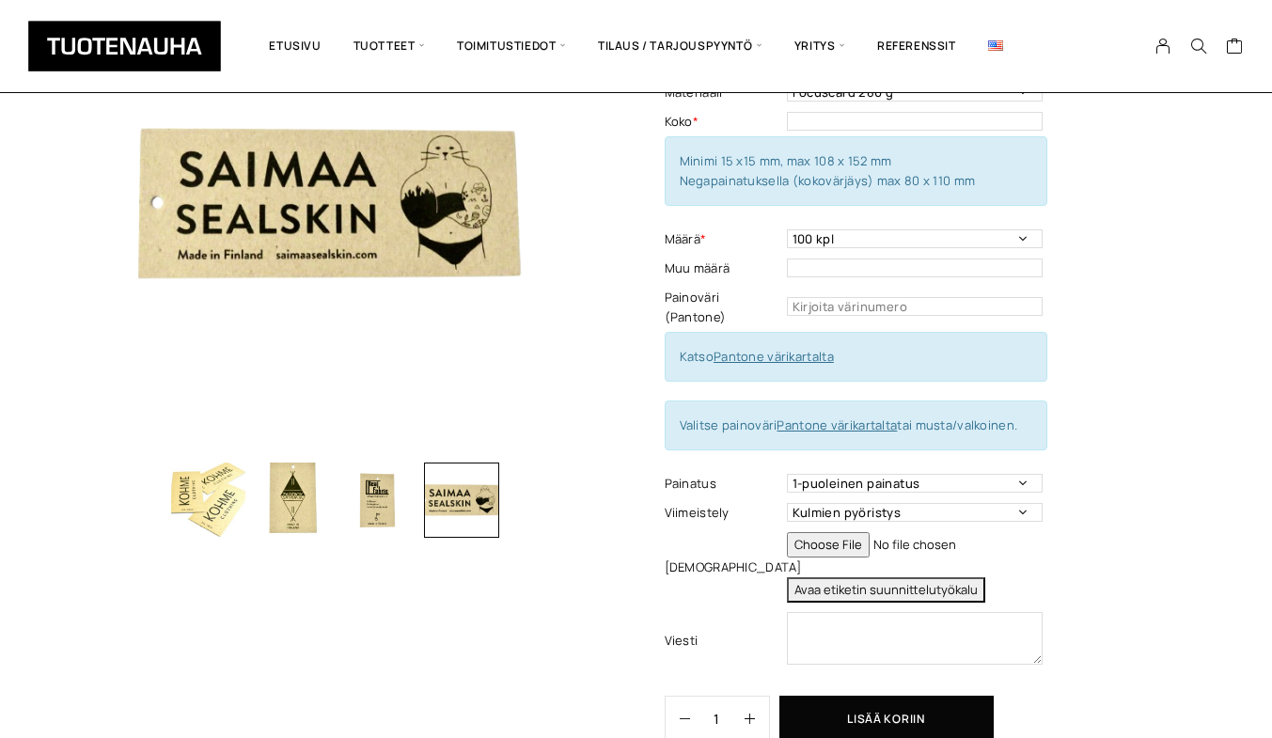
scroll to position [188, 0]
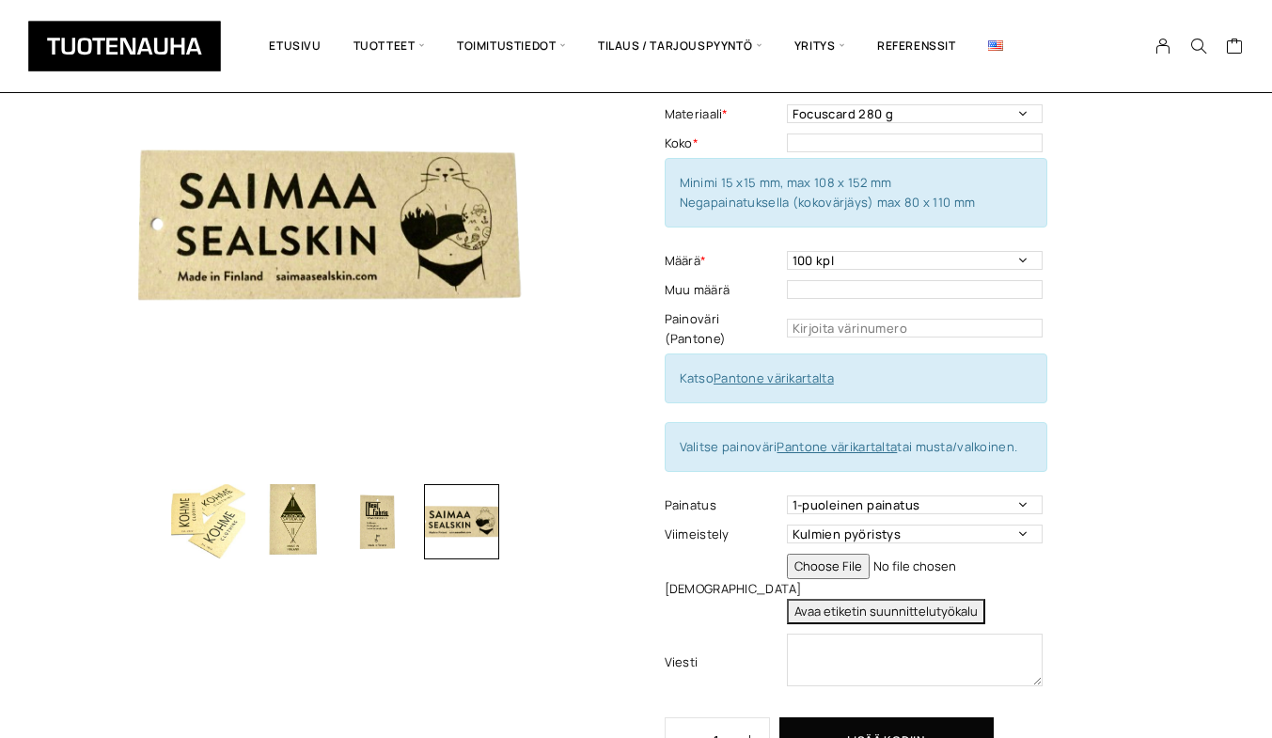
click at [378, 520] on img "button" at bounding box center [377, 521] width 75 height 75
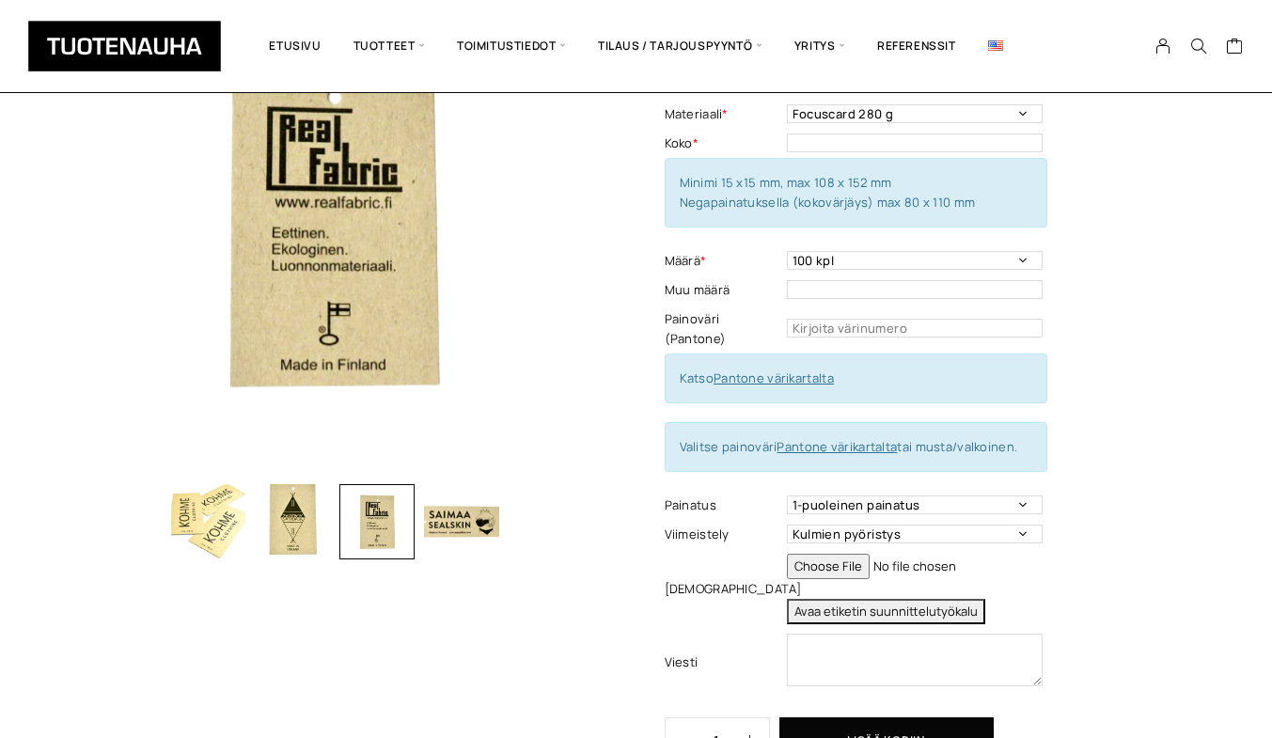
click at [300, 512] on img "button" at bounding box center [292, 521] width 75 height 75
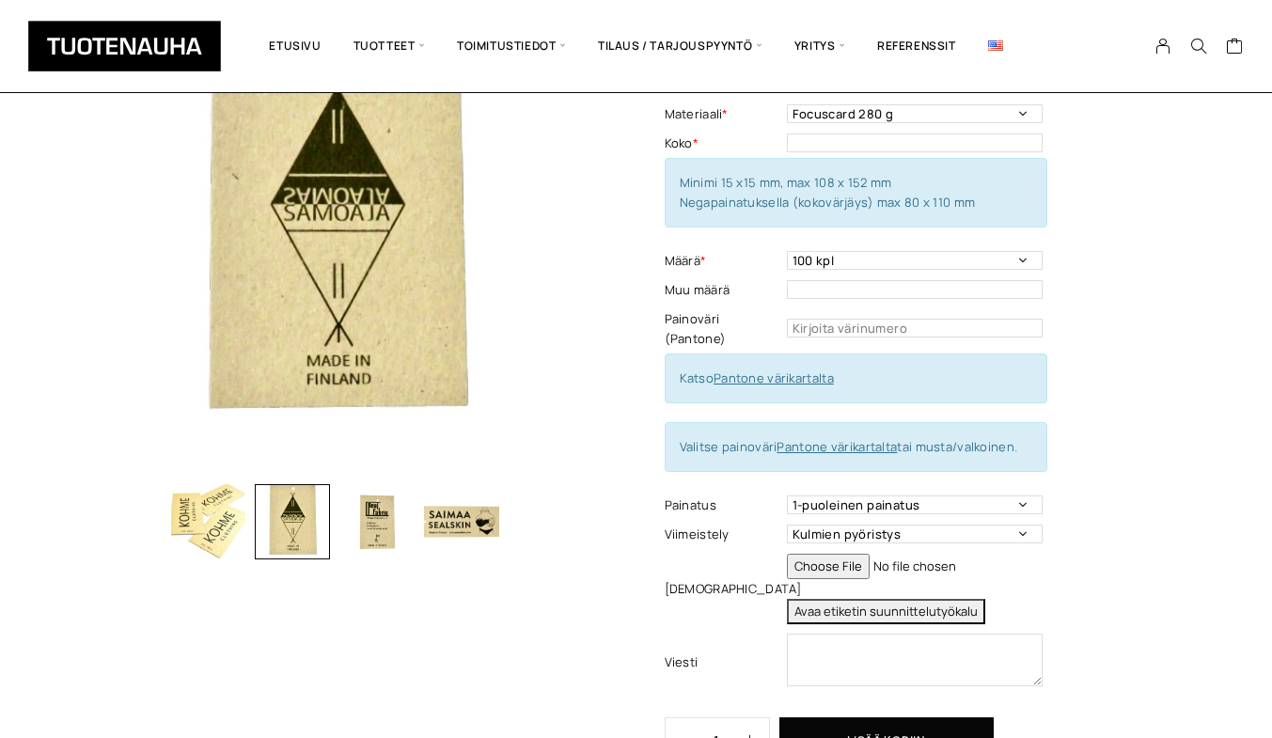
click at [204, 519] on img "button" at bounding box center [208, 521] width 75 height 75
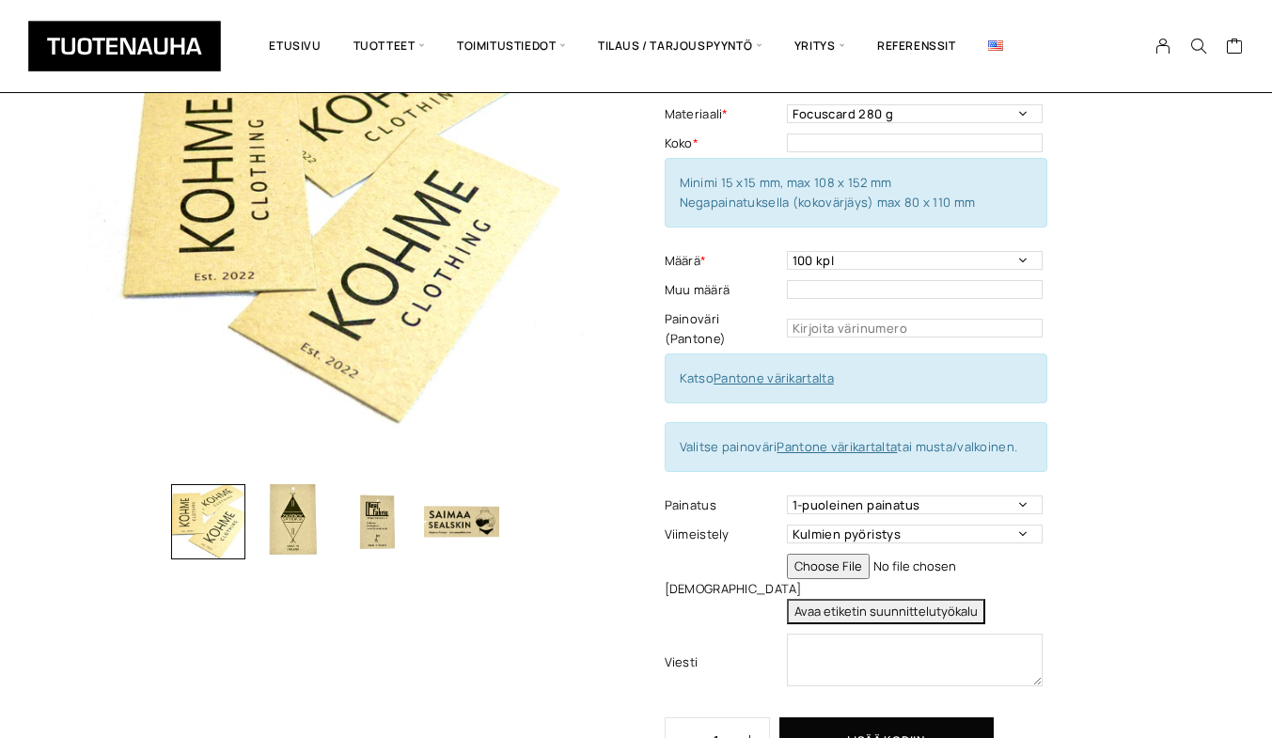
scroll to position [94, 0]
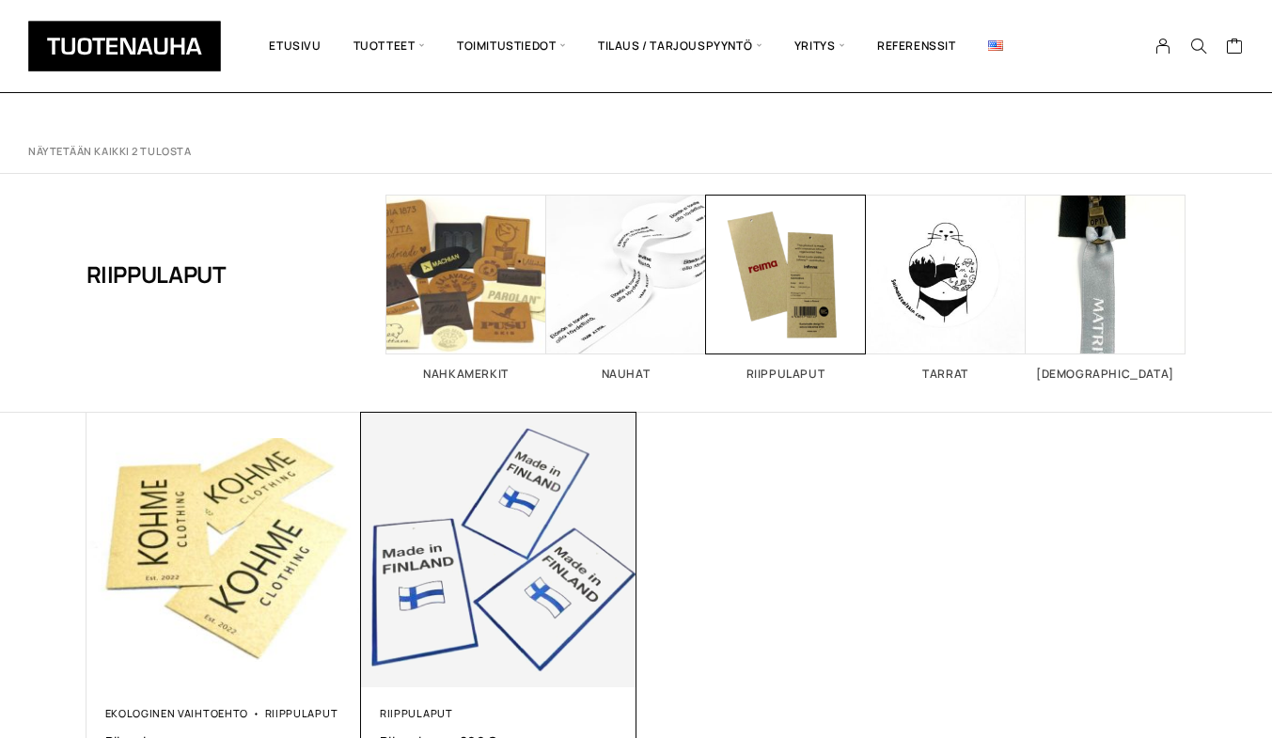
scroll to position [94, 0]
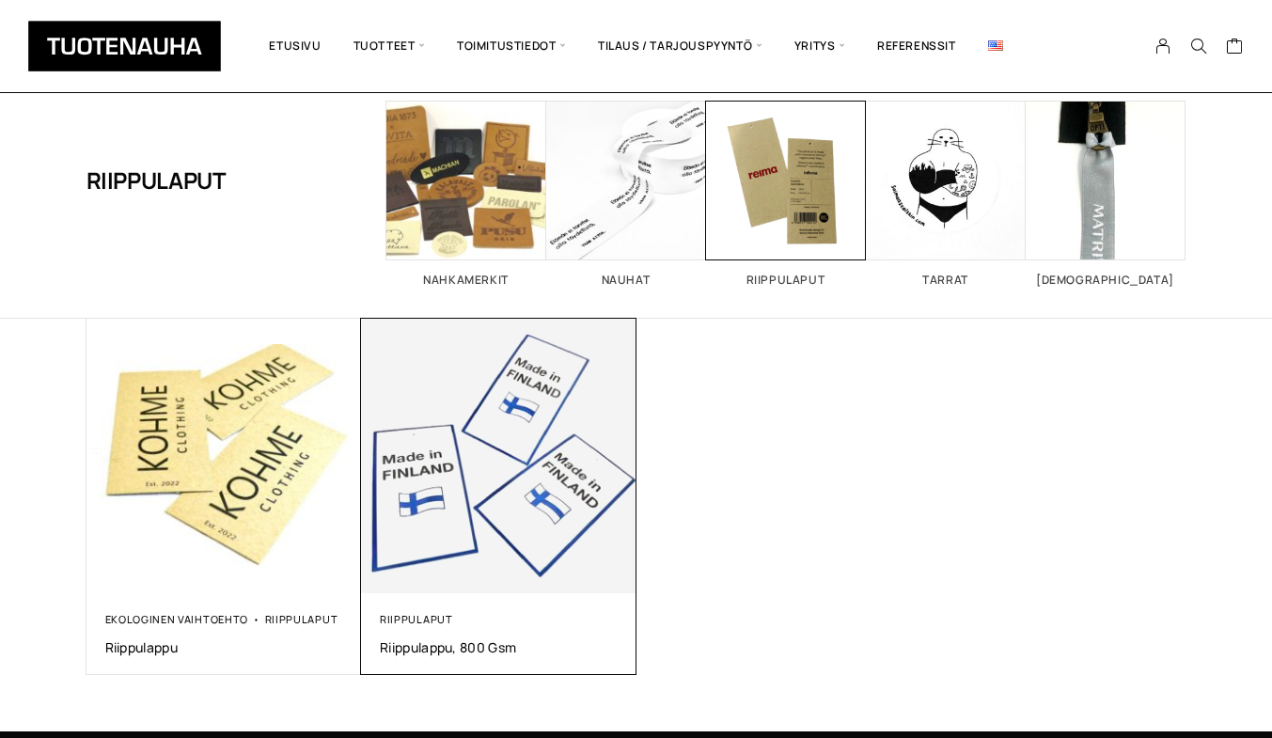
click at [483, 475] on img at bounding box center [499, 457] width 276 height 276
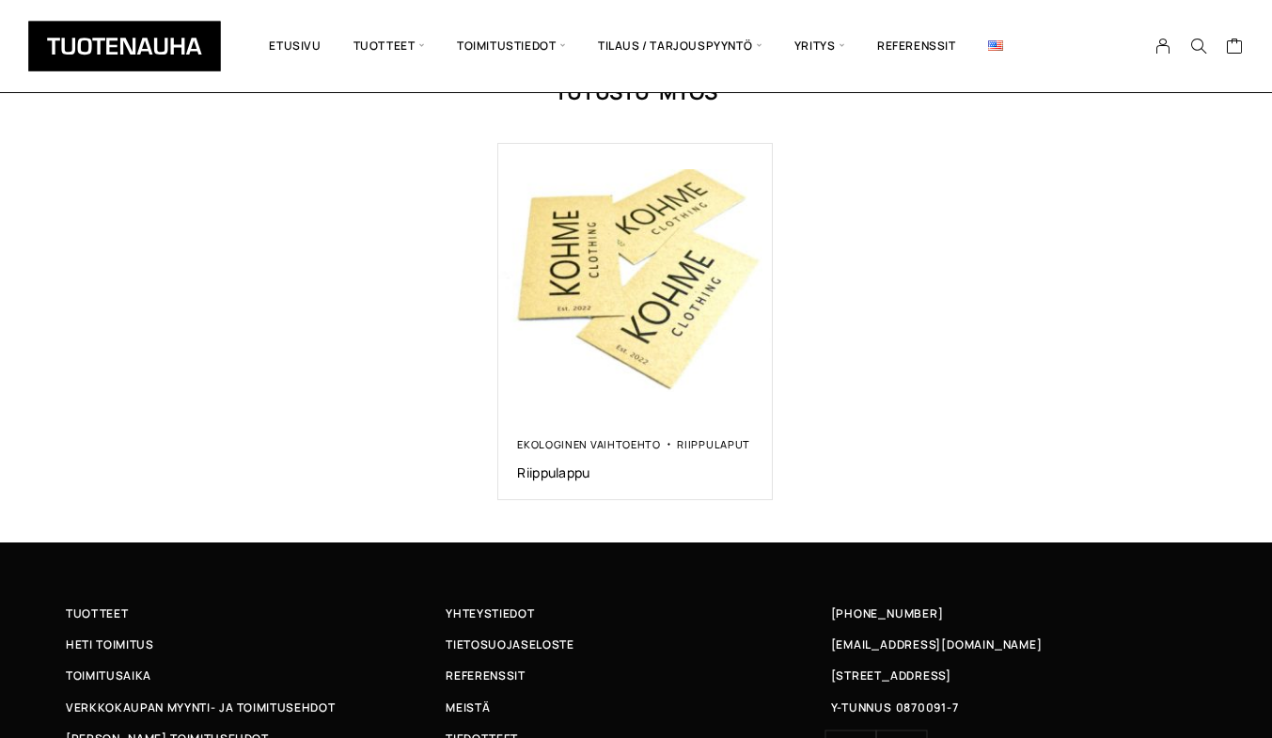
scroll to position [1147, 0]
